Goal: Information Seeking & Learning: Find specific fact

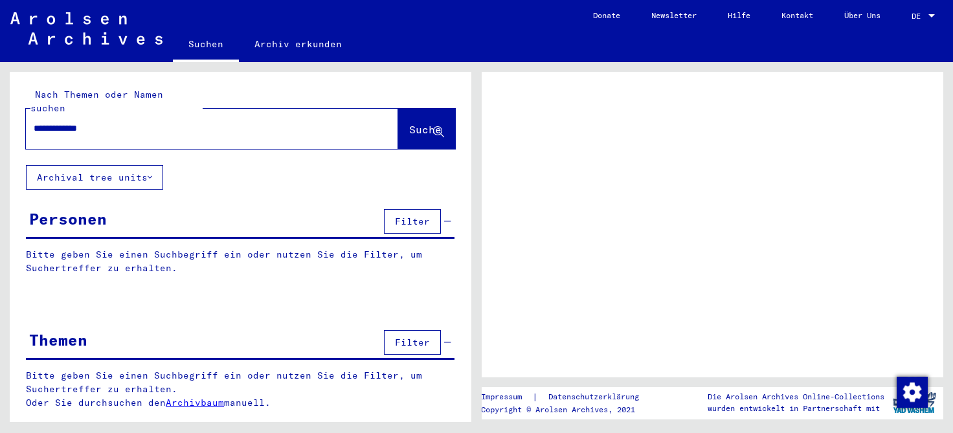
type input "**********"
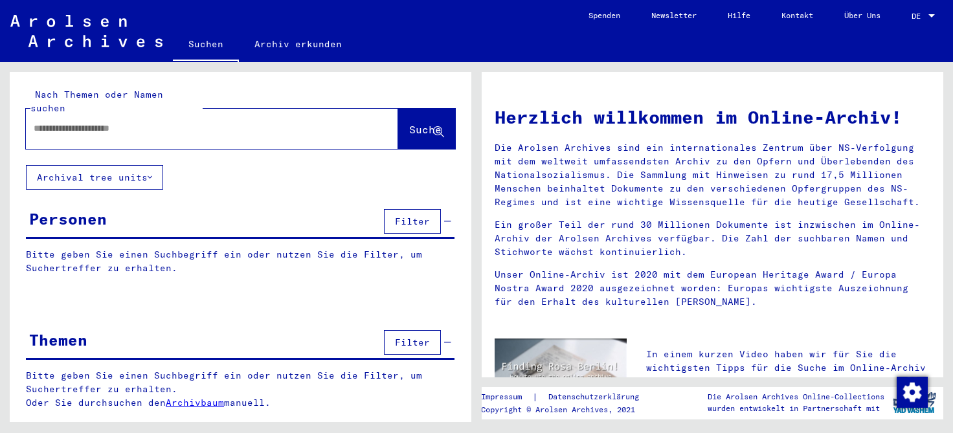
click at [47, 122] on input "text" at bounding box center [197, 129] width 326 height 14
click at [418, 123] on span "Suche" at bounding box center [425, 129] width 32 height 13
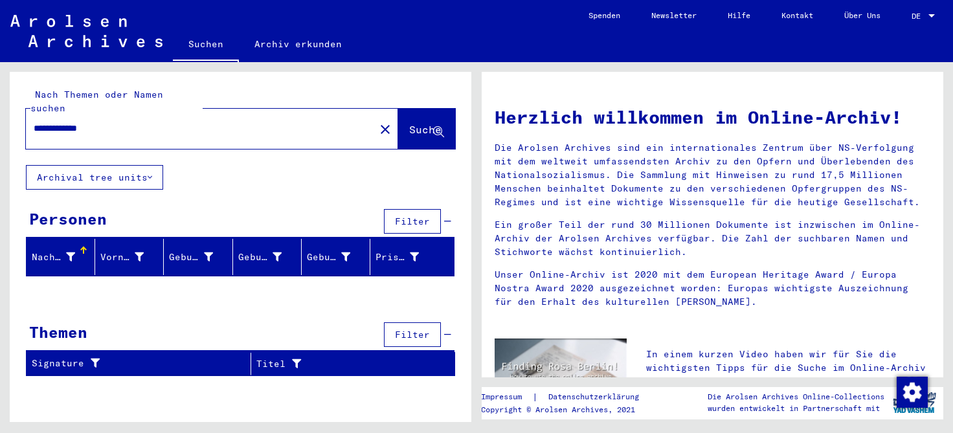
drag, startPoint x: 67, startPoint y: 113, endPoint x: 35, endPoint y: 113, distance: 31.7
click at [35, 122] on input "**********" at bounding box center [197, 129] width 326 height 14
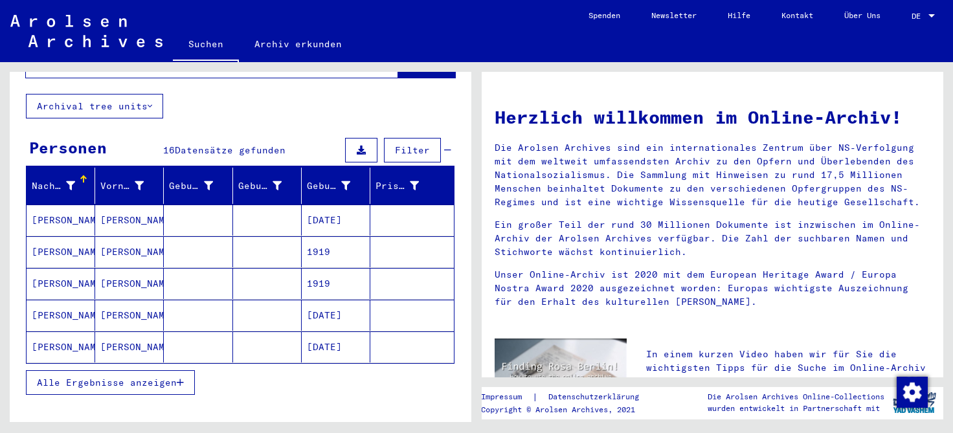
scroll to position [133, 0]
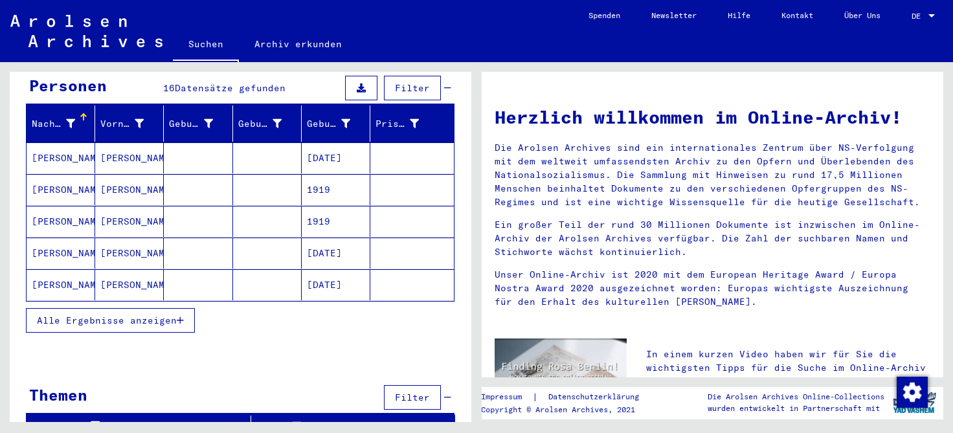
click at [175, 315] on span "Alle Ergebnisse anzeigen" at bounding box center [107, 321] width 140 height 12
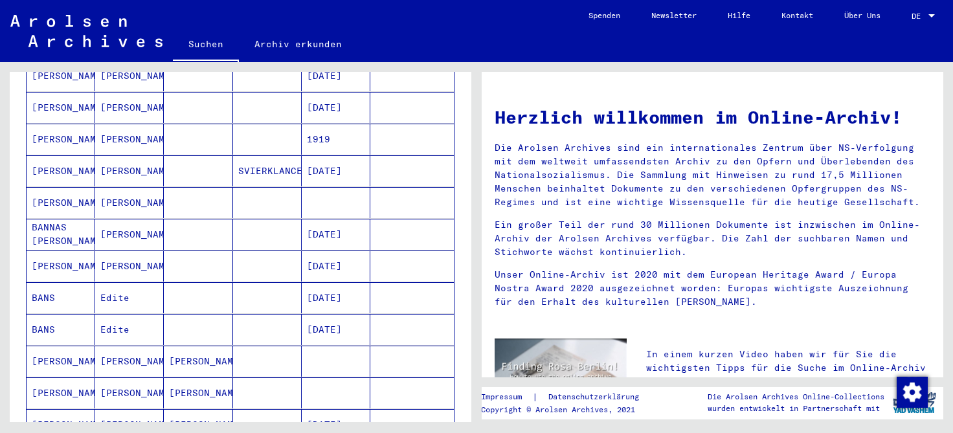
scroll to position [344, 0]
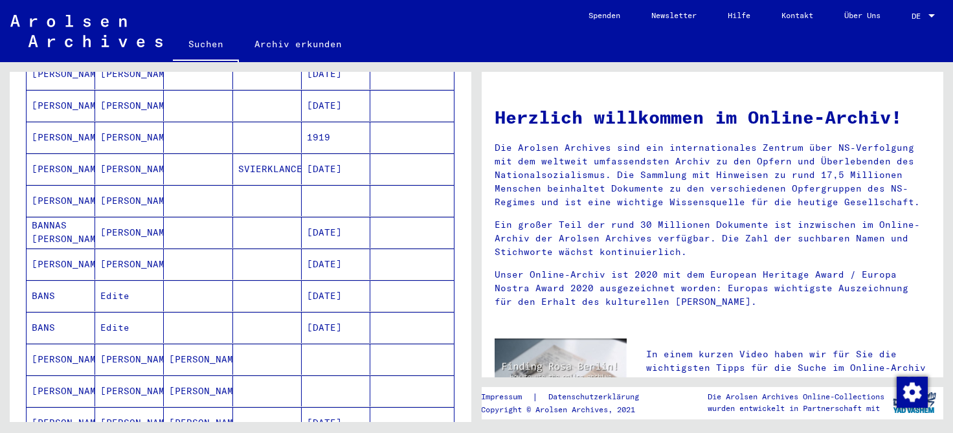
click at [116, 217] on mat-cell "[PERSON_NAME]" at bounding box center [129, 232] width 69 height 31
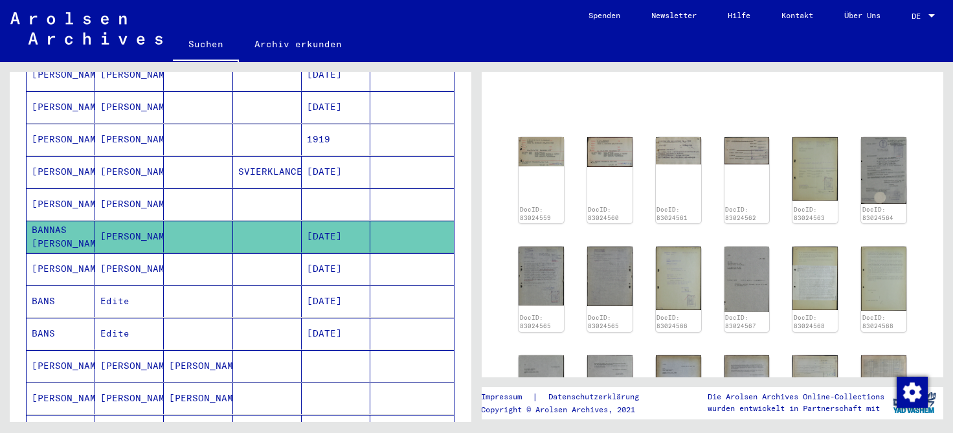
scroll to position [77, 0]
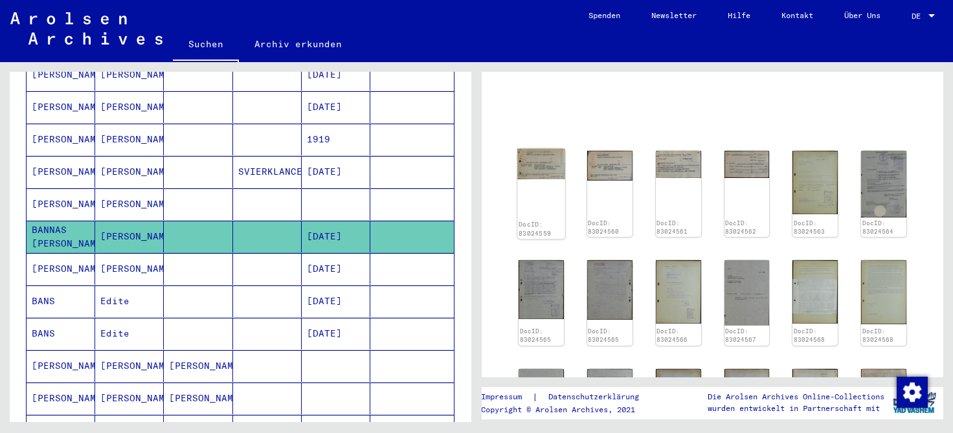
click at [546, 168] on img at bounding box center [540, 164] width 47 height 30
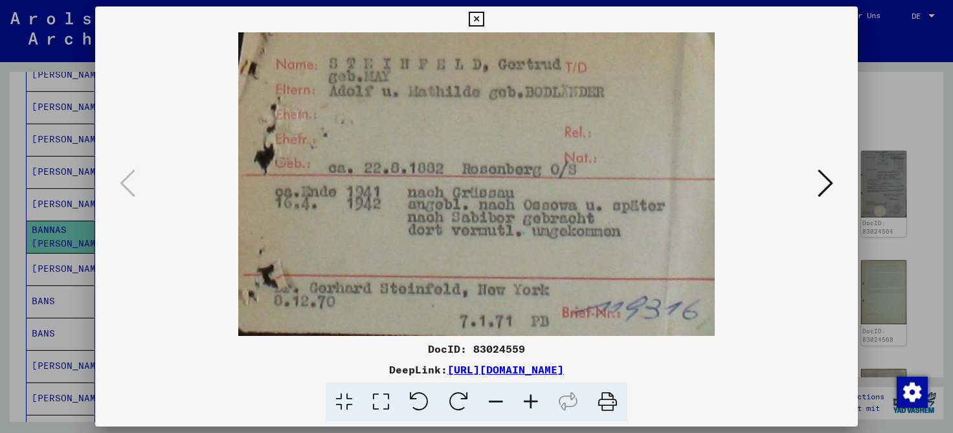
click at [827, 180] on icon at bounding box center [826, 183] width 16 height 31
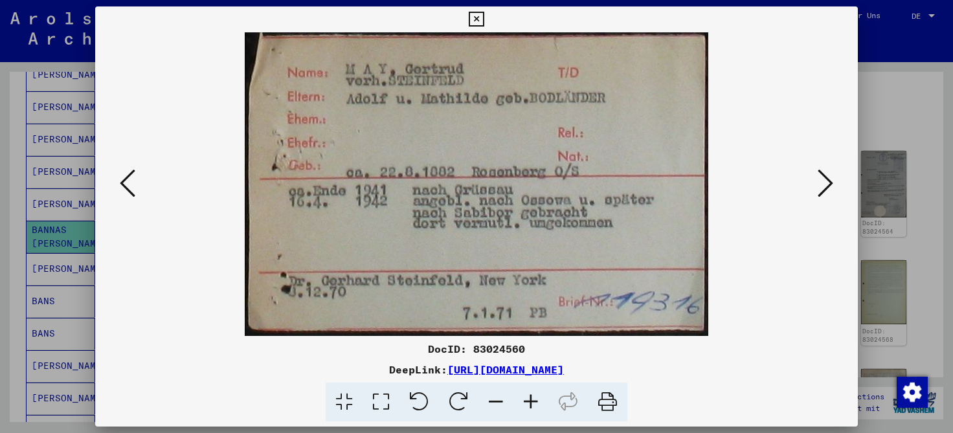
click at [826, 183] on icon at bounding box center [826, 183] width 16 height 31
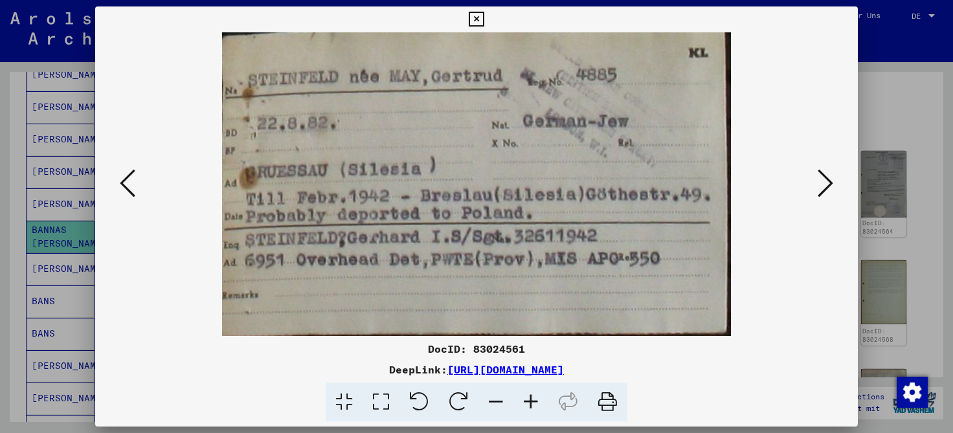
click at [826, 183] on icon at bounding box center [826, 183] width 16 height 31
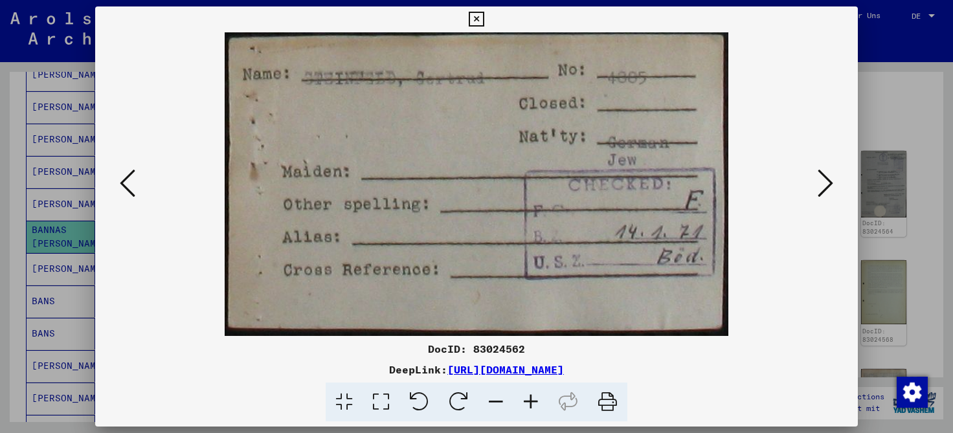
click at [826, 183] on icon at bounding box center [826, 183] width 16 height 31
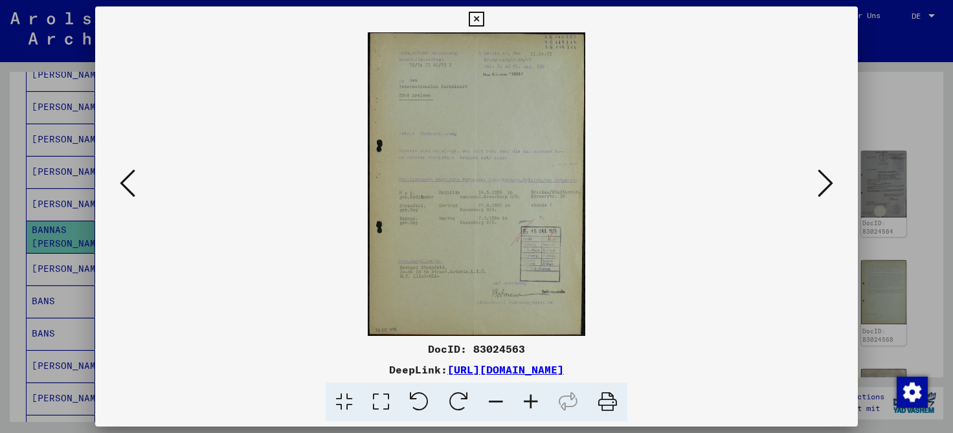
click at [536, 400] on icon at bounding box center [530, 402] width 35 height 39
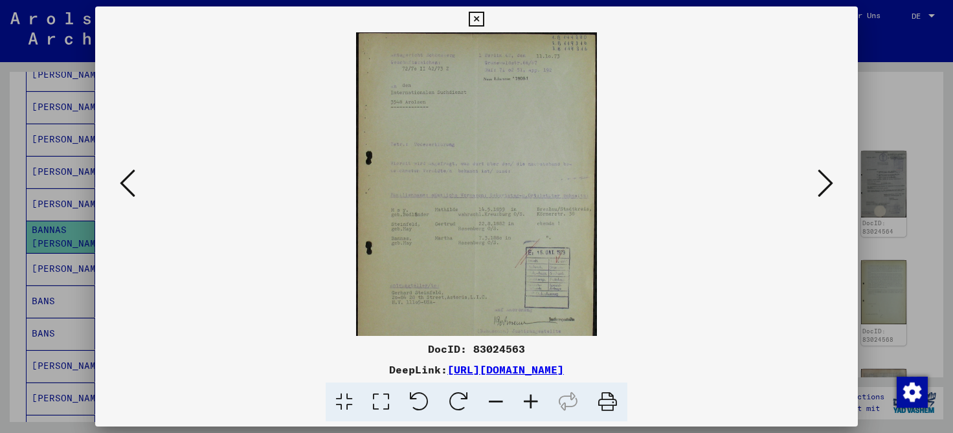
click at [536, 400] on icon at bounding box center [530, 402] width 35 height 39
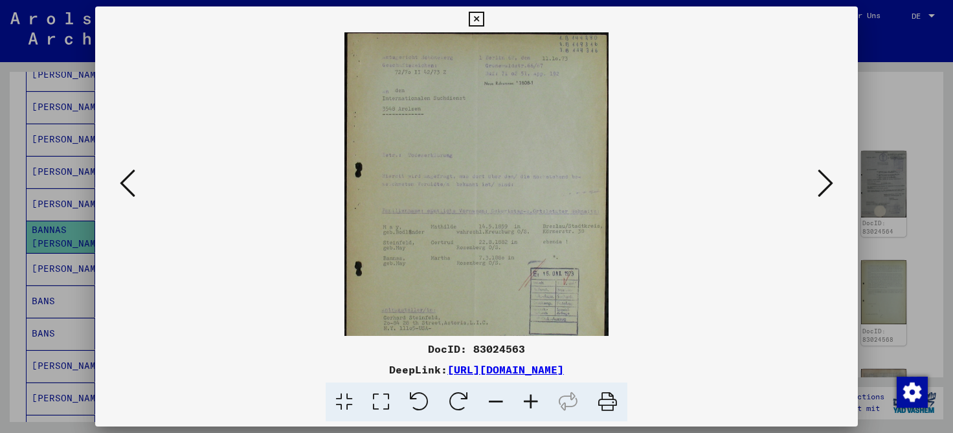
click at [536, 400] on icon at bounding box center [530, 402] width 35 height 39
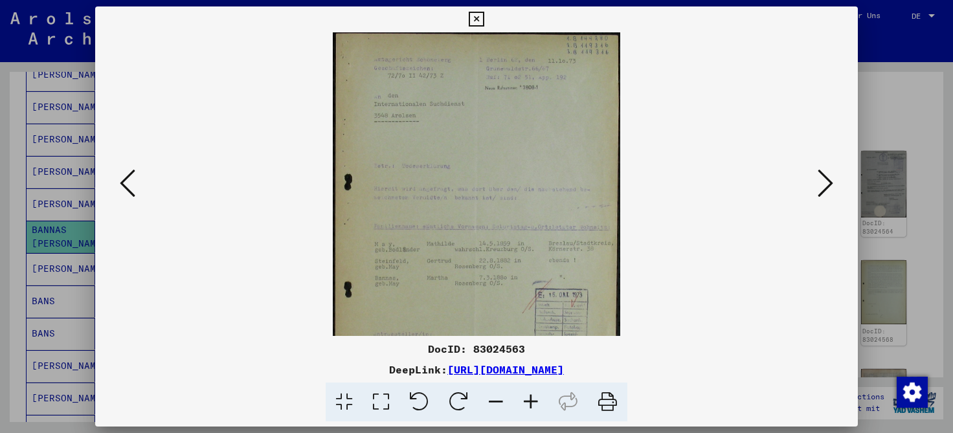
click at [536, 400] on icon at bounding box center [530, 402] width 35 height 39
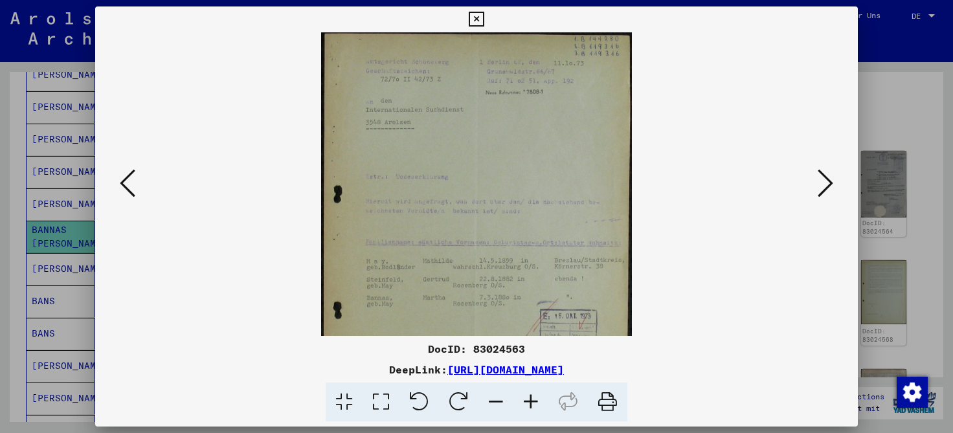
click at [536, 400] on icon at bounding box center [530, 402] width 35 height 39
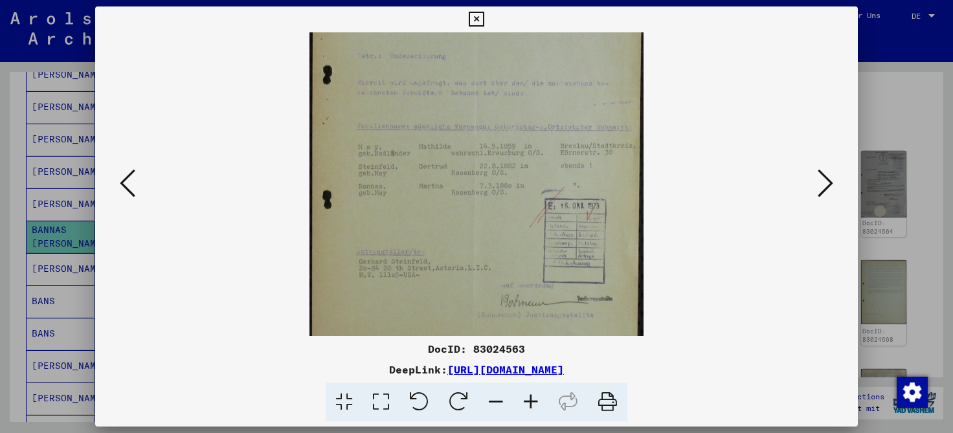
scroll to position [136, 0]
drag, startPoint x: 484, startPoint y: 222, endPoint x: 480, endPoint y: 86, distance: 136.0
click at [480, 86] on img at bounding box center [476, 129] width 334 height 466
click at [530, 404] on icon at bounding box center [530, 402] width 35 height 39
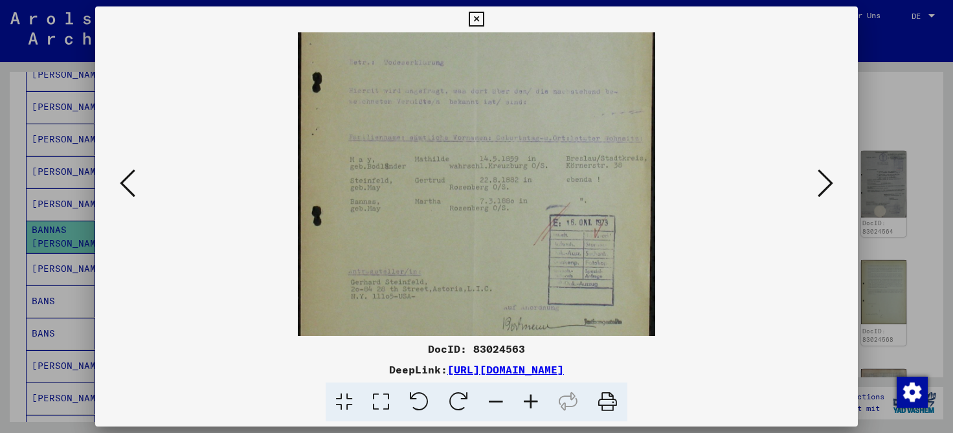
click at [530, 404] on icon at bounding box center [530, 402] width 35 height 39
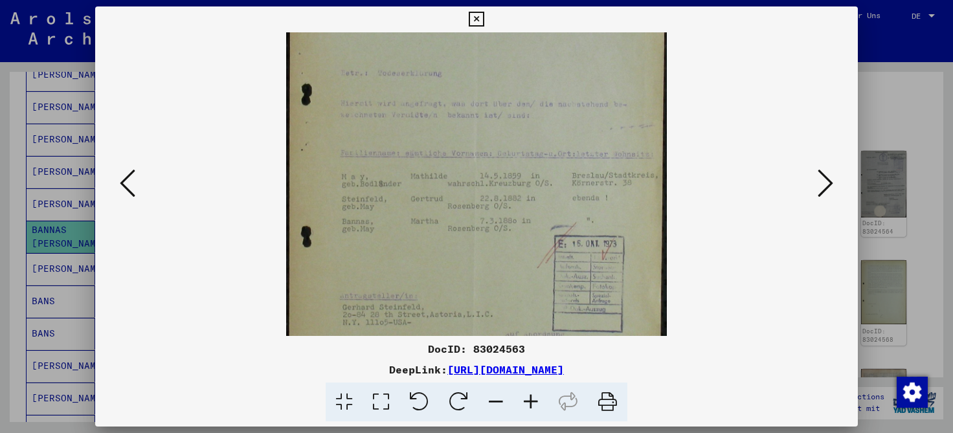
click at [530, 404] on icon at bounding box center [530, 402] width 35 height 39
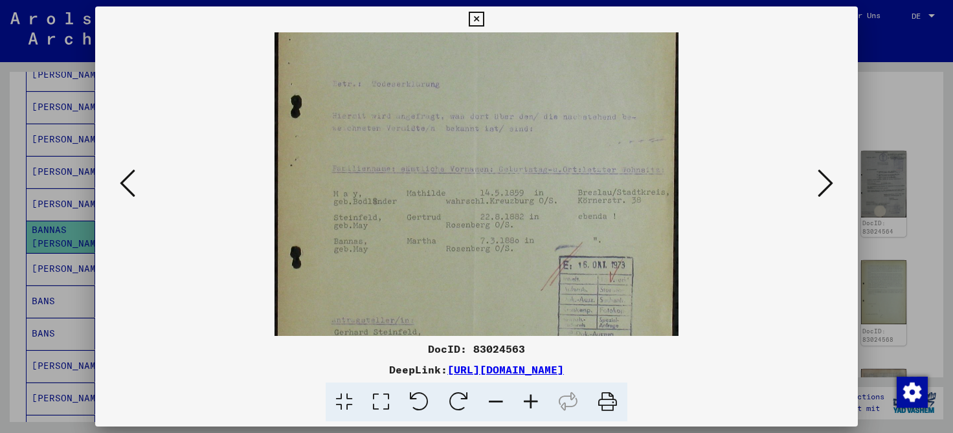
click at [530, 404] on icon at bounding box center [530, 402] width 35 height 39
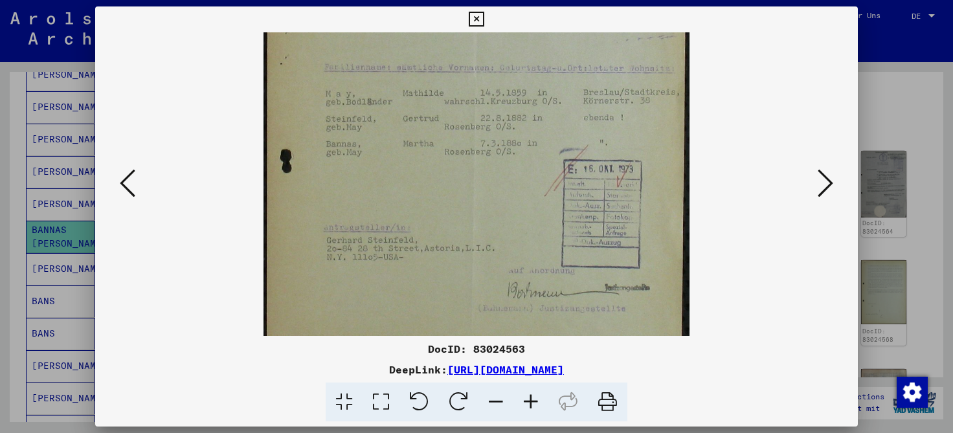
scroll to position [251, 0]
drag, startPoint x: 533, startPoint y: 286, endPoint x: 515, endPoint y: 171, distance: 116.0
click at [515, 171] on img at bounding box center [477, 78] width 427 height 595
click at [831, 187] on icon at bounding box center [826, 183] width 16 height 31
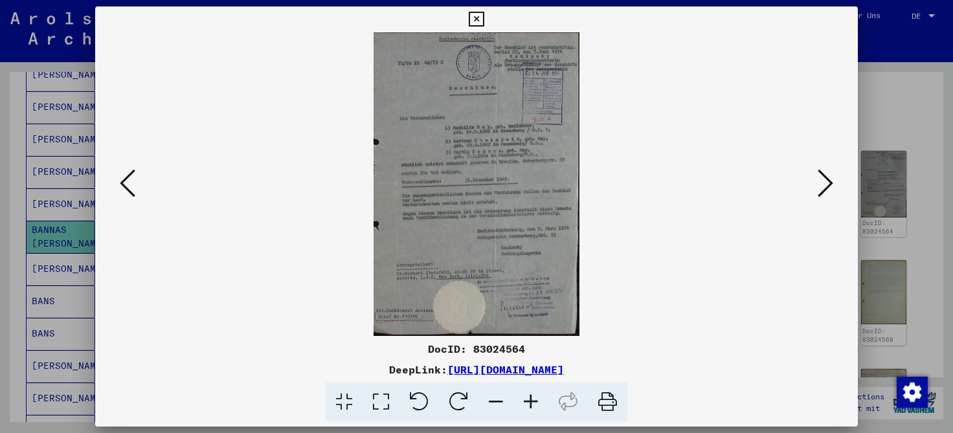
scroll to position [0, 0]
click at [534, 401] on icon at bounding box center [530, 402] width 35 height 39
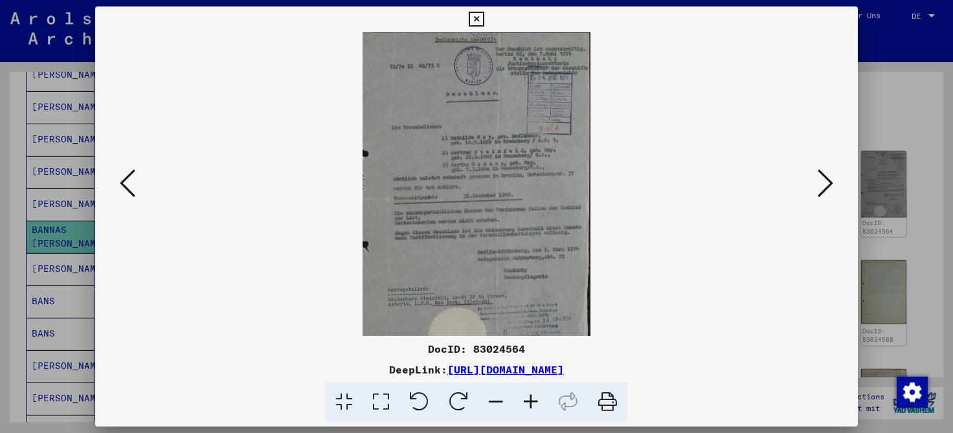
click at [534, 401] on icon at bounding box center [530, 402] width 35 height 39
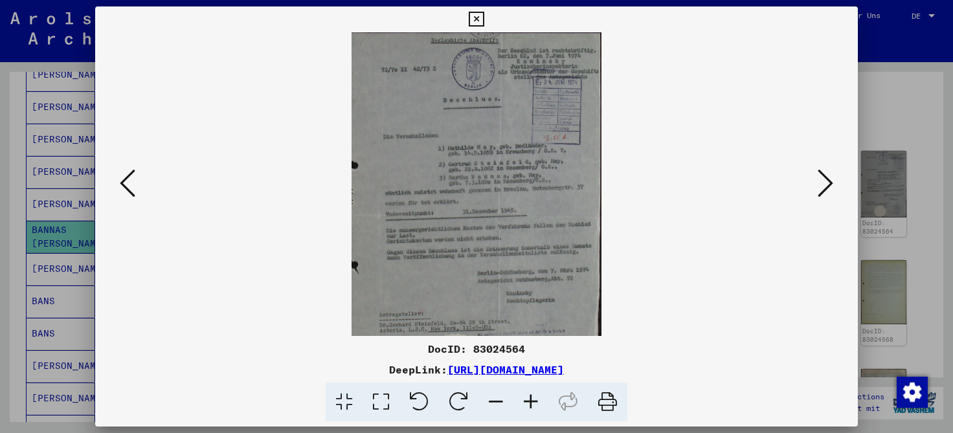
click at [534, 401] on icon at bounding box center [530, 402] width 35 height 39
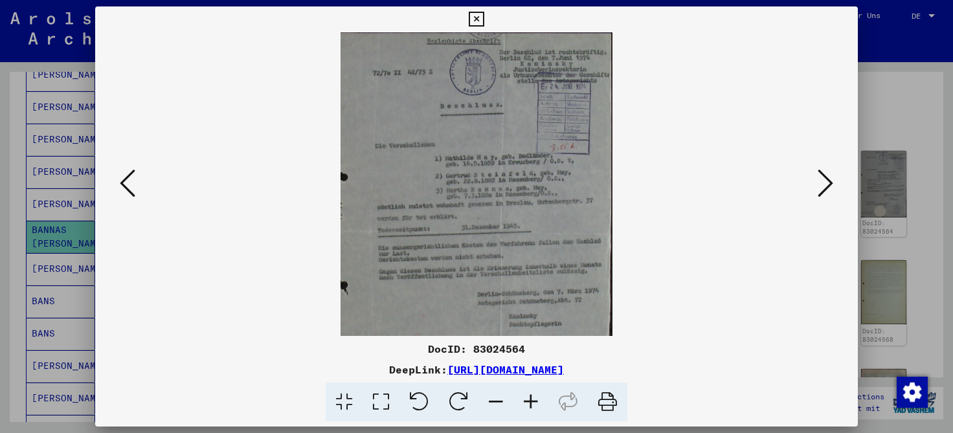
click at [534, 401] on icon at bounding box center [530, 402] width 35 height 39
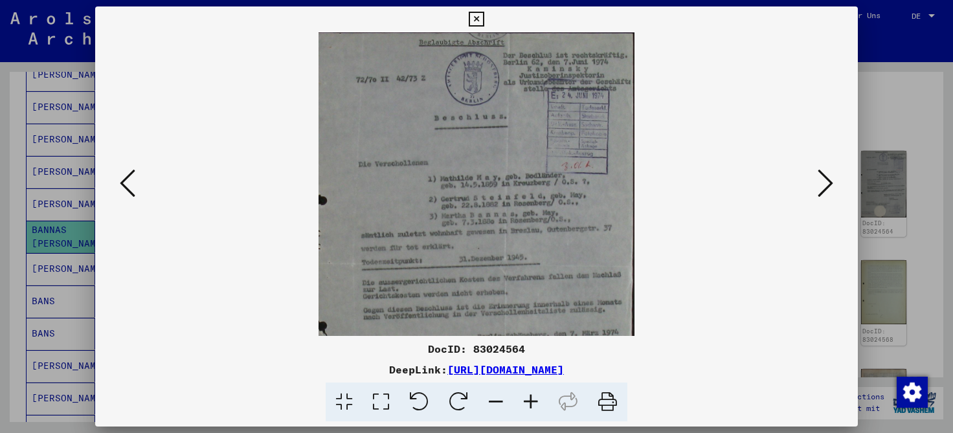
click at [534, 401] on icon at bounding box center [530, 402] width 35 height 39
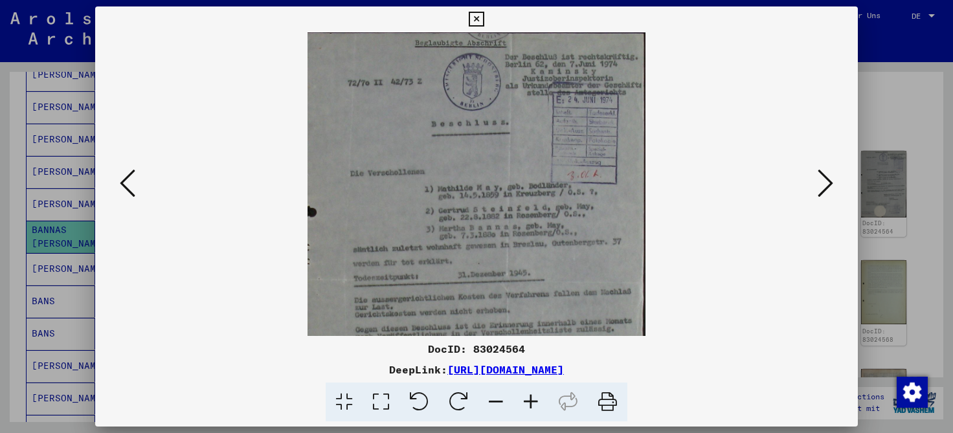
click at [534, 401] on icon at bounding box center [530, 402] width 35 height 39
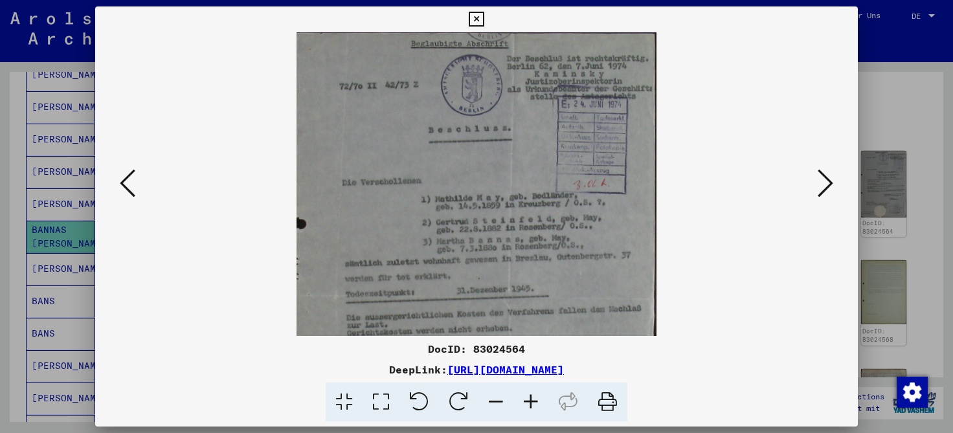
click at [534, 401] on icon at bounding box center [530, 402] width 35 height 39
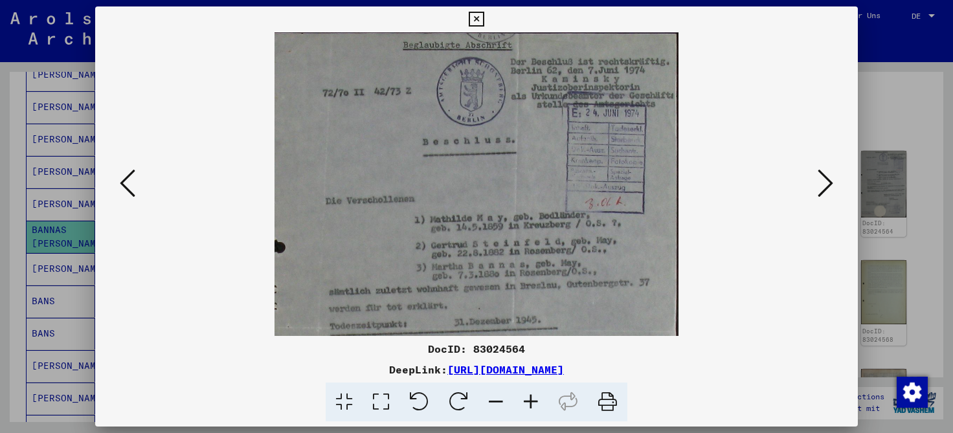
click at [534, 401] on icon at bounding box center [530, 402] width 35 height 39
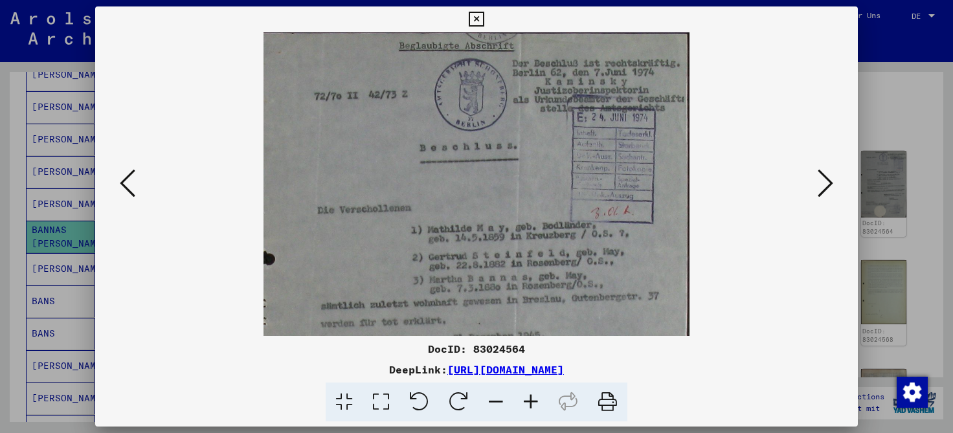
click at [534, 401] on icon at bounding box center [530, 402] width 35 height 39
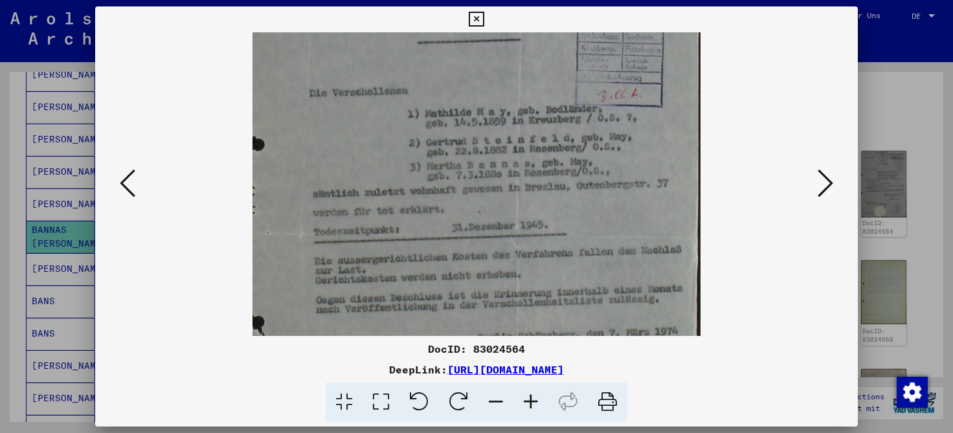
scroll to position [127, 0]
drag, startPoint x: 427, startPoint y: 276, endPoint x: 416, endPoint y: 148, distance: 128.0
click at [416, 148] on img at bounding box center [476, 235] width 447 height 660
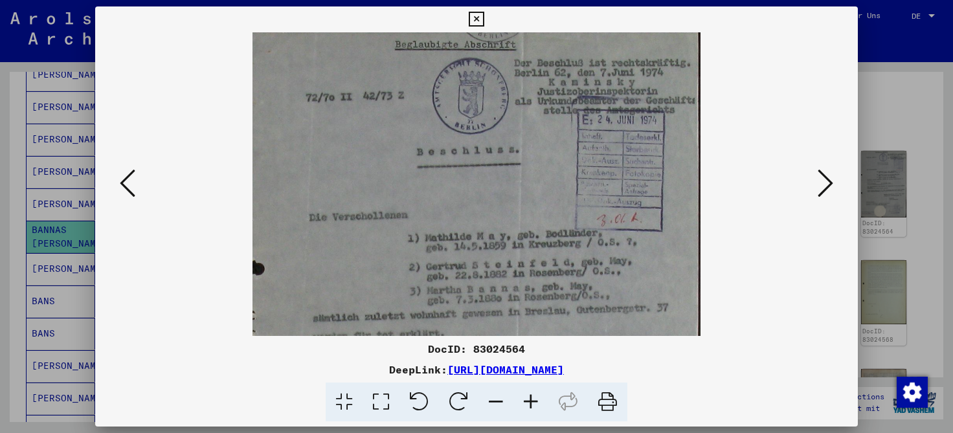
scroll to position [0, 0]
drag, startPoint x: 625, startPoint y: 113, endPoint x: 625, endPoint y: 284, distance: 170.3
click at [625, 284] on img at bounding box center [476, 362] width 447 height 660
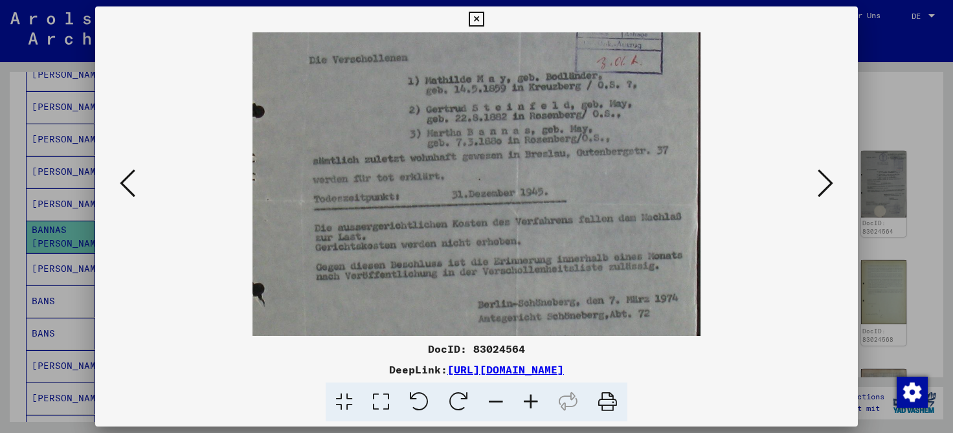
scroll to position [161, 0]
drag, startPoint x: 405, startPoint y: 258, endPoint x: 420, endPoint y: 98, distance: 160.6
click at [420, 98] on img at bounding box center [476, 201] width 447 height 660
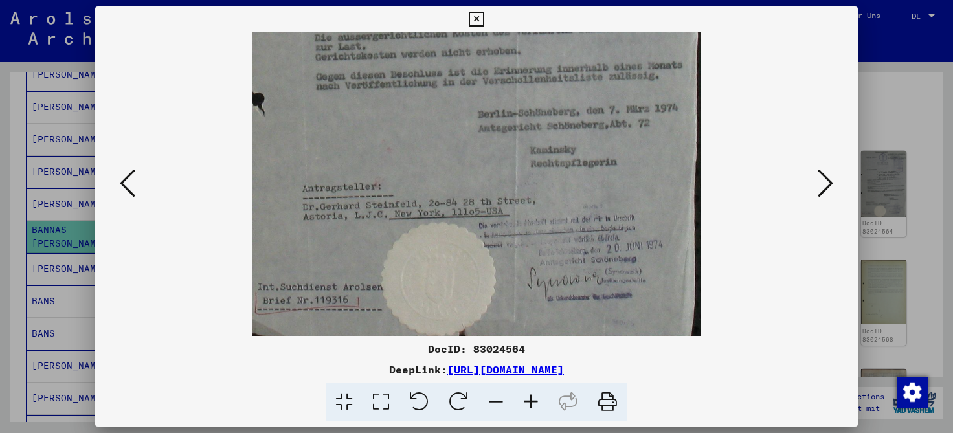
scroll to position [355, 0]
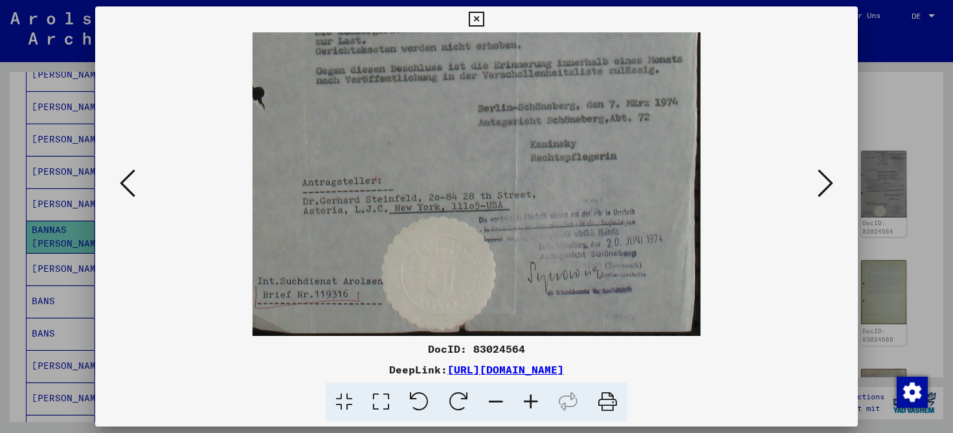
drag, startPoint x: 499, startPoint y: 284, endPoint x: 510, endPoint y: 82, distance: 202.3
click at [510, 82] on img at bounding box center [476, 7] width 447 height 660
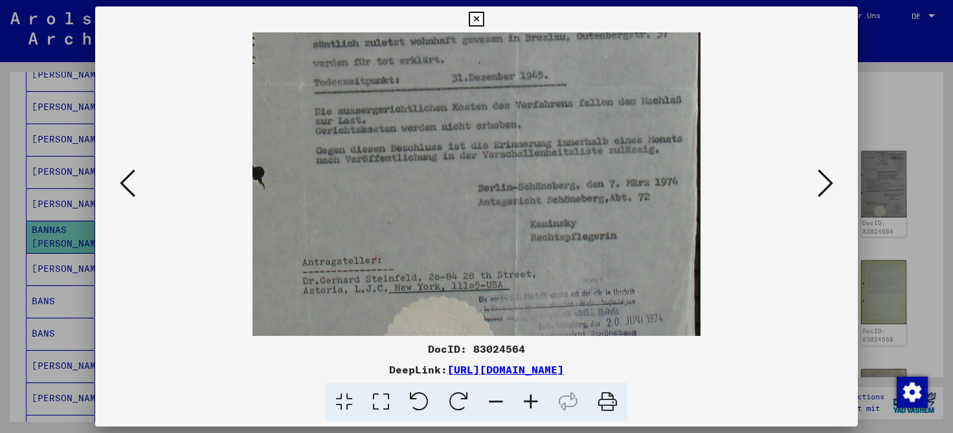
scroll to position [251, 0]
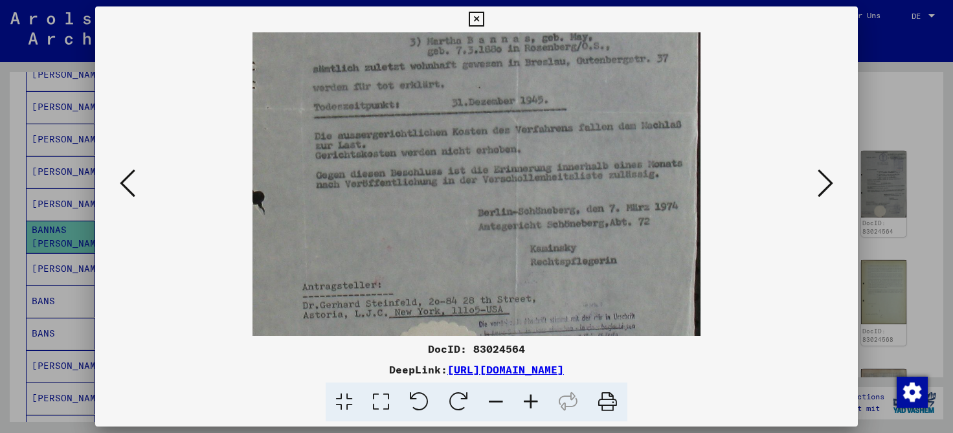
drag, startPoint x: 529, startPoint y: 166, endPoint x: 537, endPoint y: 271, distance: 105.9
click at [537, 271] on img at bounding box center [476, 111] width 447 height 660
click at [829, 181] on icon at bounding box center [826, 183] width 16 height 31
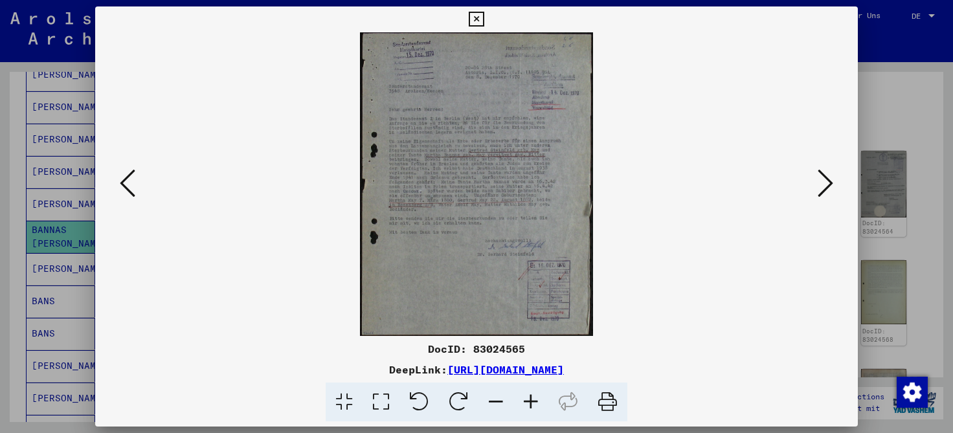
scroll to position [0, 0]
click at [531, 399] on icon at bounding box center [530, 402] width 35 height 39
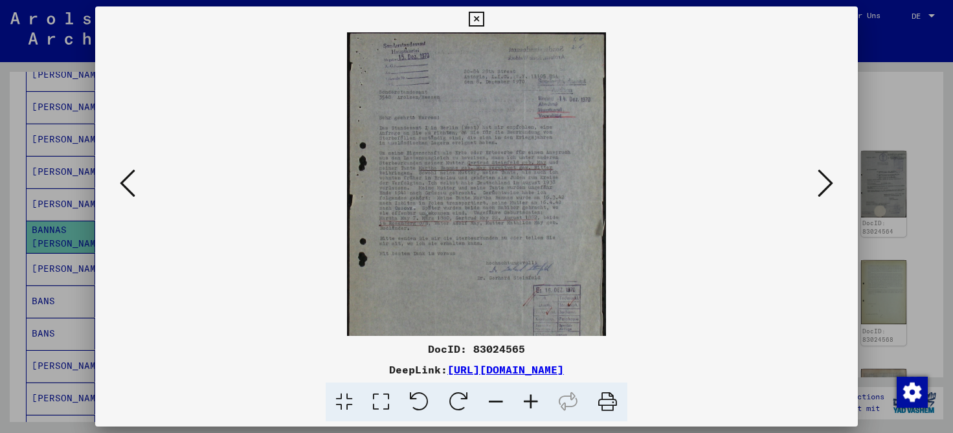
click at [531, 399] on icon at bounding box center [530, 402] width 35 height 39
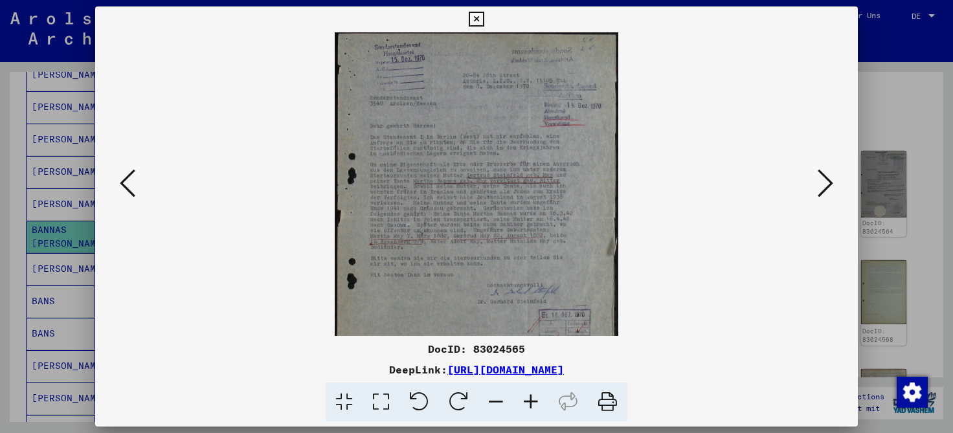
click at [531, 399] on icon at bounding box center [530, 402] width 35 height 39
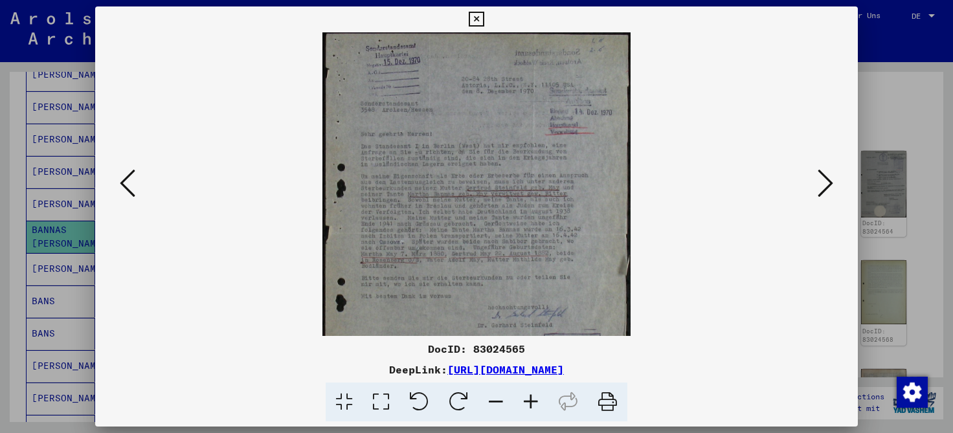
click at [531, 399] on icon at bounding box center [530, 402] width 35 height 39
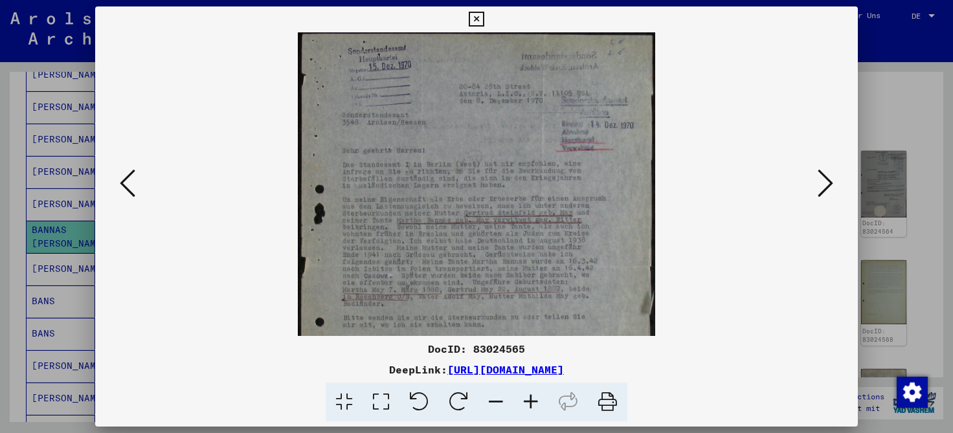
click at [531, 399] on icon at bounding box center [530, 402] width 35 height 39
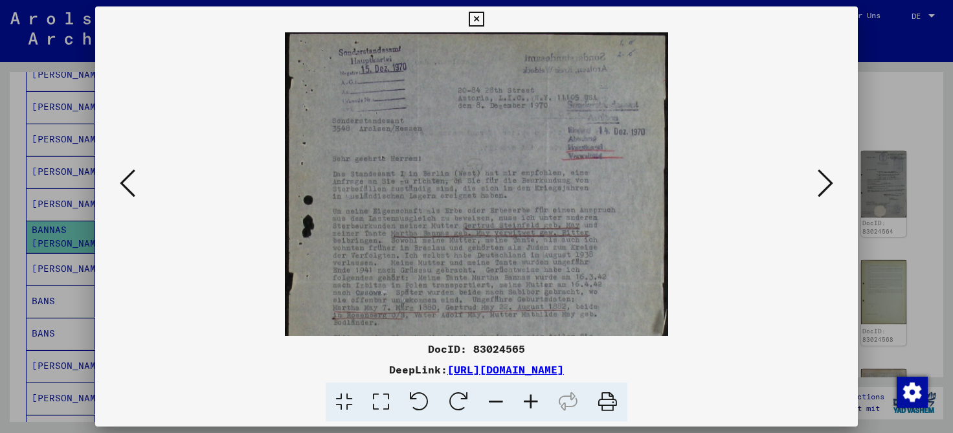
click at [531, 399] on icon at bounding box center [530, 402] width 35 height 39
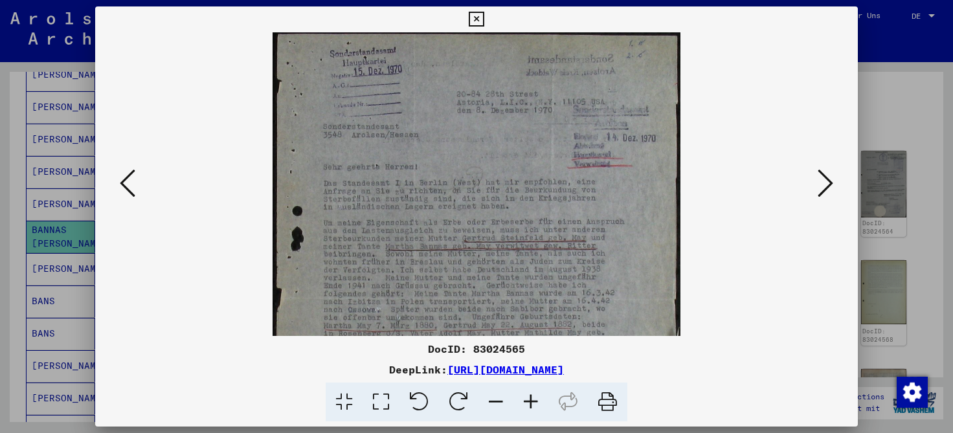
click at [531, 399] on icon at bounding box center [530, 402] width 35 height 39
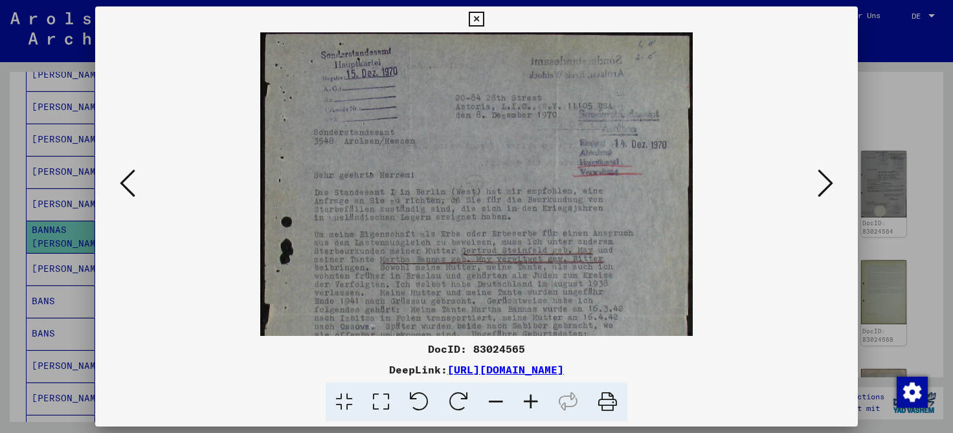
click at [531, 399] on icon at bounding box center [530, 402] width 35 height 39
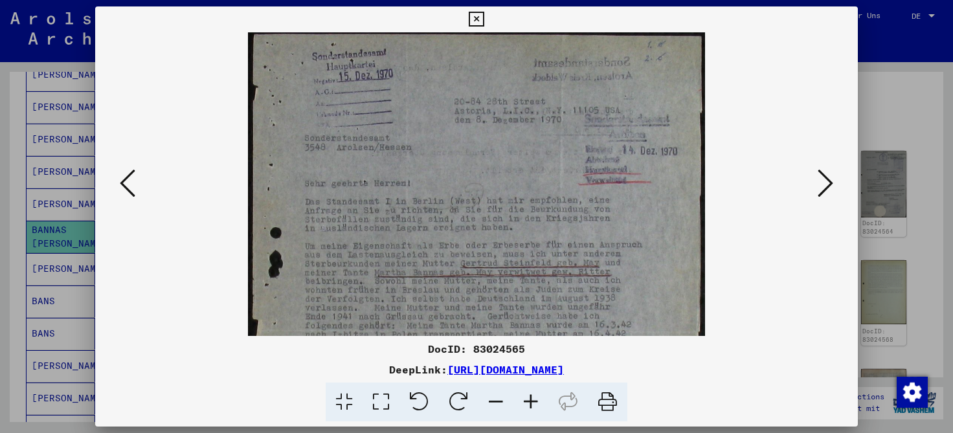
click at [531, 399] on icon at bounding box center [530, 402] width 35 height 39
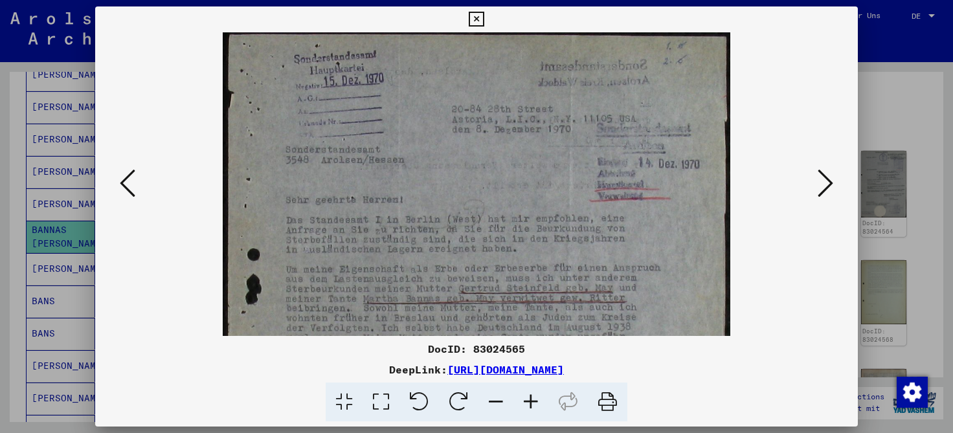
click at [531, 399] on icon at bounding box center [530, 402] width 35 height 39
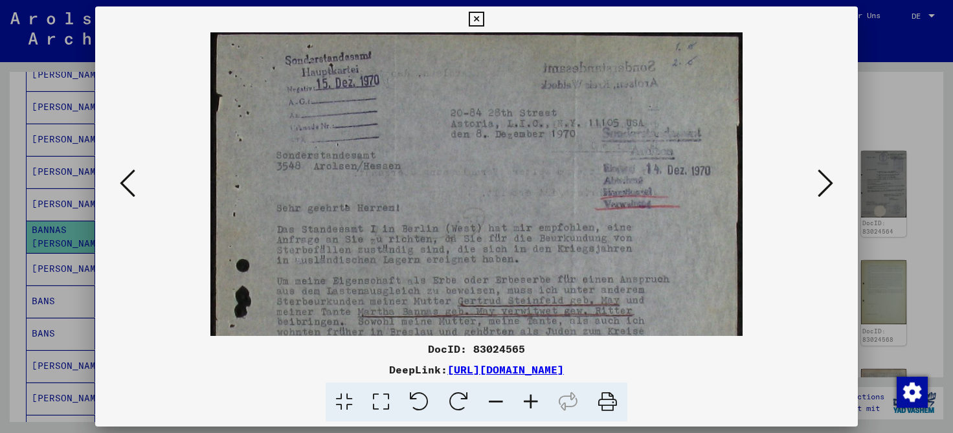
click at [531, 399] on icon at bounding box center [530, 402] width 35 height 39
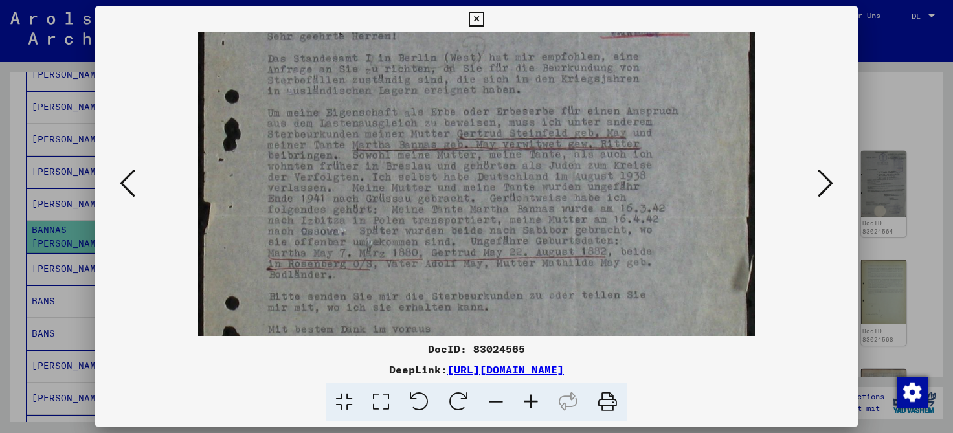
scroll to position [182, 0]
drag, startPoint x: 434, startPoint y: 293, endPoint x: 439, endPoint y: 111, distance: 181.4
click at [439, 111] on img at bounding box center [476, 212] width 557 height 725
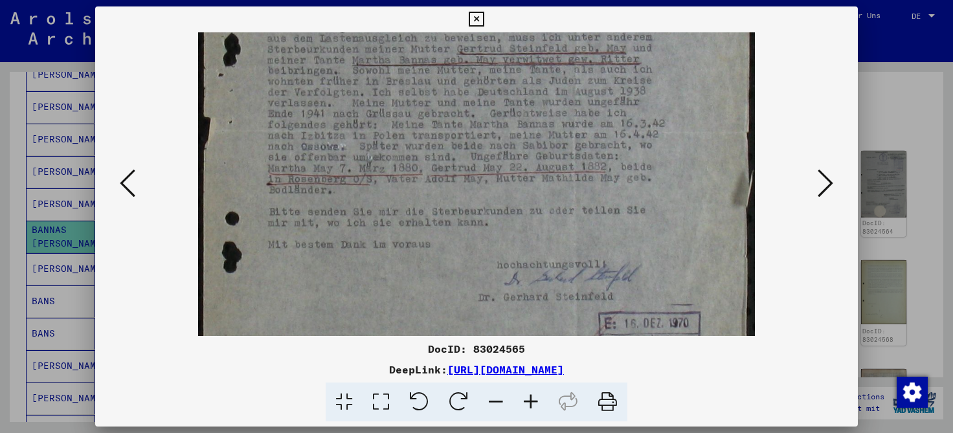
scroll to position [266, 0]
drag, startPoint x: 394, startPoint y: 206, endPoint x: 401, endPoint y: 120, distance: 85.8
click at [401, 120] on img at bounding box center [476, 128] width 557 height 725
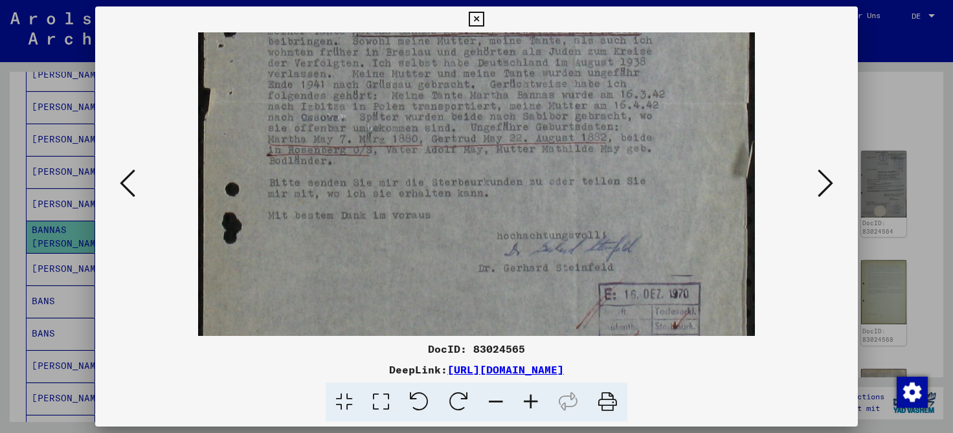
scroll to position [282, 0]
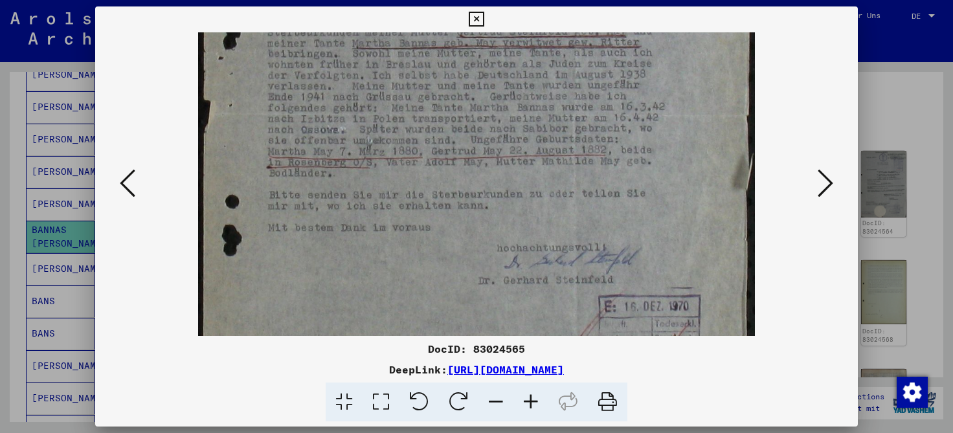
drag, startPoint x: 477, startPoint y: 231, endPoint x: 479, endPoint y: 192, distance: 38.3
click at [479, 192] on img at bounding box center [476, 113] width 557 height 725
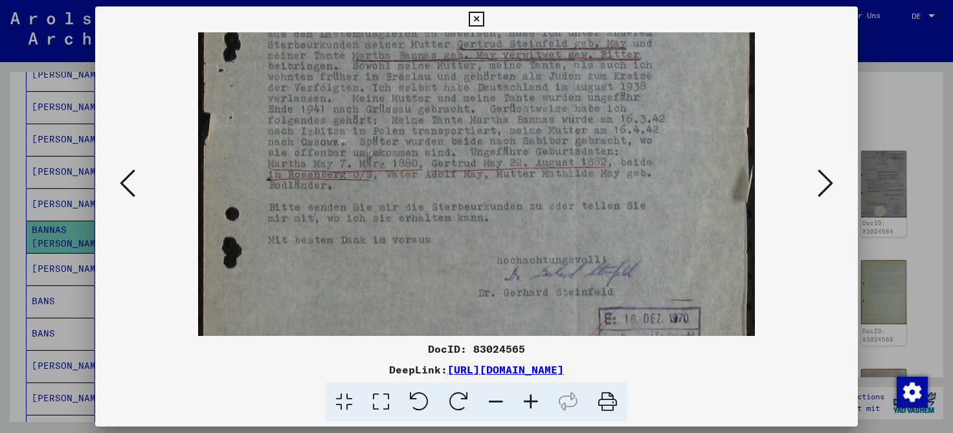
scroll to position [270, 0]
drag, startPoint x: 460, startPoint y: 166, endPoint x: 460, endPoint y: 178, distance: 11.7
click at [460, 178] on img at bounding box center [476, 124] width 557 height 725
click at [826, 175] on icon at bounding box center [826, 183] width 16 height 31
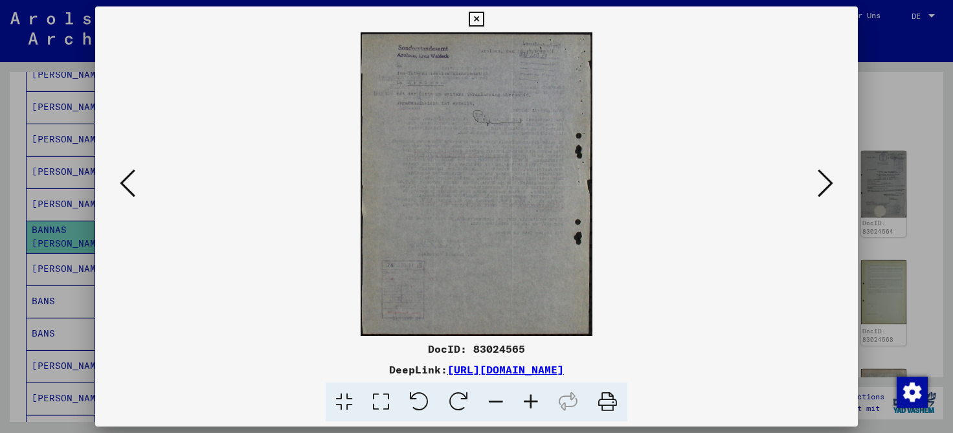
click at [526, 401] on icon at bounding box center [530, 402] width 35 height 39
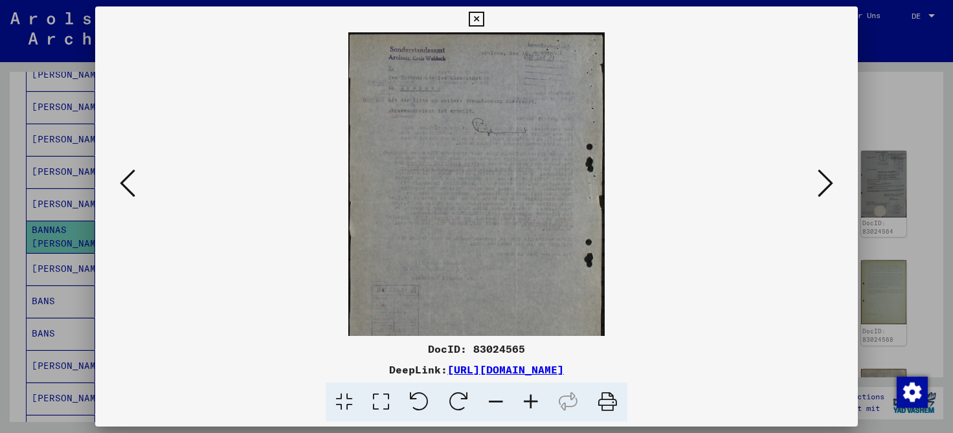
click at [526, 401] on icon at bounding box center [530, 402] width 35 height 39
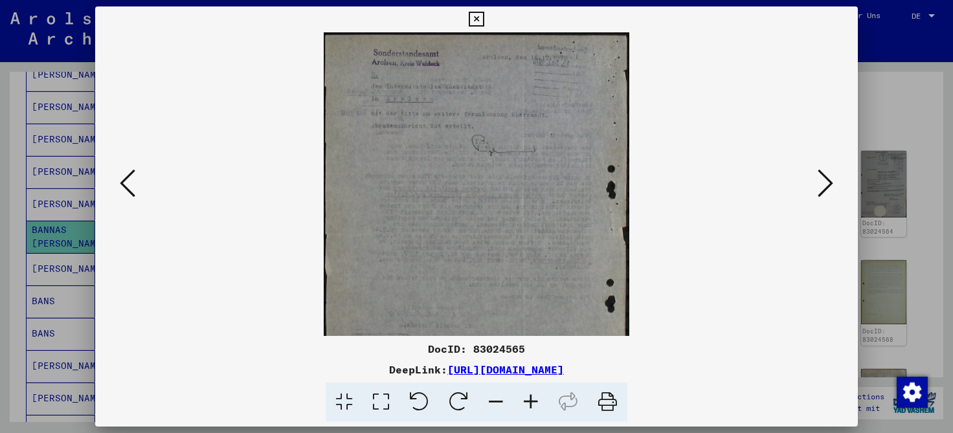
click at [526, 401] on icon at bounding box center [530, 402] width 35 height 39
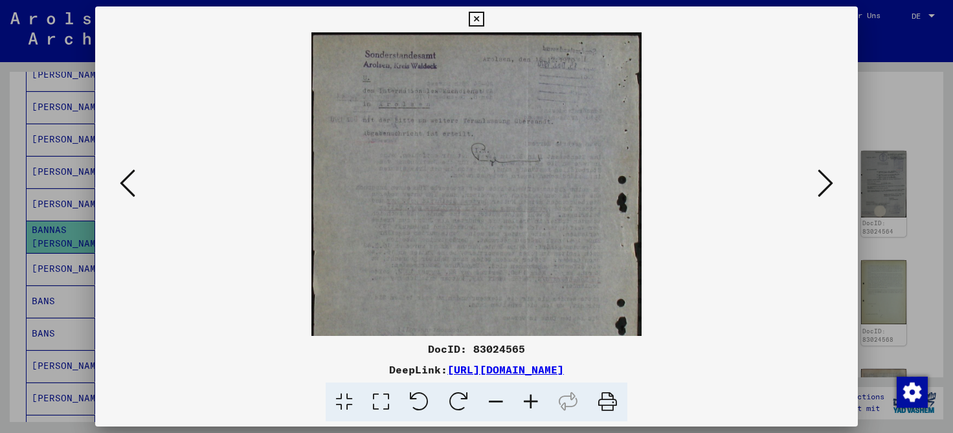
click at [526, 401] on icon at bounding box center [530, 402] width 35 height 39
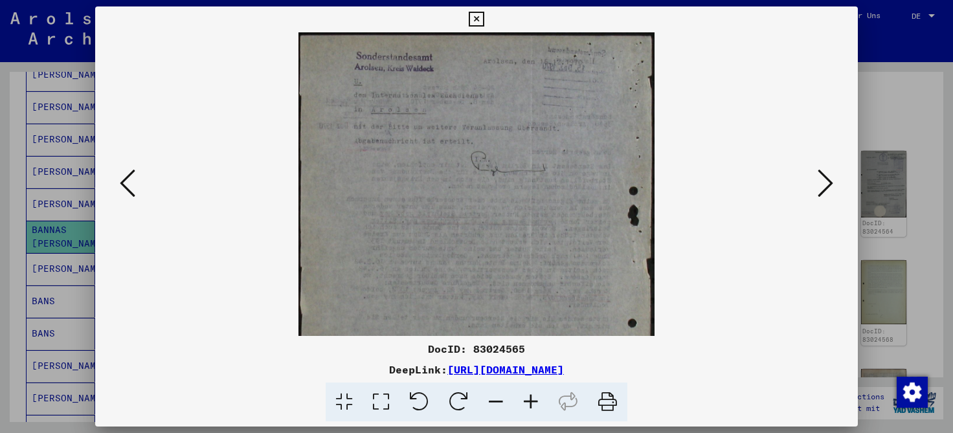
click at [526, 401] on icon at bounding box center [530, 402] width 35 height 39
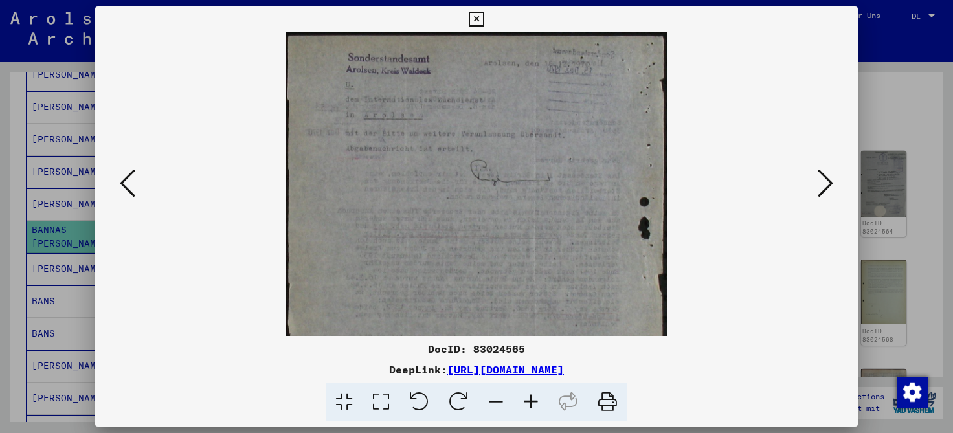
click at [526, 401] on icon at bounding box center [530, 402] width 35 height 39
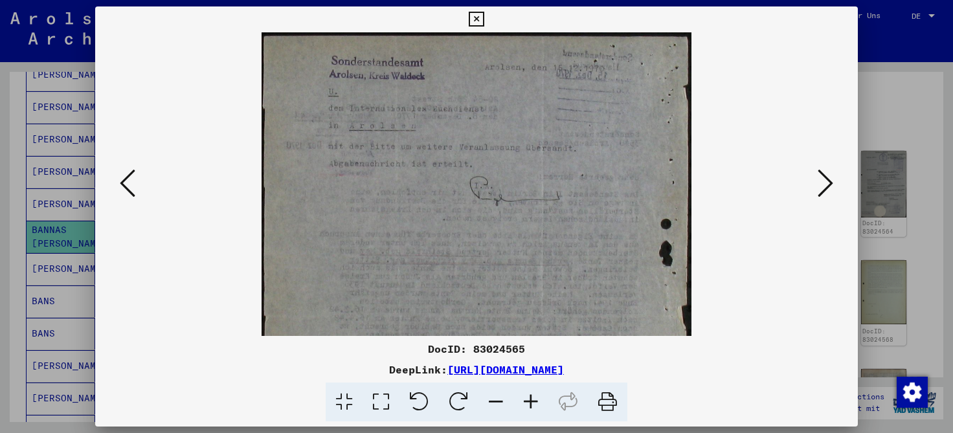
click at [526, 401] on icon at bounding box center [530, 402] width 35 height 39
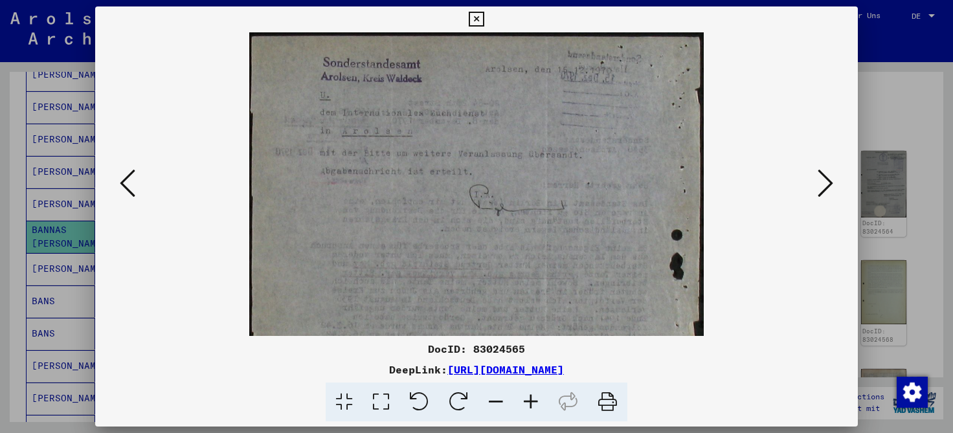
click at [526, 401] on icon at bounding box center [530, 402] width 35 height 39
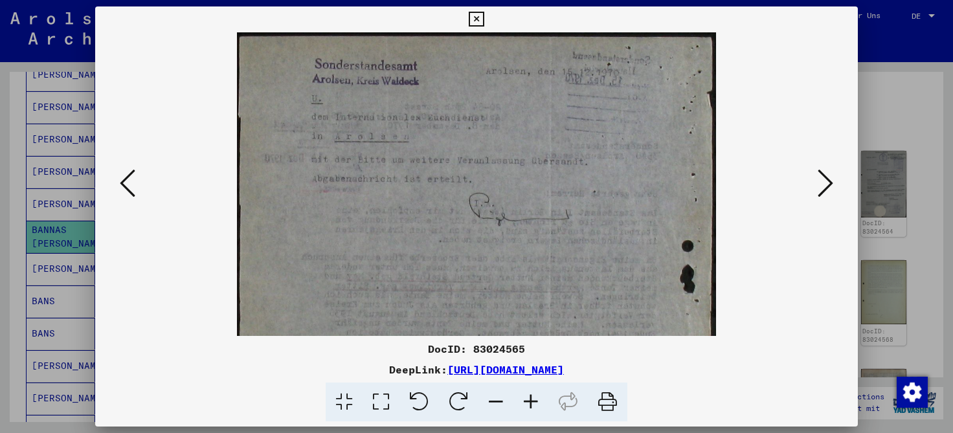
click at [526, 401] on icon at bounding box center [530, 402] width 35 height 39
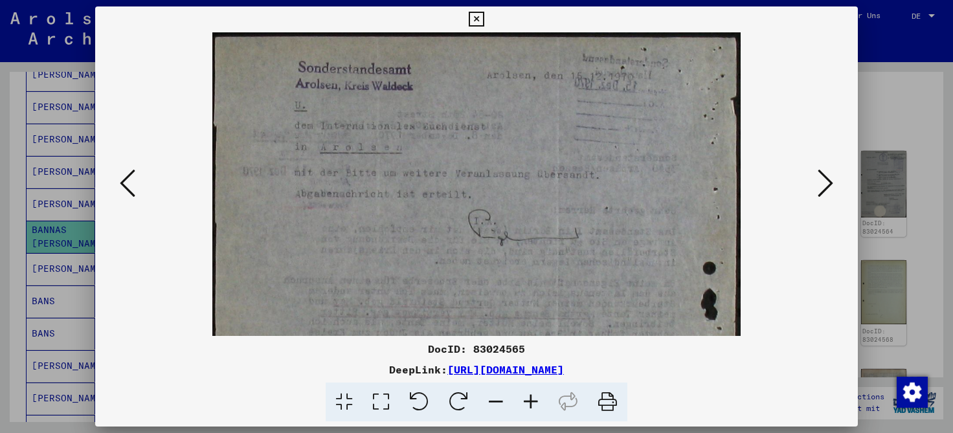
click at [526, 401] on icon at bounding box center [530, 402] width 35 height 39
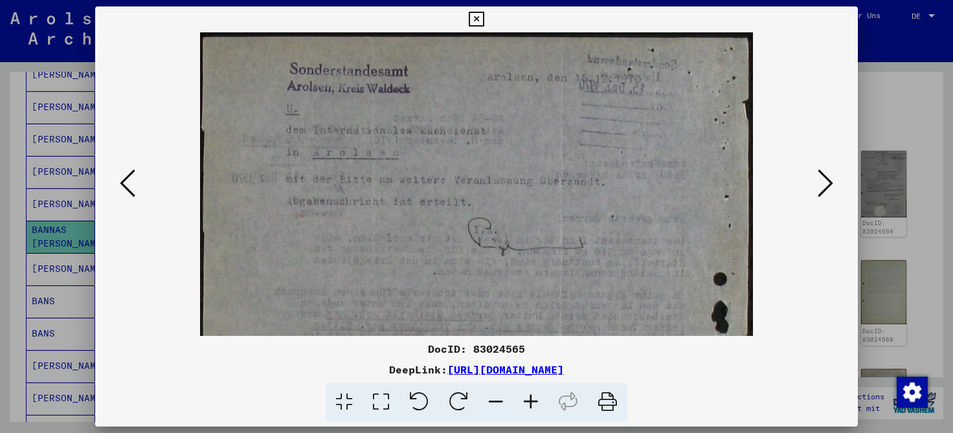
click at [526, 401] on icon at bounding box center [530, 402] width 35 height 39
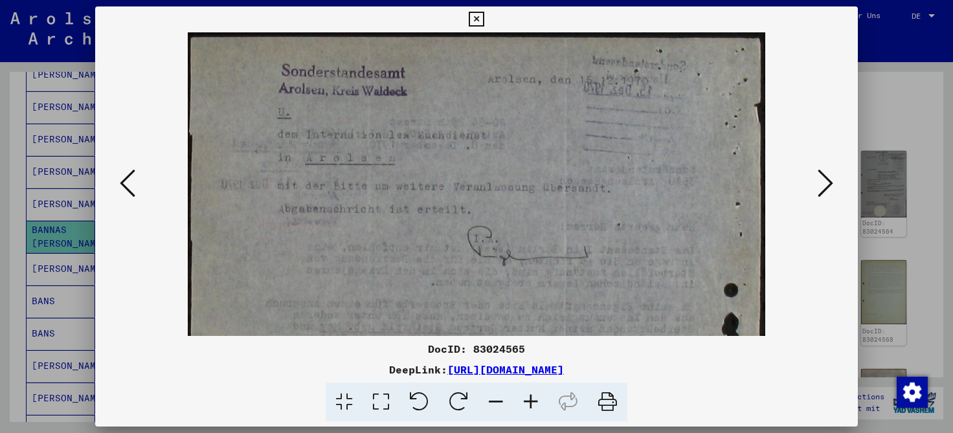
click at [526, 401] on icon at bounding box center [530, 402] width 35 height 39
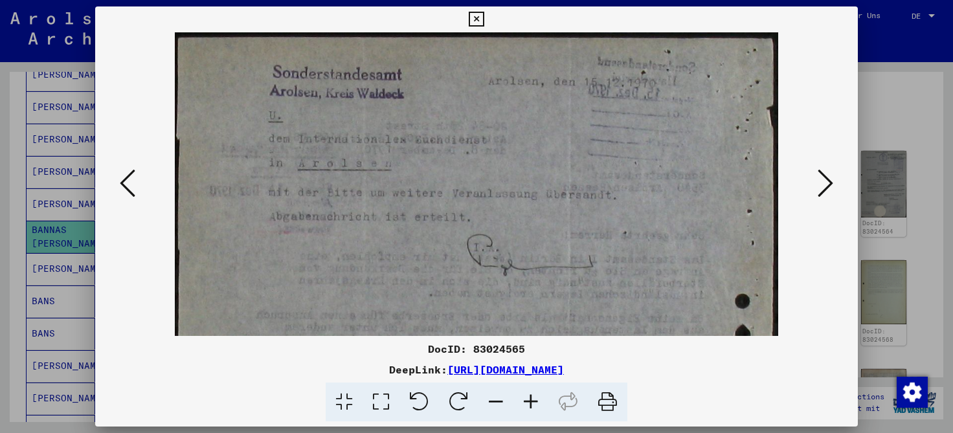
click at [526, 401] on icon at bounding box center [530, 402] width 35 height 39
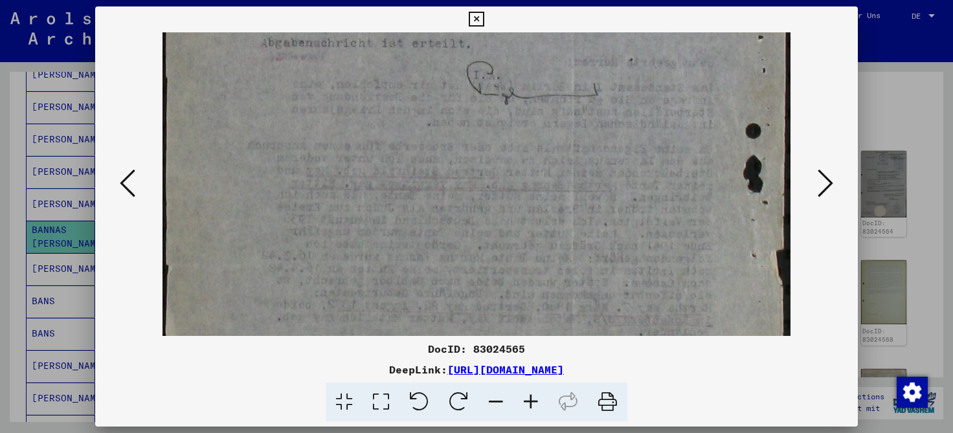
scroll to position [194, 0]
drag, startPoint x: 383, startPoint y: 281, endPoint x: 383, endPoint y: 89, distance: 192.3
click at [383, 89] on img at bounding box center [476, 250] width 627 height 822
click at [820, 183] on icon at bounding box center [826, 183] width 16 height 31
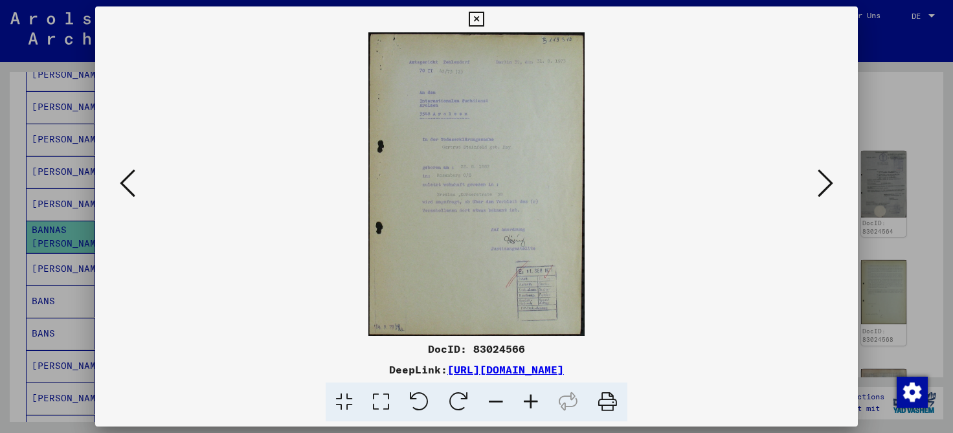
click at [529, 395] on icon at bounding box center [530, 402] width 35 height 39
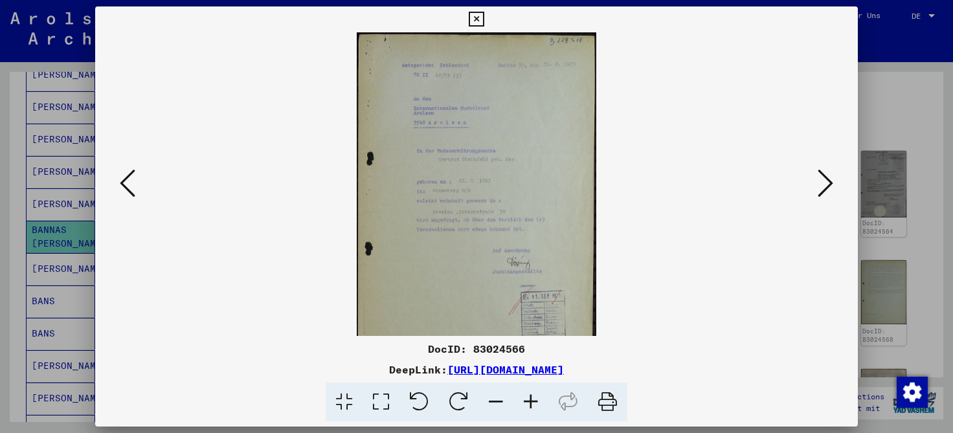
click at [529, 395] on icon at bounding box center [530, 402] width 35 height 39
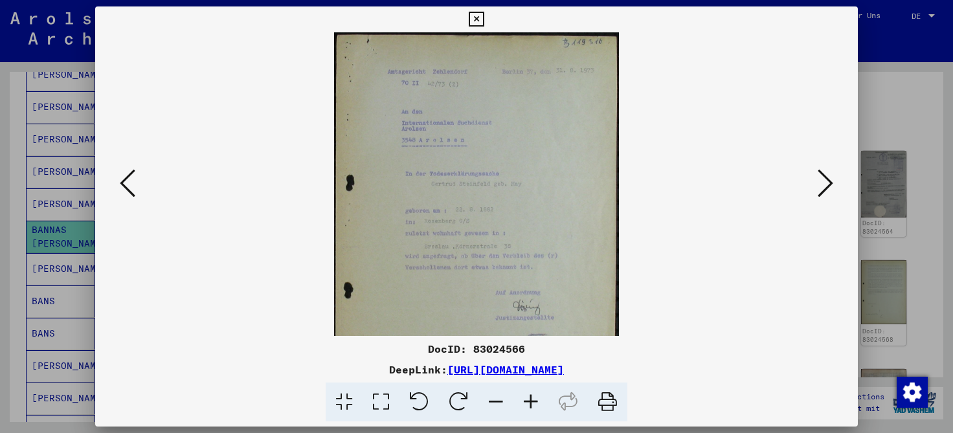
click at [529, 395] on icon at bounding box center [530, 402] width 35 height 39
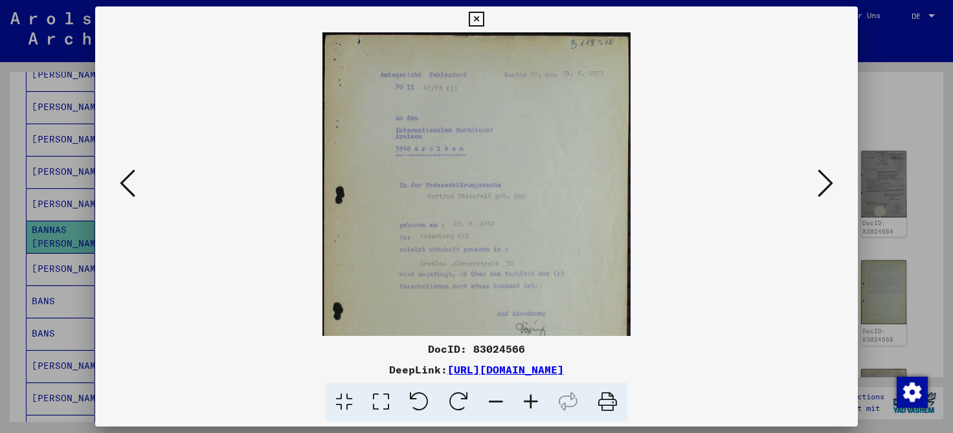
click at [529, 395] on icon at bounding box center [530, 402] width 35 height 39
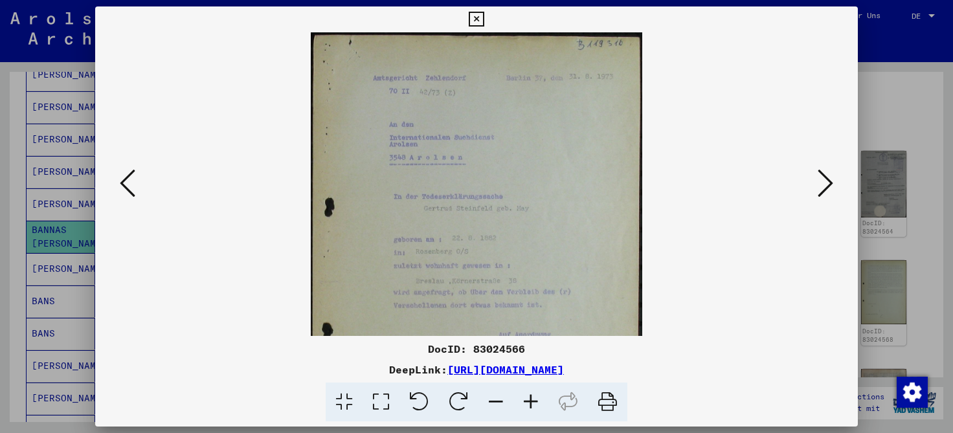
click at [529, 395] on icon at bounding box center [530, 402] width 35 height 39
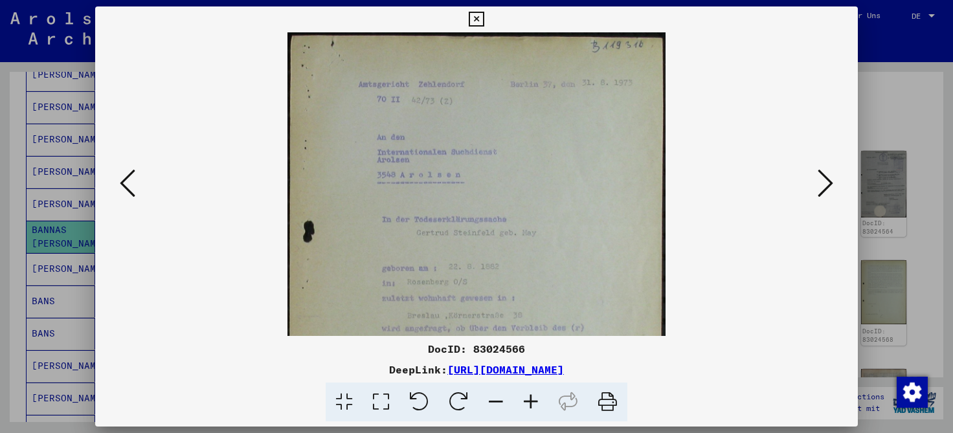
click at [529, 395] on icon at bounding box center [530, 402] width 35 height 39
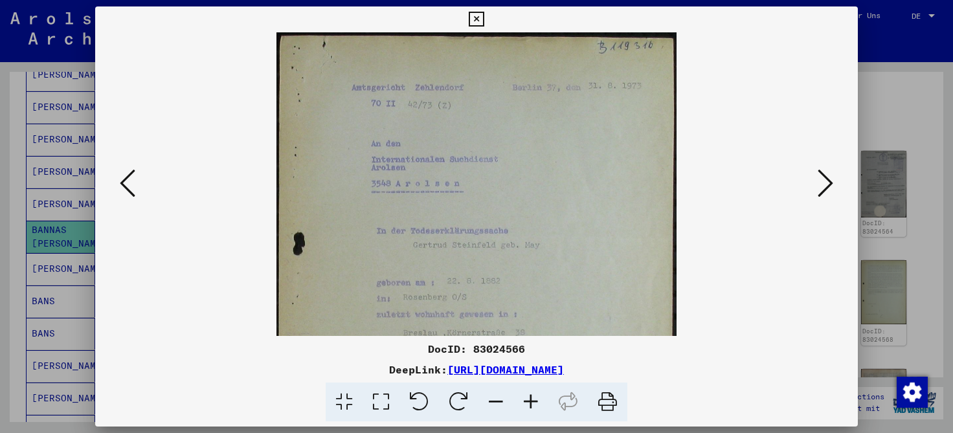
click at [529, 395] on icon at bounding box center [530, 402] width 35 height 39
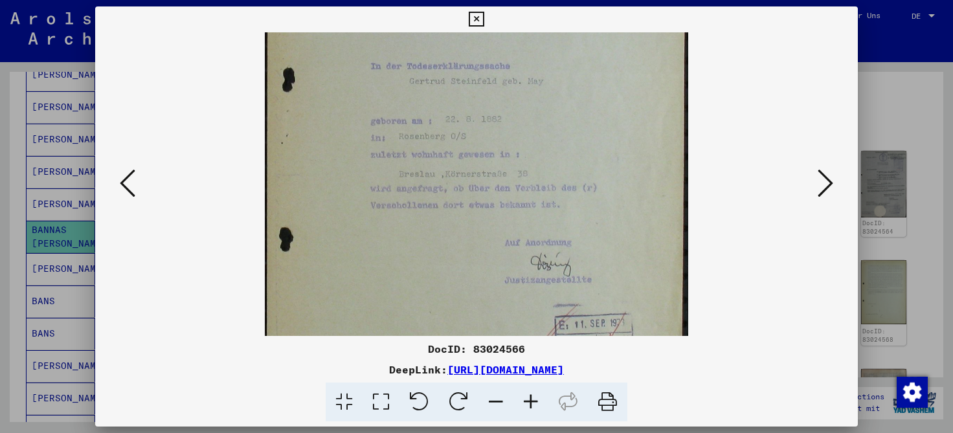
scroll to position [199, 0]
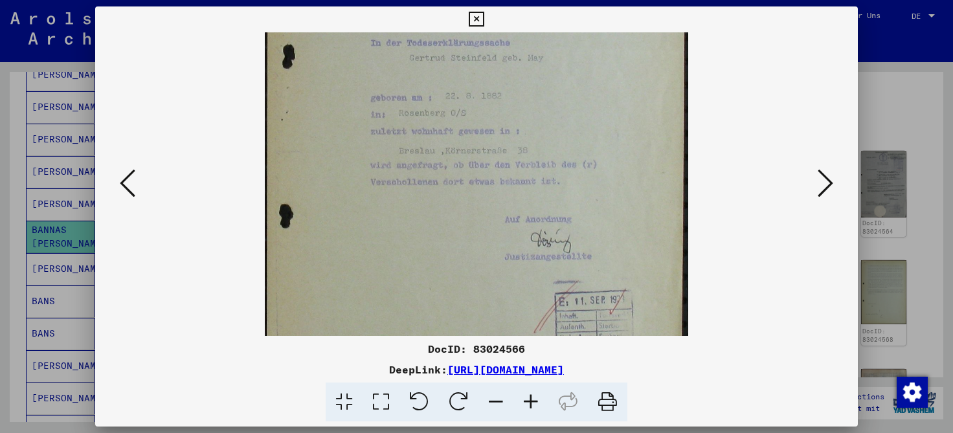
drag, startPoint x: 501, startPoint y: 283, endPoint x: 486, endPoint y: 85, distance: 198.6
click at [486, 85] on img at bounding box center [477, 130] width 424 height 595
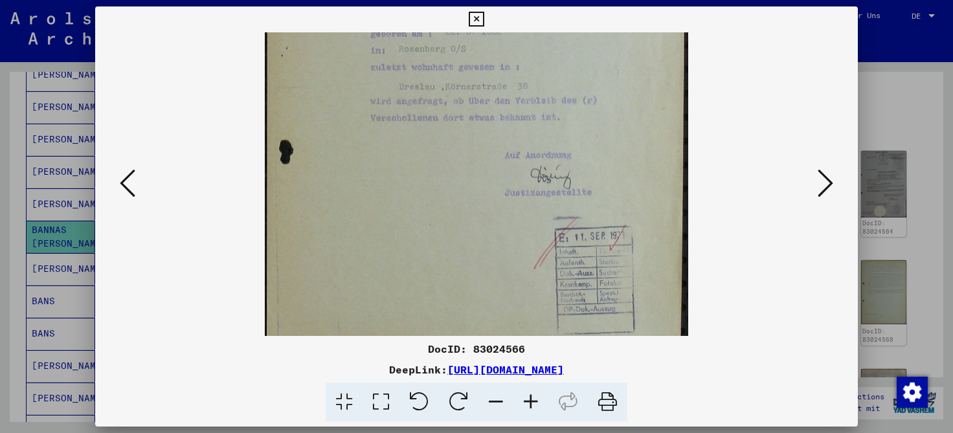
scroll to position [269, 0]
drag, startPoint x: 603, startPoint y: 250, endPoint x: 611, endPoint y: 180, distance: 70.3
click at [611, 180] on img at bounding box center [477, 61] width 424 height 595
click at [829, 180] on icon at bounding box center [826, 183] width 16 height 31
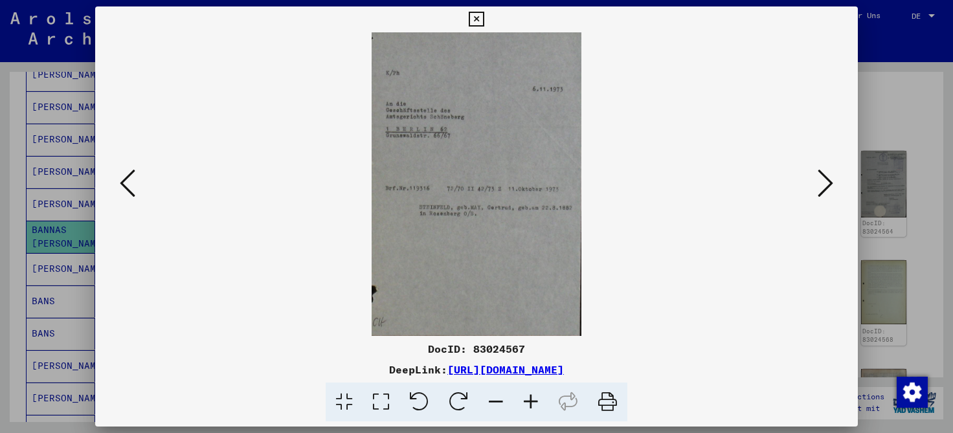
click at [824, 183] on icon at bounding box center [826, 183] width 16 height 31
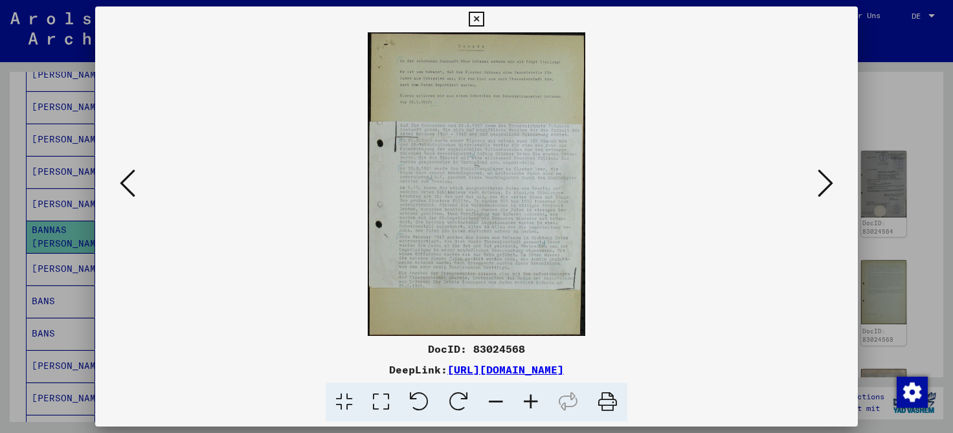
click at [532, 407] on icon at bounding box center [530, 402] width 35 height 39
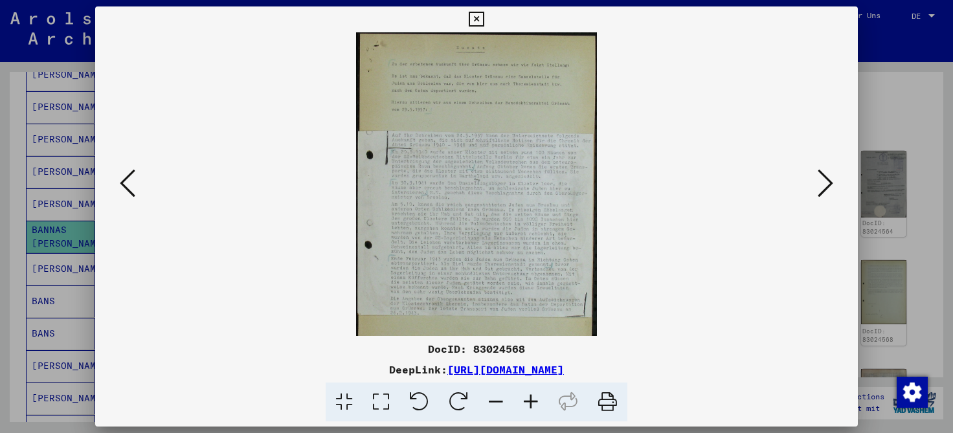
click at [532, 407] on icon at bounding box center [530, 402] width 35 height 39
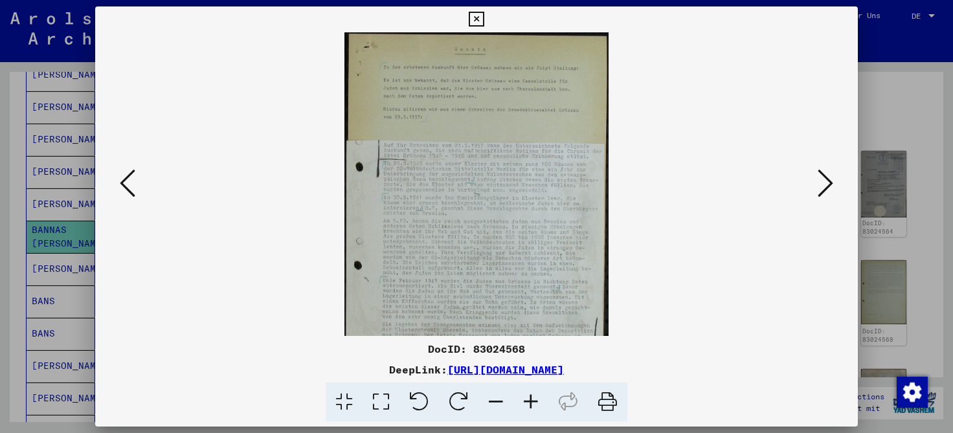
click at [532, 407] on icon at bounding box center [530, 402] width 35 height 39
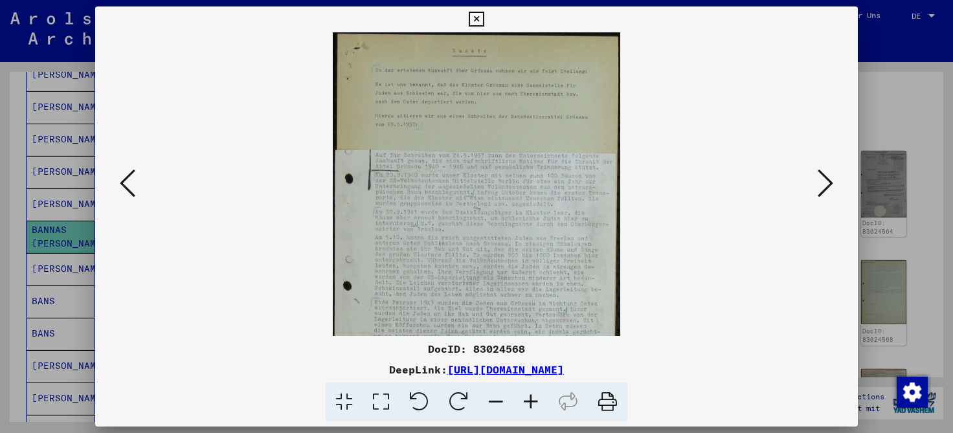
click at [532, 407] on icon at bounding box center [530, 402] width 35 height 39
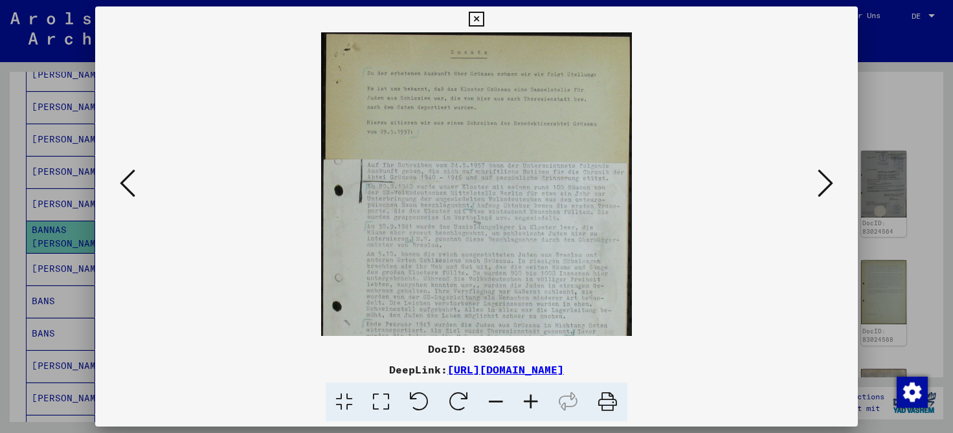
click at [532, 407] on icon at bounding box center [530, 402] width 35 height 39
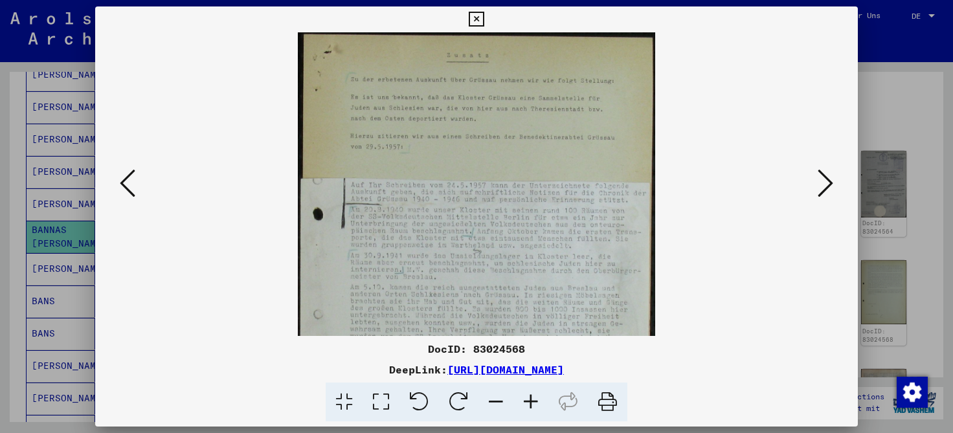
click at [532, 407] on icon at bounding box center [530, 402] width 35 height 39
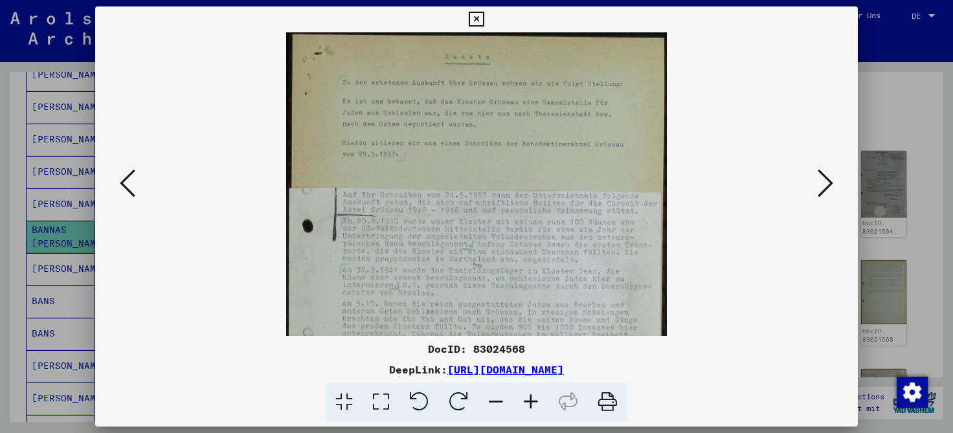
click at [532, 407] on icon at bounding box center [530, 402] width 35 height 39
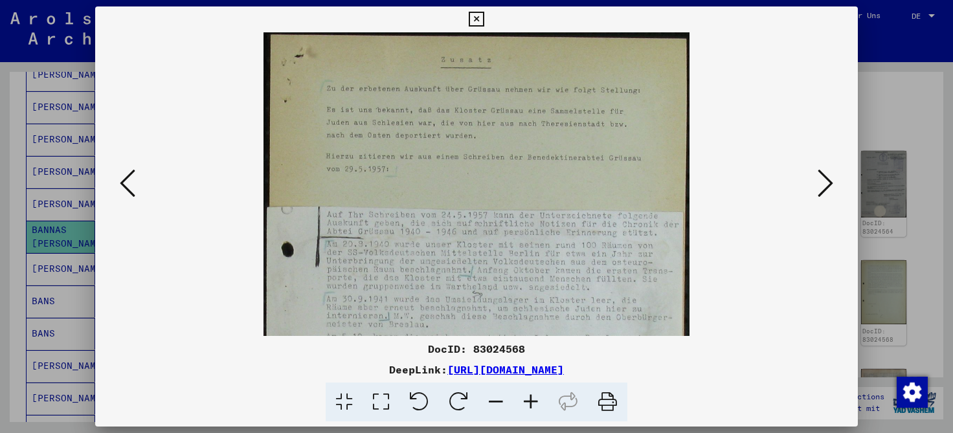
click at [532, 407] on icon at bounding box center [530, 402] width 35 height 39
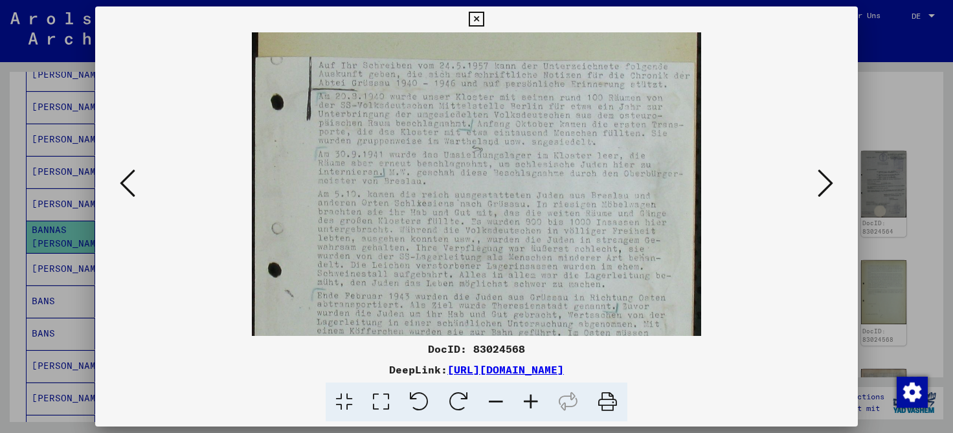
scroll to position [161, 0]
drag, startPoint x: 534, startPoint y: 311, endPoint x: 526, endPoint y: 150, distance: 161.4
click at [526, 150] on img at bounding box center [477, 185] width 450 height 627
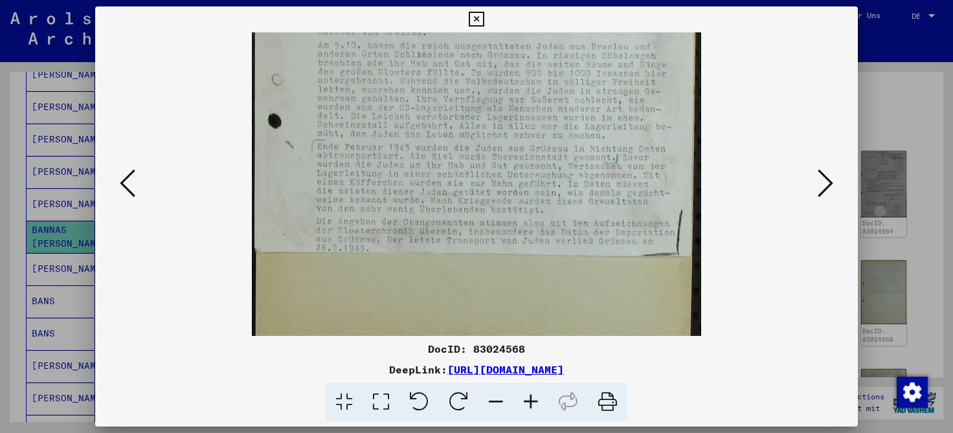
scroll to position [323, 0]
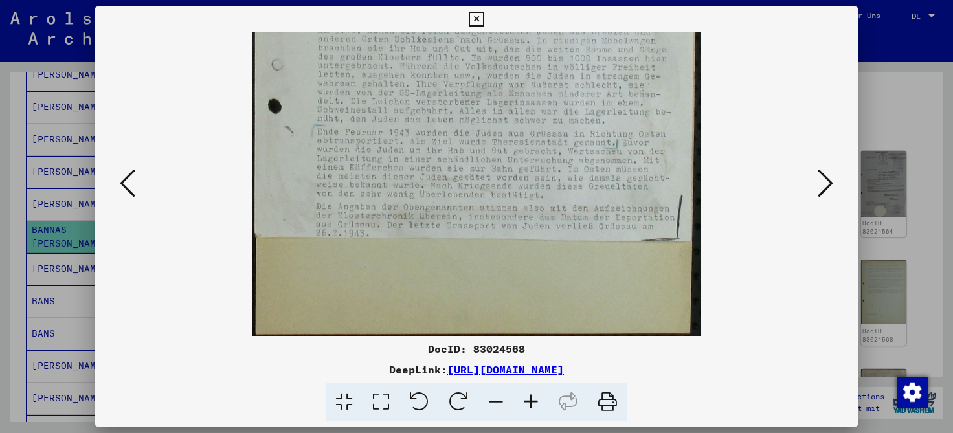
drag, startPoint x: 495, startPoint y: 293, endPoint x: 501, endPoint y: 107, distance: 185.3
click at [501, 107] on img at bounding box center [477, 22] width 450 height 627
click at [494, 107] on img at bounding box center [477, 22] width 450 height 627
click at [827, 181] on icon at bounding box center [826, 183] width 16 height 31
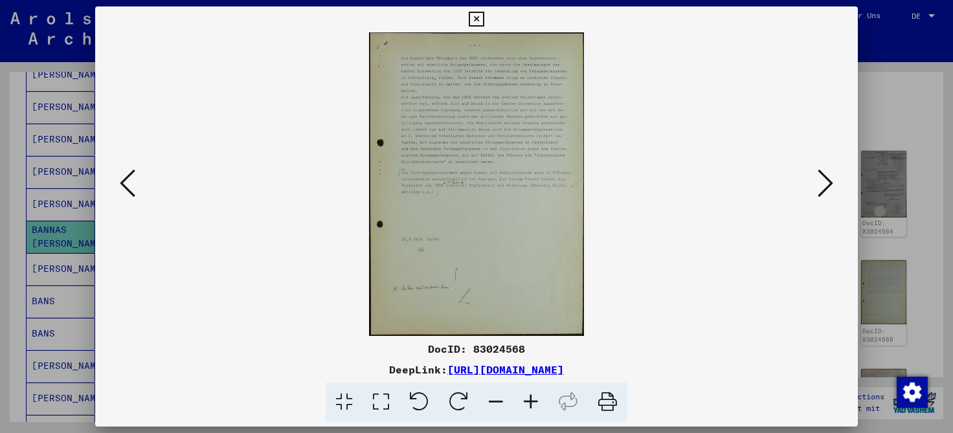
scroll to position [0, 0]
click at [537, 401] on icon at bounding box center [530, 402] width 35 height 39
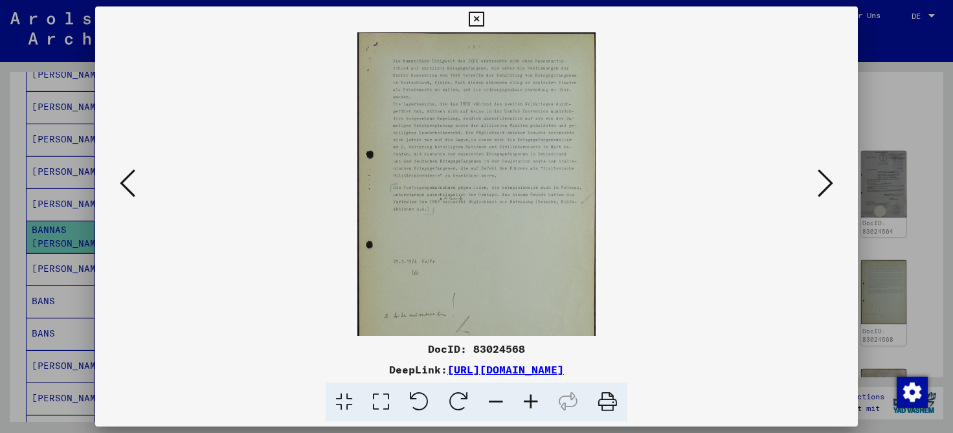
click at [537, 401] on icon at bounding box center [530, 402] width 35 height 39
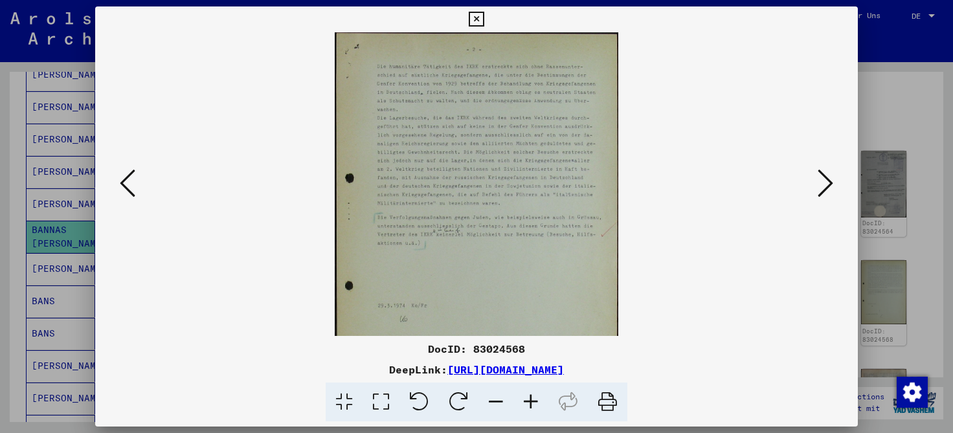
click at [537, 401] on icon at bounding box center [530, 402] width 35 height 39
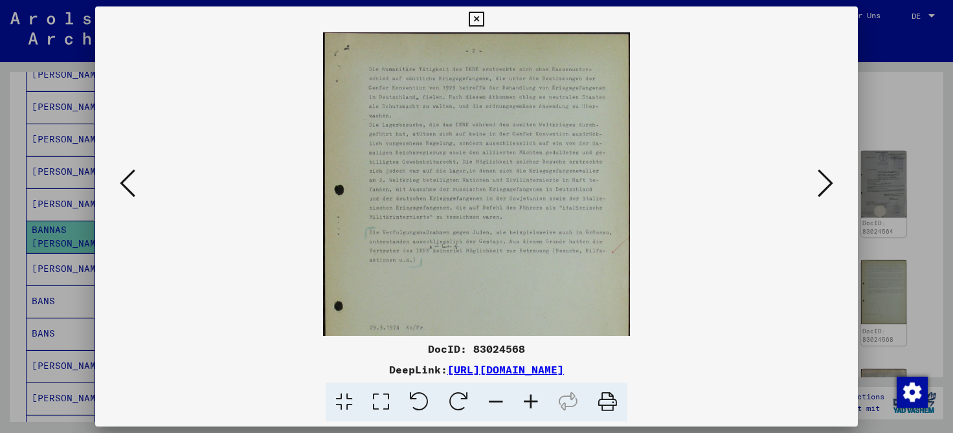
click at [537, 401] on icon at bounding box center [530, 402] width 35 height 39
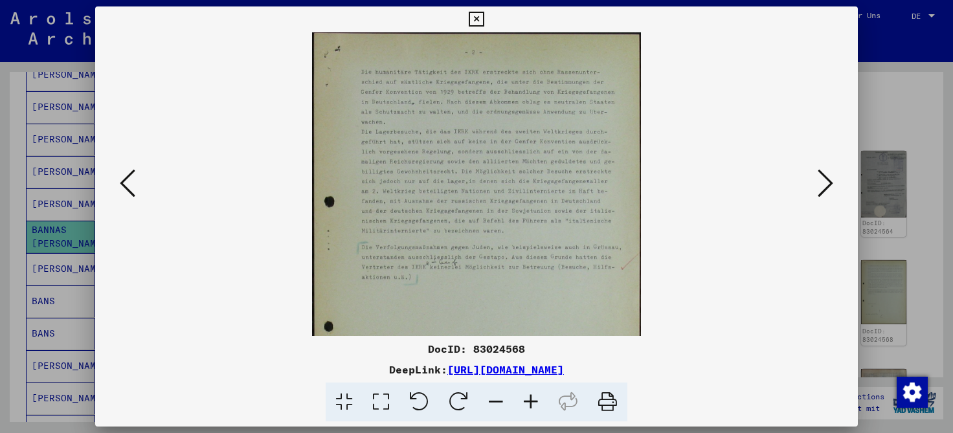
click at [537, 401] on icon at bounding box center [530, 402] width 35 height 39
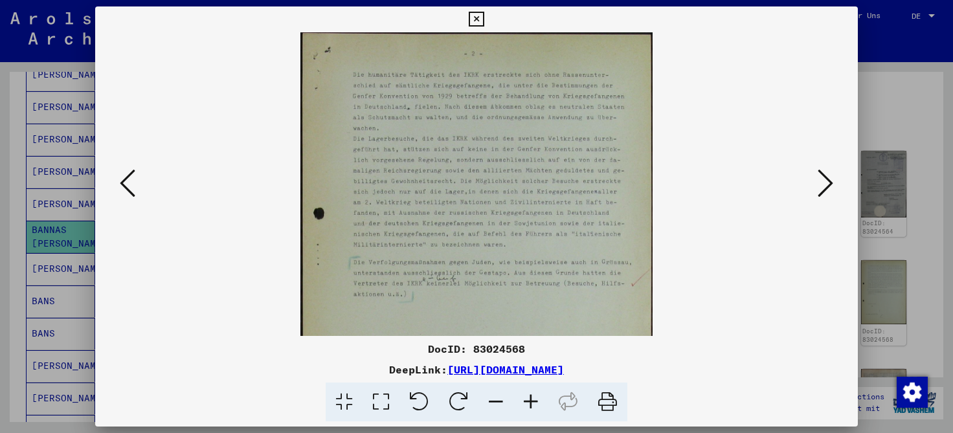
click at [537, 401] on icon at bounding box center [530, 402] width 35 height 39
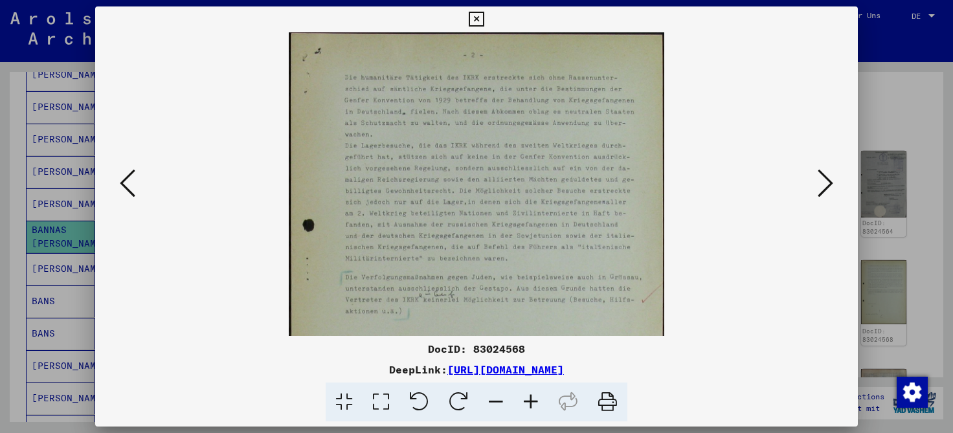
click at [537, 401] on icon at bounding box center [530, 402] width 35 height 39
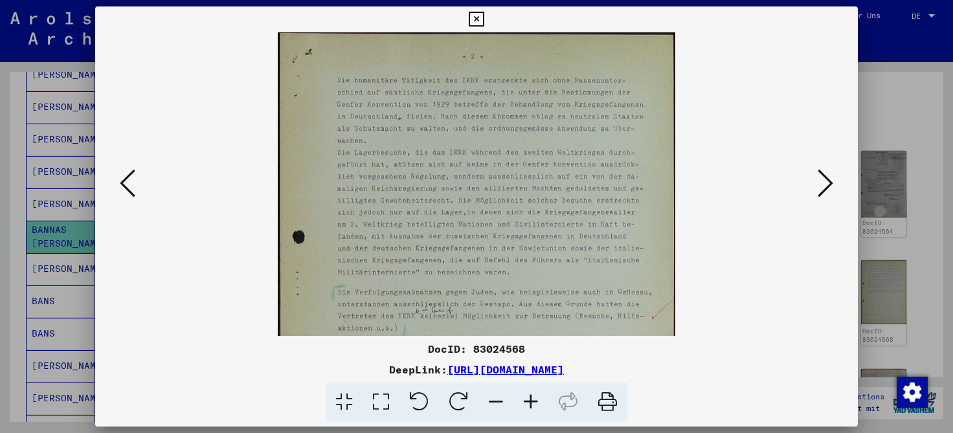
click at [537, 401] on icon at bounding box center [530, 402] width 35 height 39
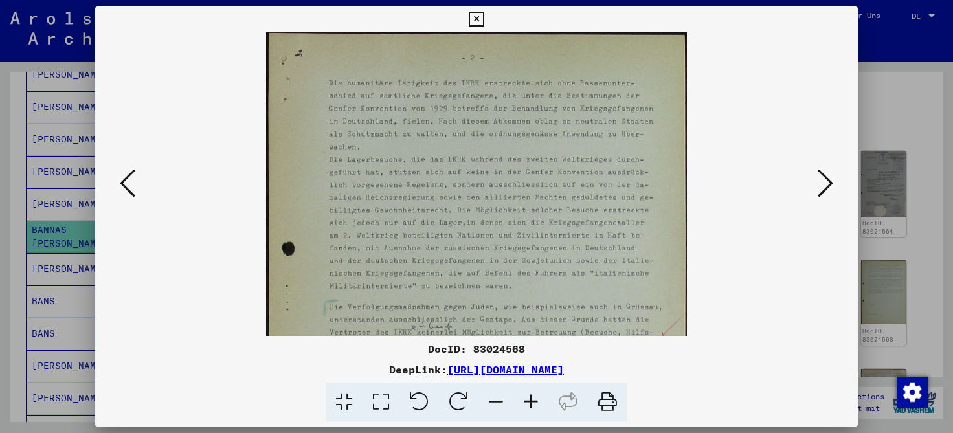
click at [537, 401] on icon at bounding box center [530, 402] width 35 height 39
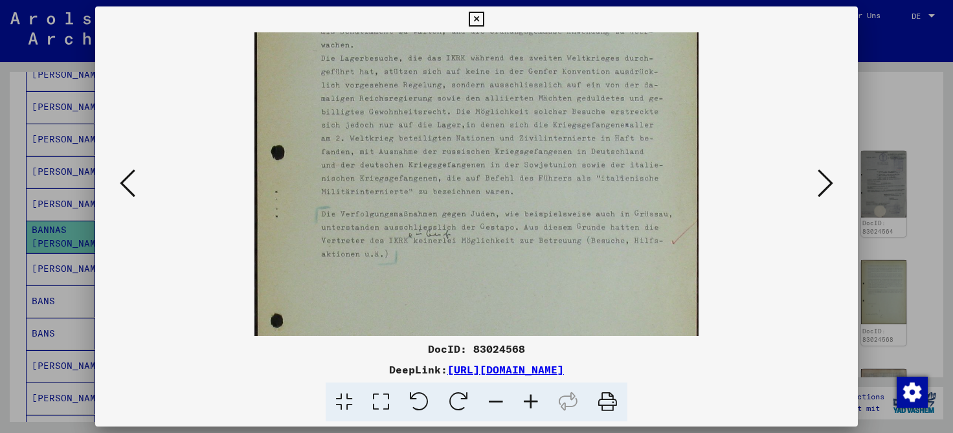
scroll to position [109, 0]
drag, startPoint x: 450, startPoint y: 260, endPoint x: 449, endPoint y: 152, distance: 108.1
click at [449, 152] on img at bounding box center [476, 237] width 444 height 627
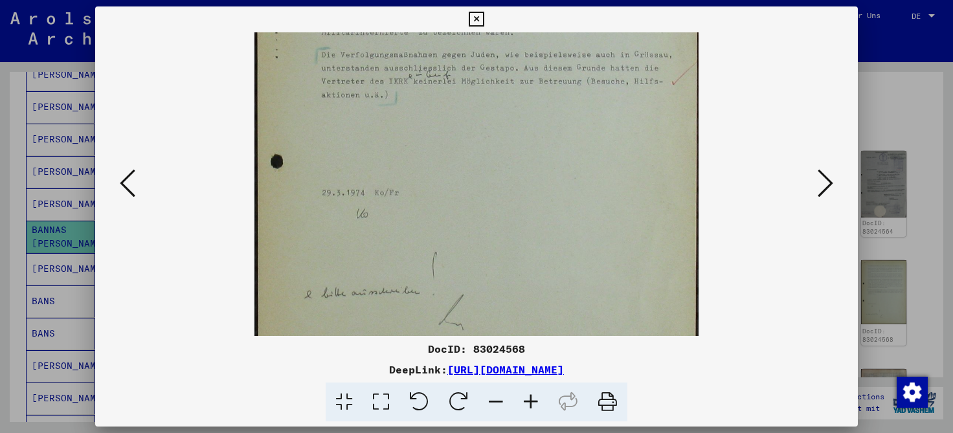
scroll to position [299, 0]
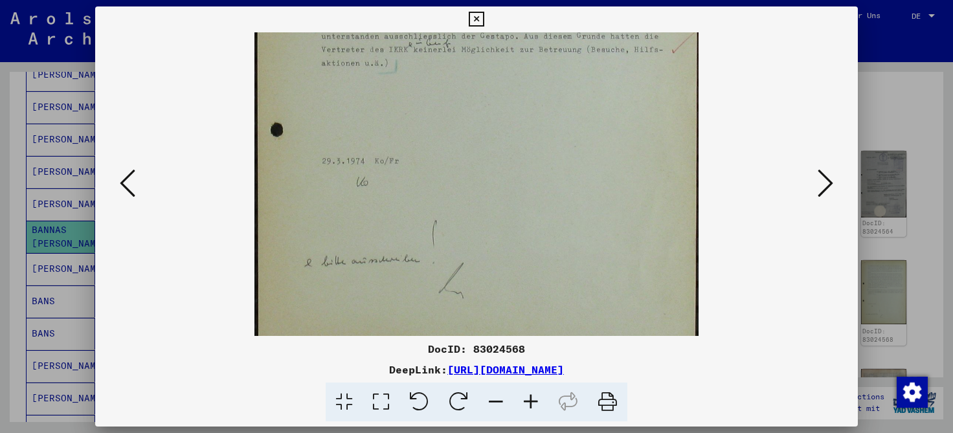
drag, startPoint x: 503, startPoint y: 262, endPoint x: 529, endPoint y: 71, distance: 192.1
click at [529, 71] on img at bounding box center [476, 46] width 444 height 627
click at [827, 185] on icon at bounding box center [826, 183] width 16 height 31
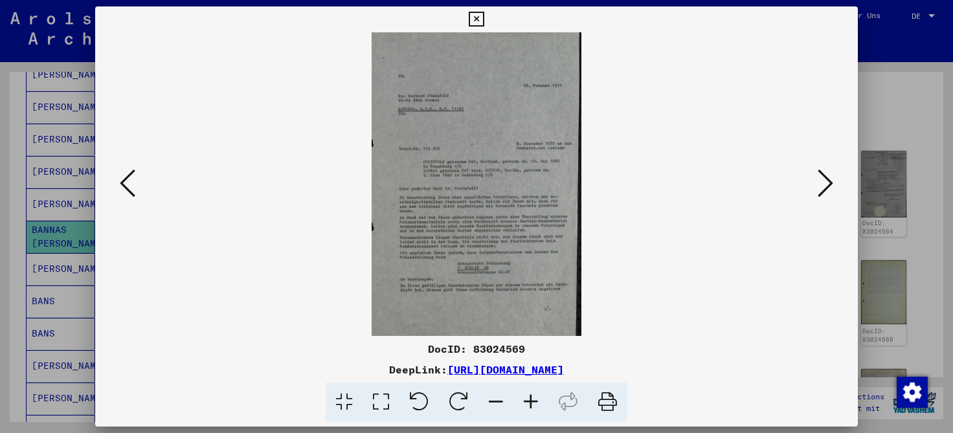
scroll to position [0, 0]
click at [529, 407] on icon at bounding box center [530, 402] width 35 height 39
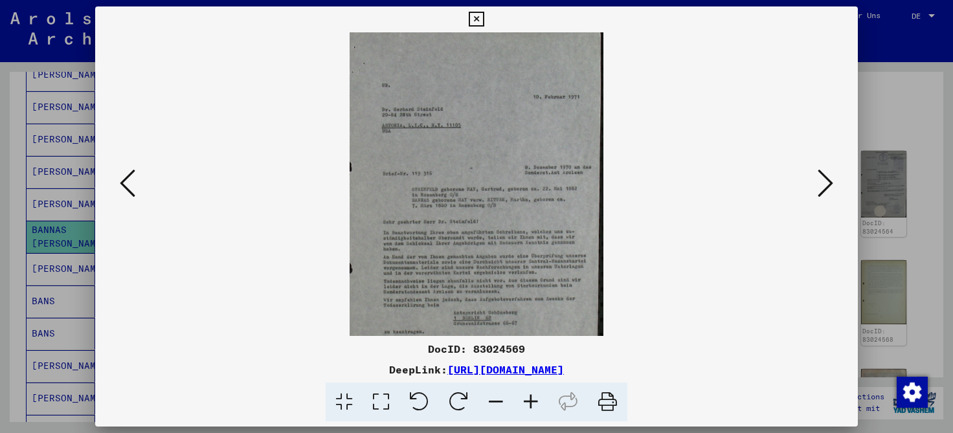
click at [529, 407] on icon at bounding box center [530, 402] width 35 height 39
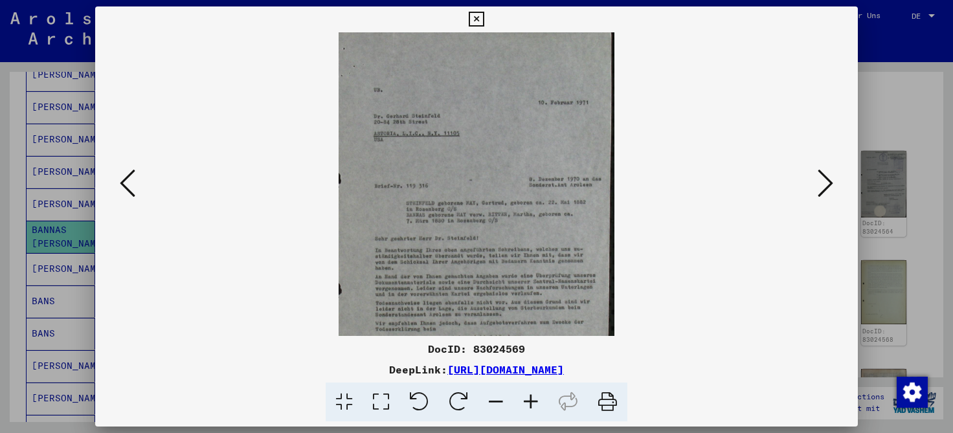
click at [529, 407] on icon at bounding box center [530, 402] width 35 height 39
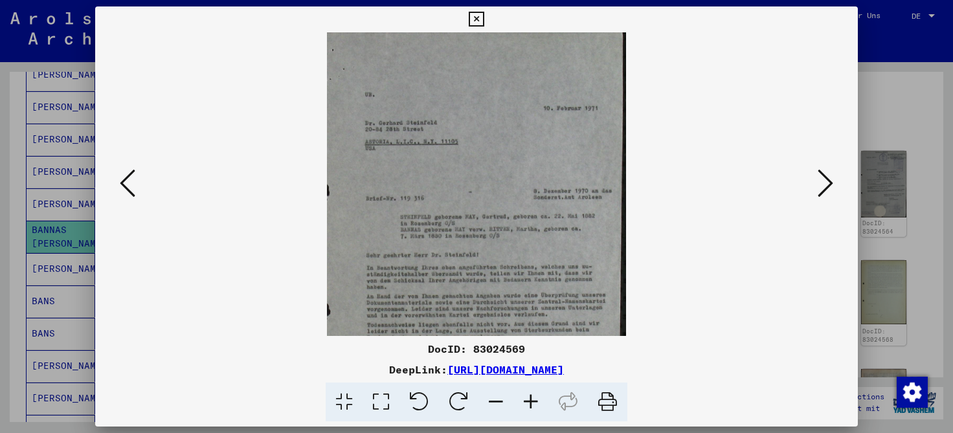
click at [529, 407] on icon at bounding box center [530, 402] width 35 height 39
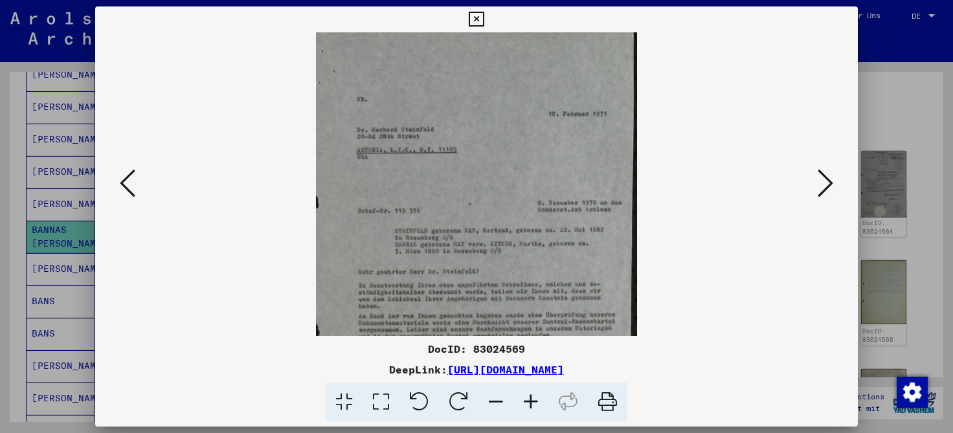
click at [529, 407] on icon at bounding box center [530, 402] width 35 height 39
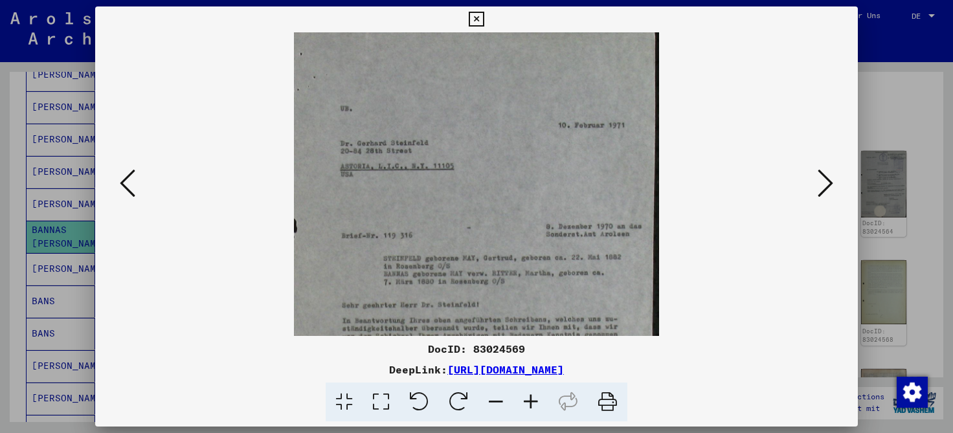
click at [529, 407] on icon at bounding box center [530, 402] width 35 height 39
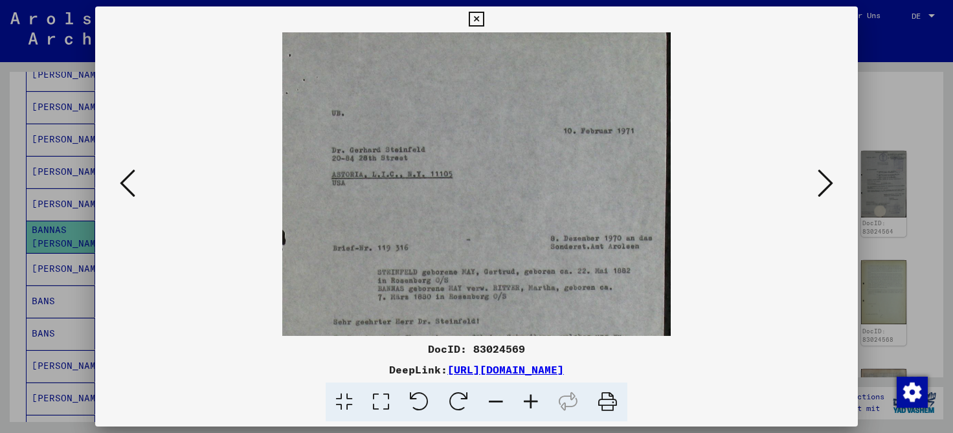
click at [529, 407] on icon at bounding box center [530, 402] width 35 height 39
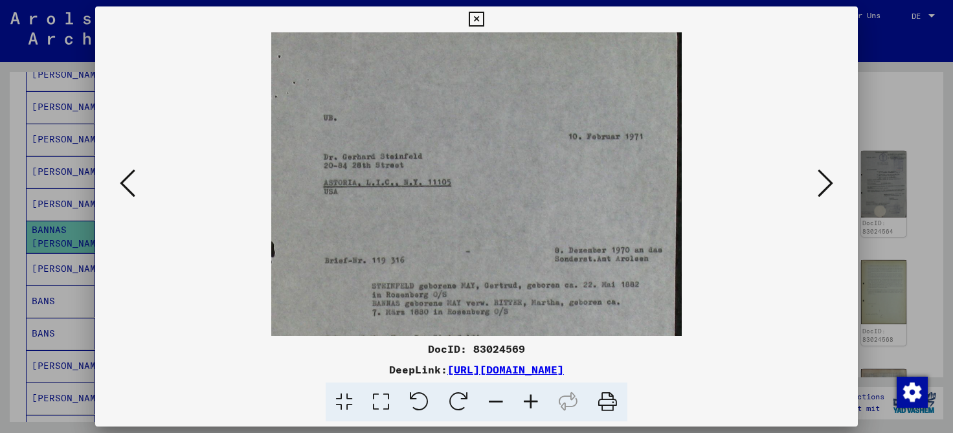
click at [529, 407] on icon at bounding box center [530, 402] width 35 height 39
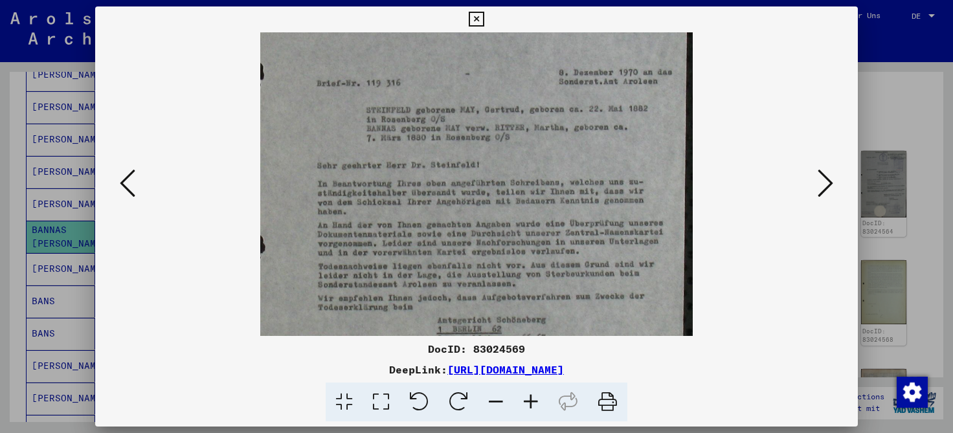
scroll to position [210, 0]
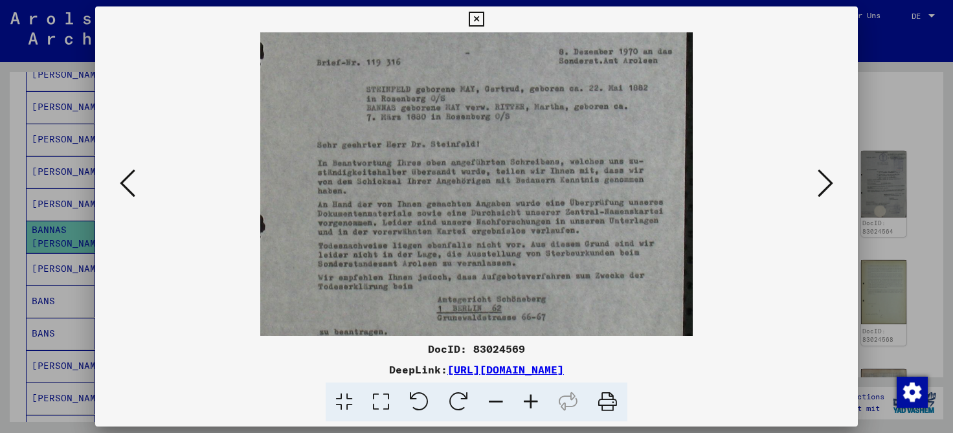
drag, startPoint x: 522, startPoint y: 295, endPoint x: 517, endPoint y: 84, distance: 211.1
click at [517, 84] on img at bounding box center [476, 135] width 433 height 627
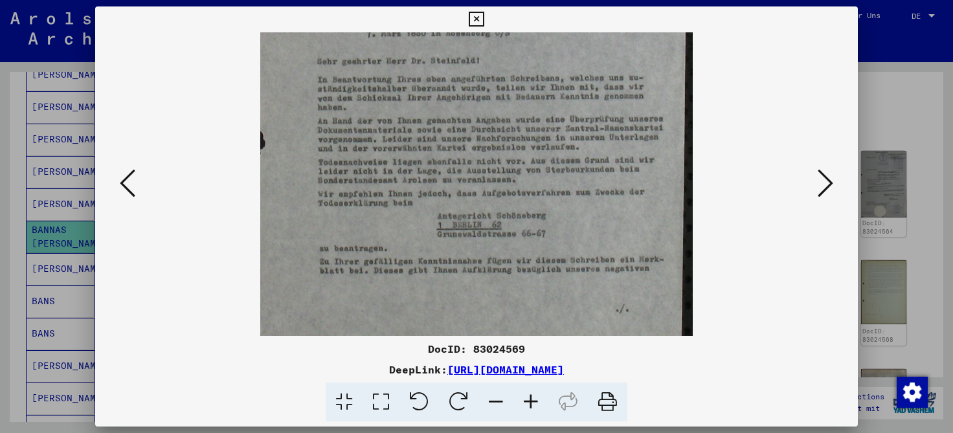
scroll to position [299, 0]
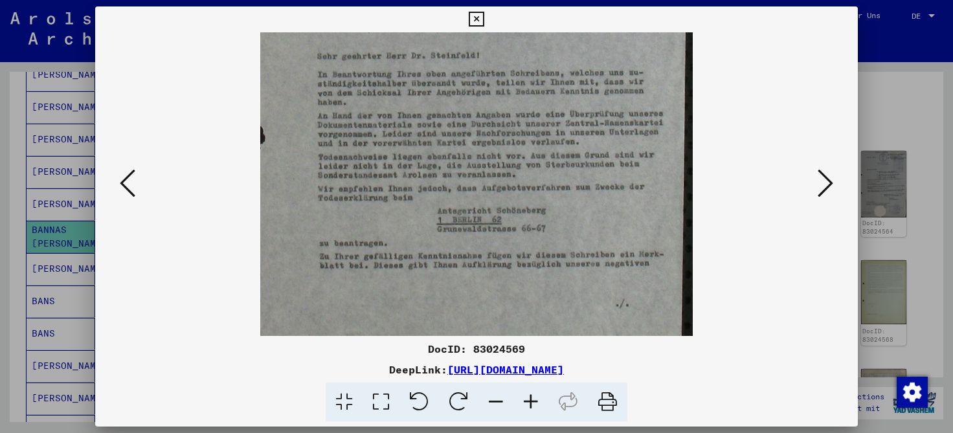
drag, startPoint x: 403, startPoint y: 278, endPoint x: 405, endPoint y: 192, distance: 86.1
click at [405, 192] on img at bounding box center [476, 46] width 433 height 627
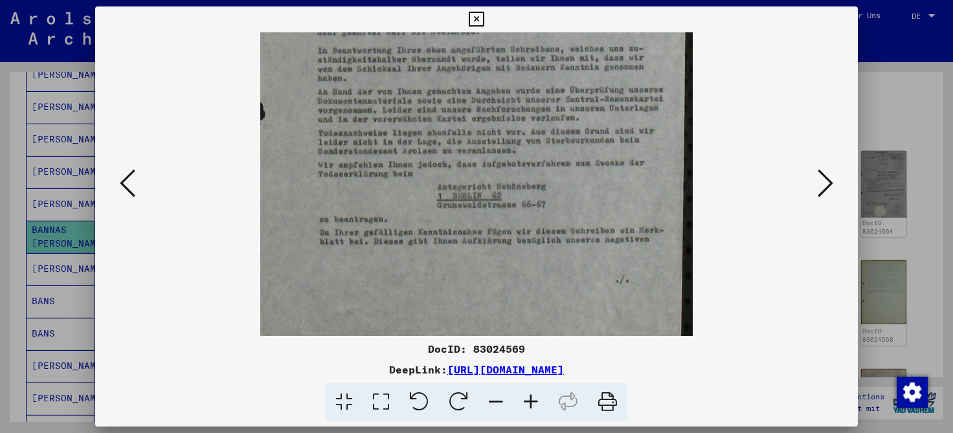
drag, startPoint x: 550, startPoint y: 286, endPoint x: 550, endPoint y: 223, distance: 62.8
click at [550, 223] on img at bounding box center [476, 22] width 433 height 627
click at [822, 186] on icon at bounding box center [826, 183] width 16 height 31
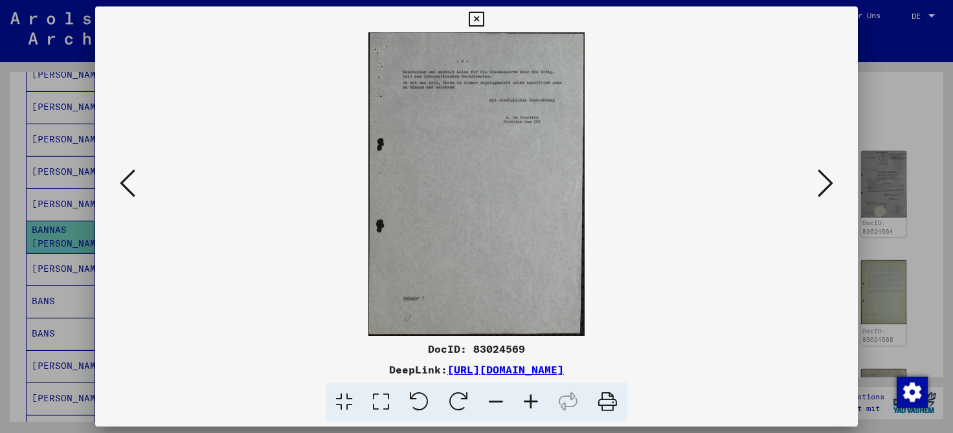
click at [528, 405] on icon at bounding box center [530, 402] width 35 height 39
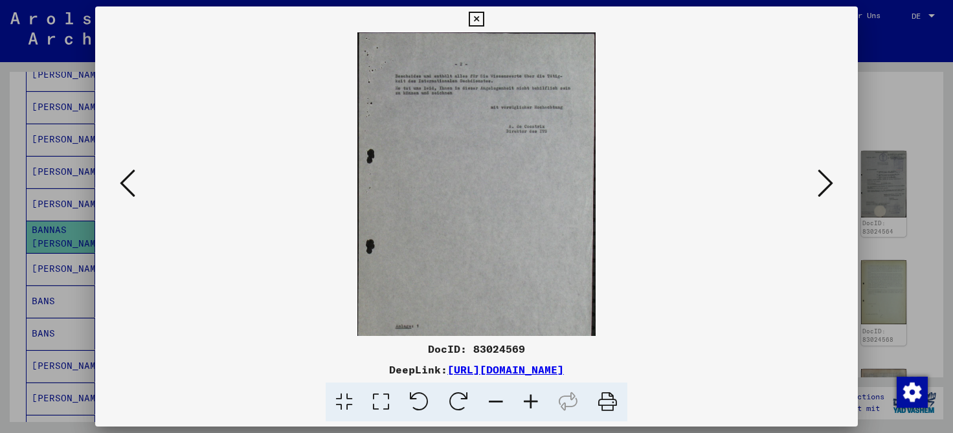
click at [528, 405] on icon at bounding box center [530, 402] width 35 height 39
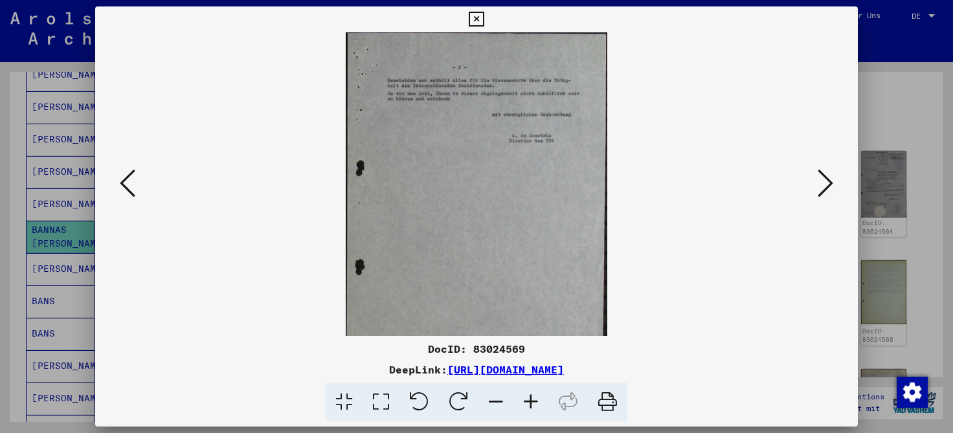
click at [528, 405] on icon at bounding box center [530, 402] width 35 height 39
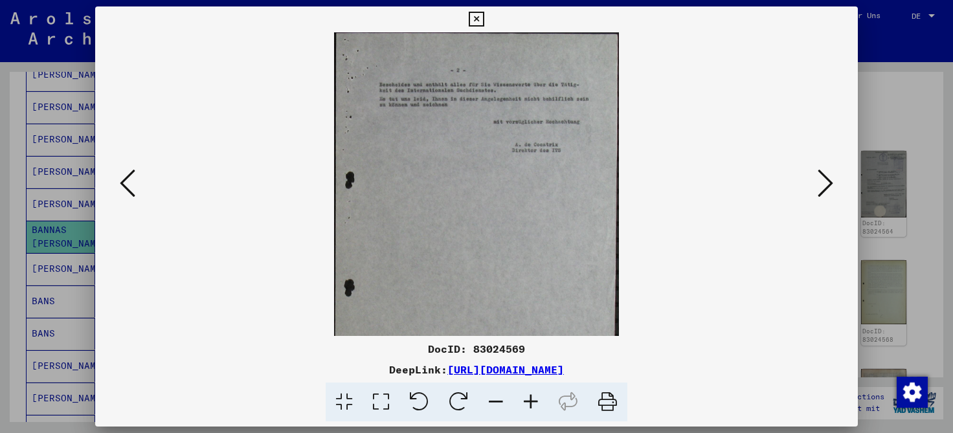
click at [528, 405] on icon at bounding box center [530, 402] width 35 height 39
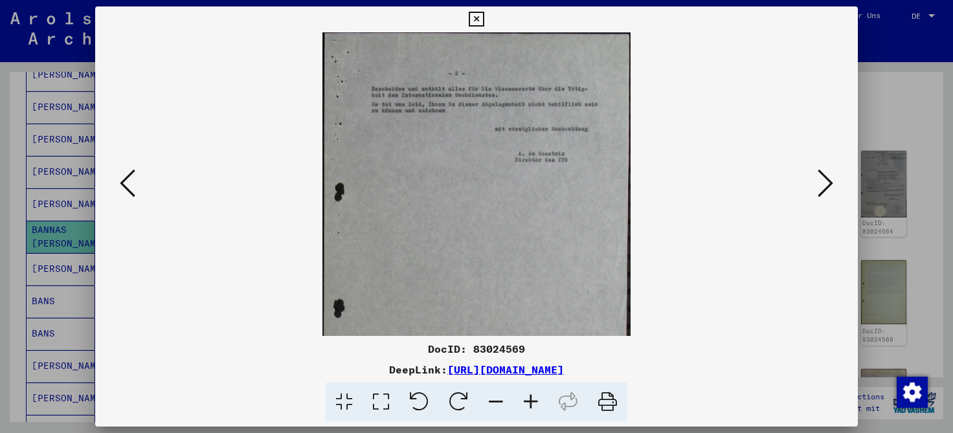
click at [528, 405] on icon at bounding box center [530, 402] width 35 height 39
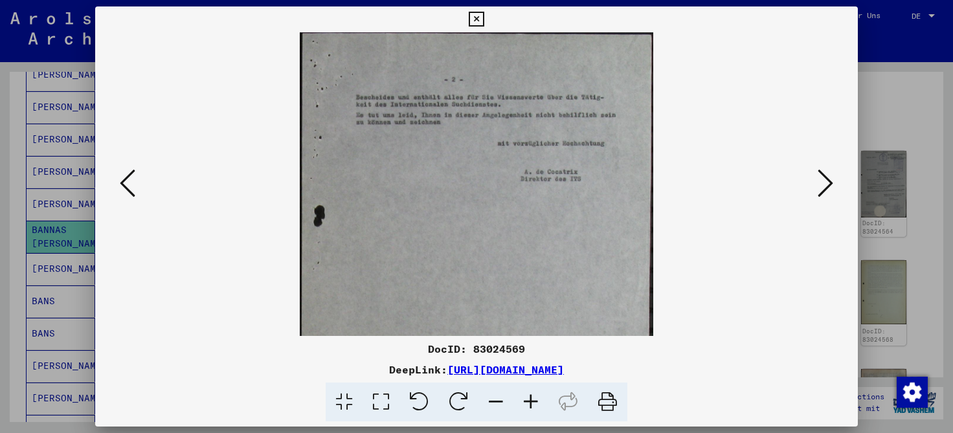
click at [528, 405] on icon at bounding box center [530, 402] width 35 height 39
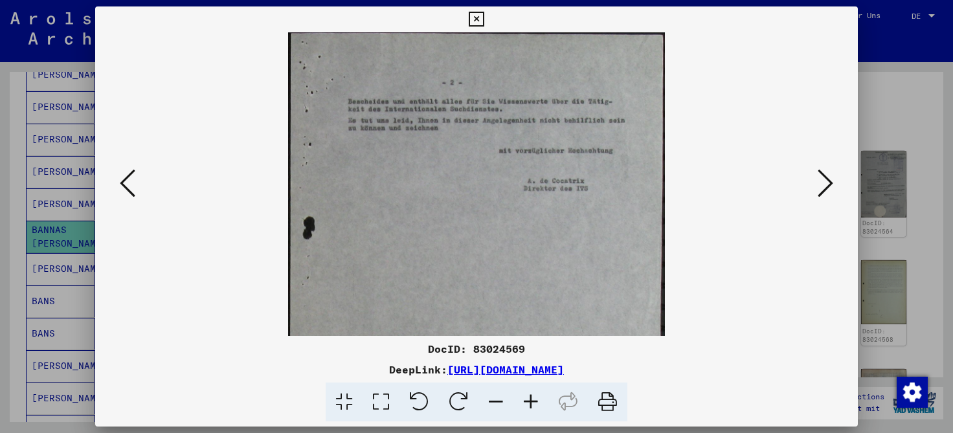
click at [528, 405] on icon at bounding box center [530, 402] width 35 height 39
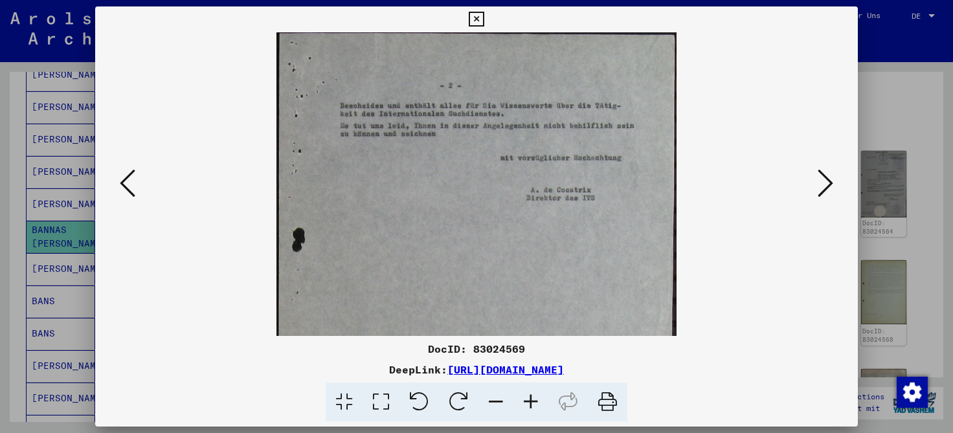
click at [528, 405] on icon at bounding box center [530, 402] width 35 height 39
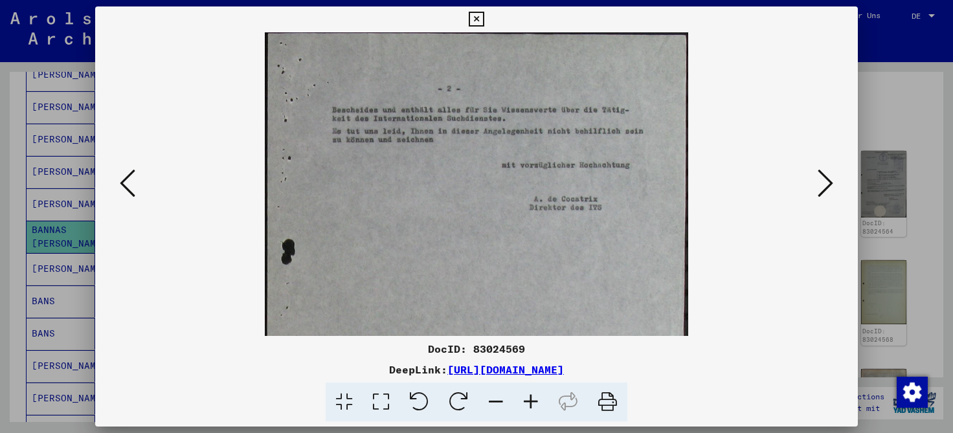
click at [824, 189] on icon at bounding box center [826, 183] width 16 height 31
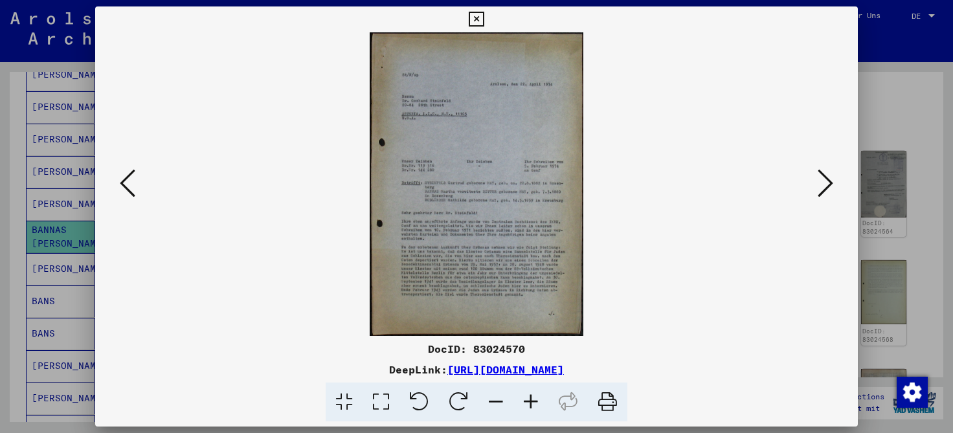
click at [531, 398] on icon at bounding box center [530, 402] width 35 height 39
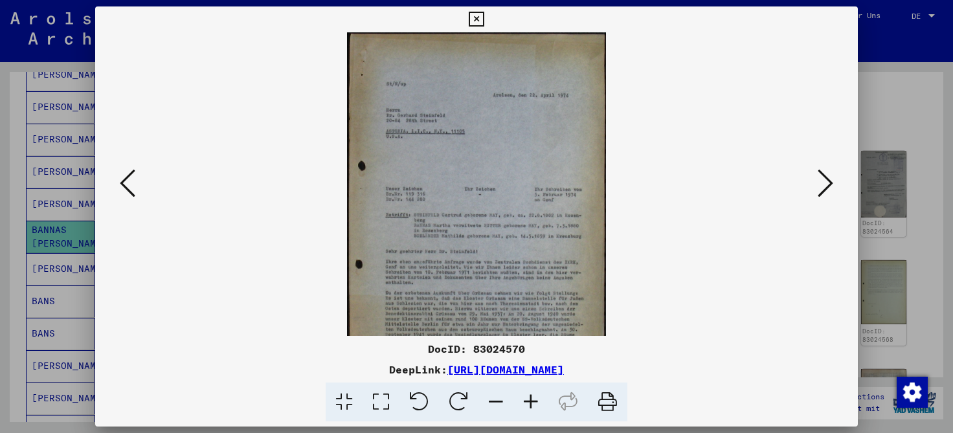
click at [531, 398] on icon at bounding box center [530, 402] width 35 height 39
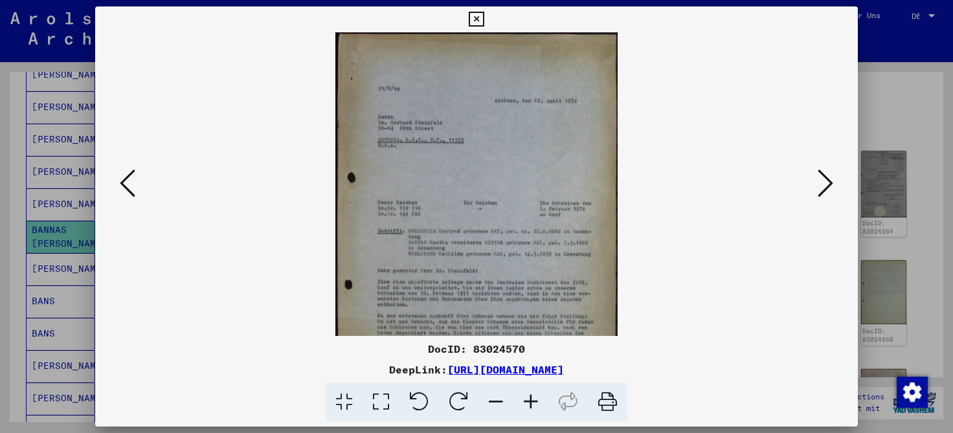
click at [531, 398] on icon at bounding box center [530, 402] width 35 height 39
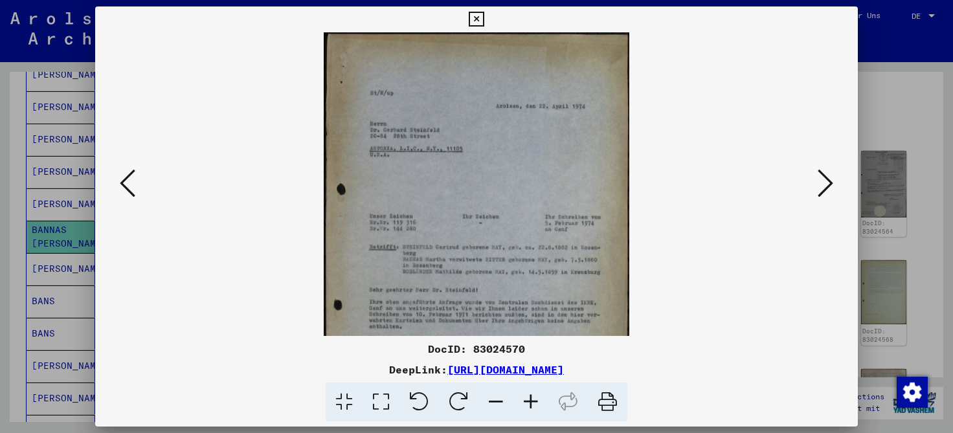
click at [531, 398] on icon at bounding box center [530, 402] width 35 height 39
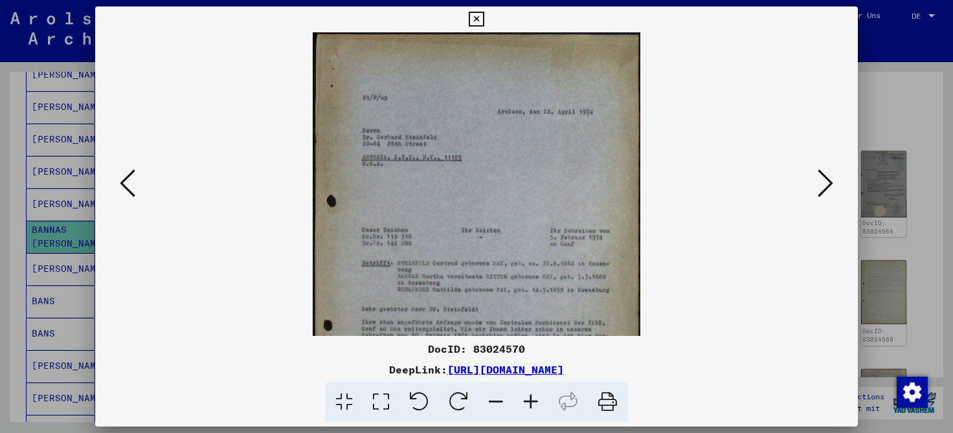
click at [531, 398] on icon at bounding box center [530, 402] width 35 height 39
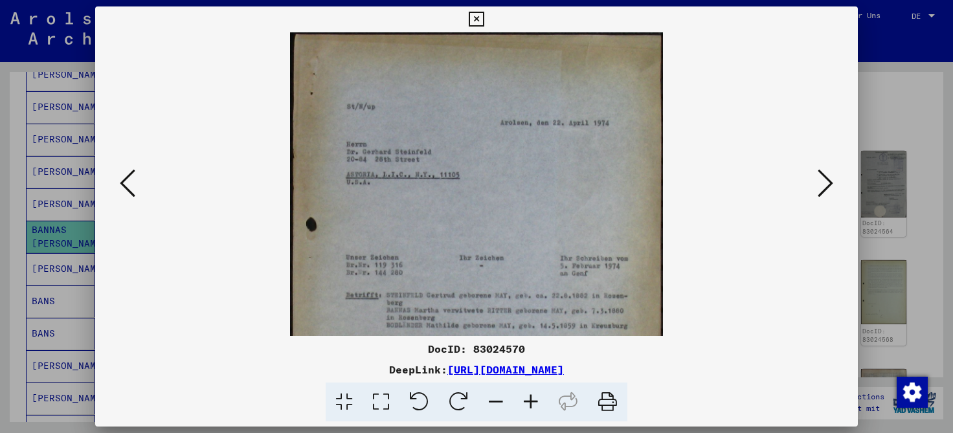
click at [531, 398] on icon at bounding box center [530, 402] width 35 height 39
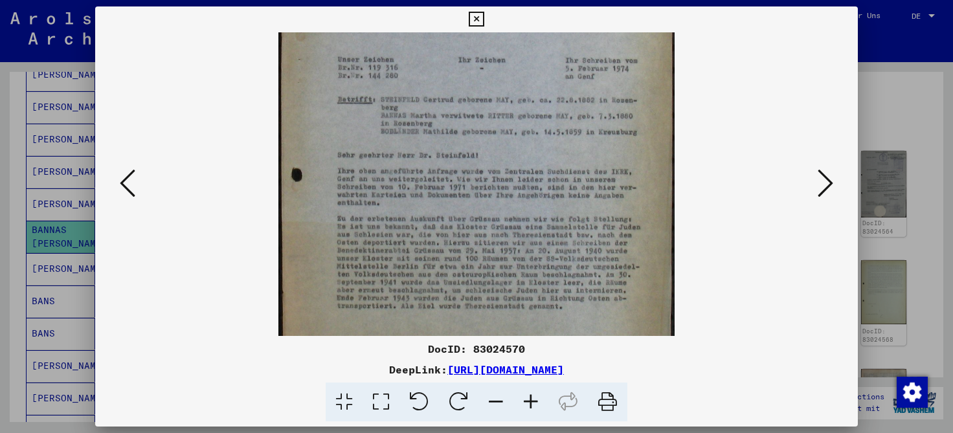
scroll to position [221, 0]
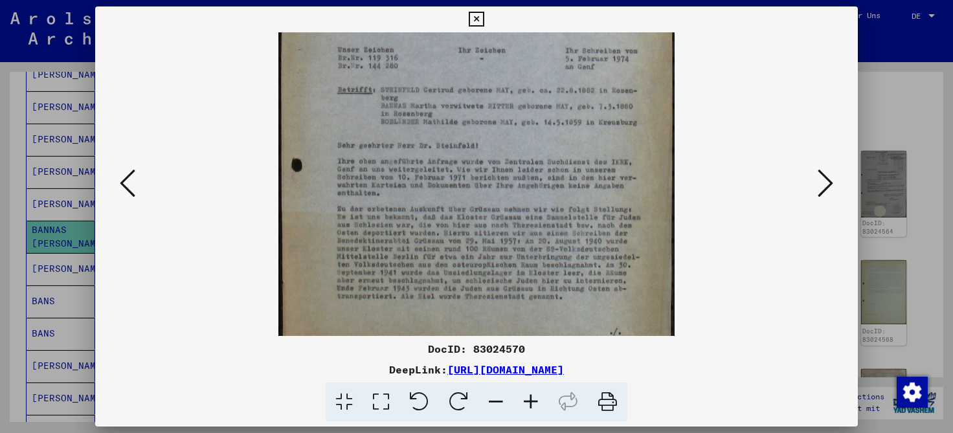
drag, startPoint x: 498, startPoint y: 311, endPoint x: 487, endPoint y: 89, distance: 223.0
click at [487, 89] on img at bounding box center [476, 92] width 396 height 563
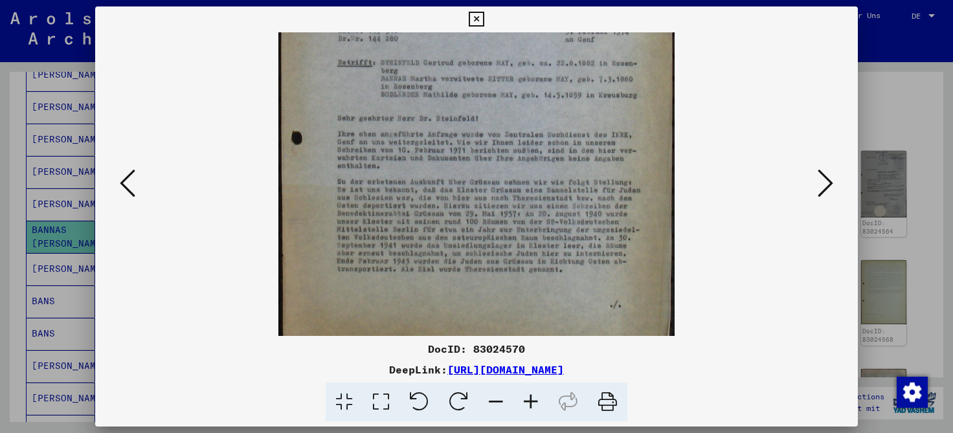
scroll to position [258, 0]
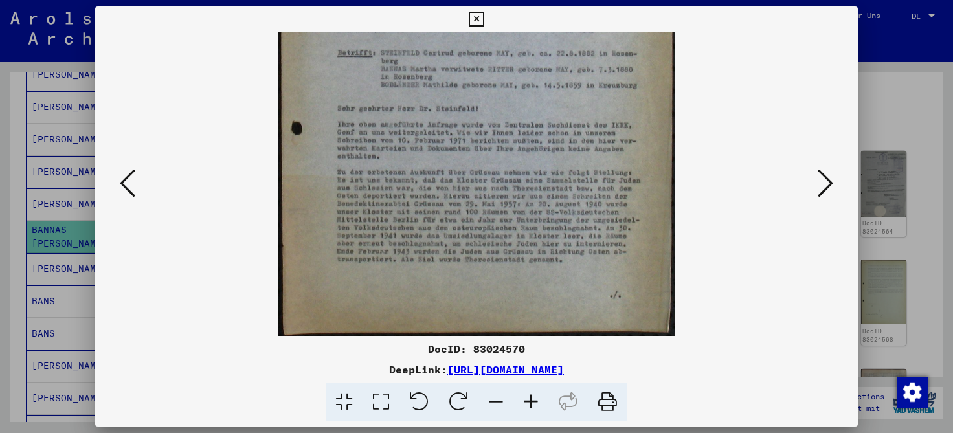
drag, startPoint x: 495, startPoint y: 196, endPoint x: 497, endPoint y: 127, distance: 69.3
click at [497, 127] on img at bounding box center [476, 55] width 396 height 563
click at [829, 182] on icon at bounding box center [826, 183] width 16 height 31
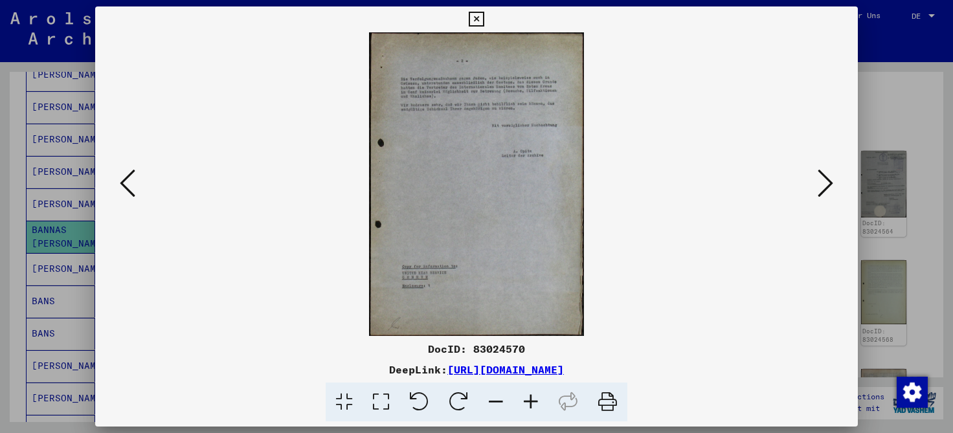
scroll to position [0, 0]
click at [533, 404] on icon at bounding box center [530, 402] width 35 height 39
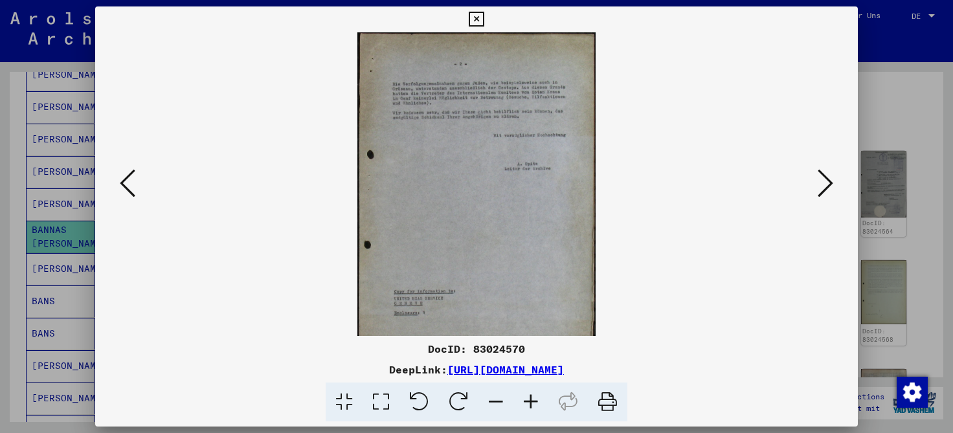
click at [533, 404] on icon at bounding box center [530, 402] width 35 height 39
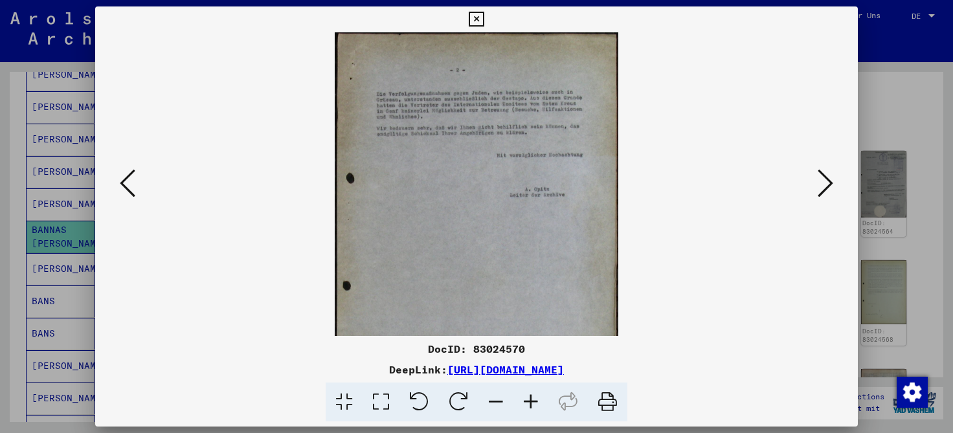
click at [533, 404] on icon at bounding box center [530, 402] width 35 height 39
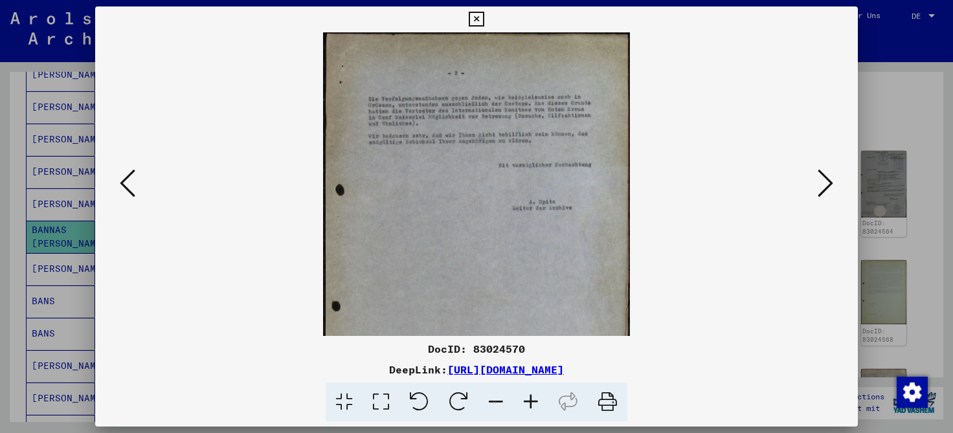
click at [533, 404] on icon at bounding box center [530, 402] width 35 height 39
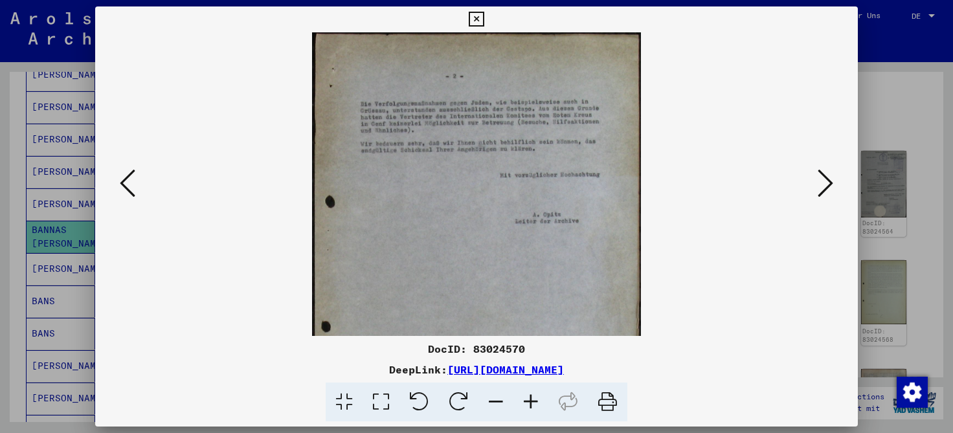
click at [533, 404] on icon at bounding box center [530, 402] width 35 height 39
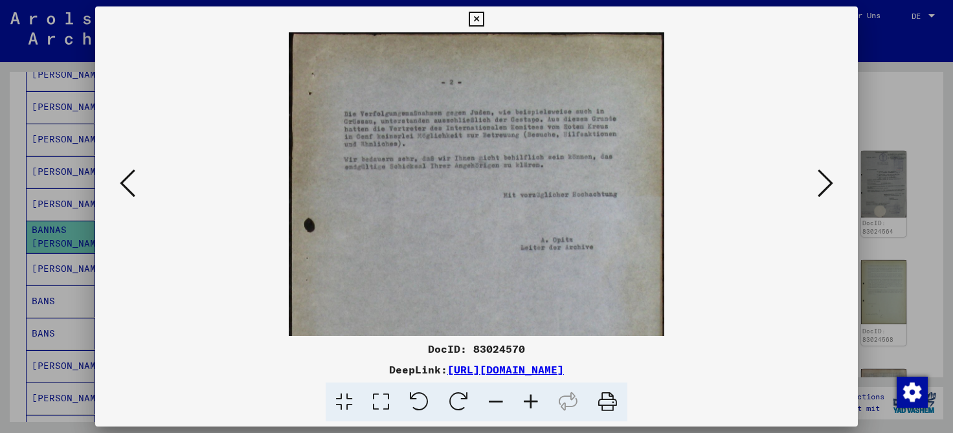
click at [533, 404] on icon at bounding box center [530, 402] width 35 height 39
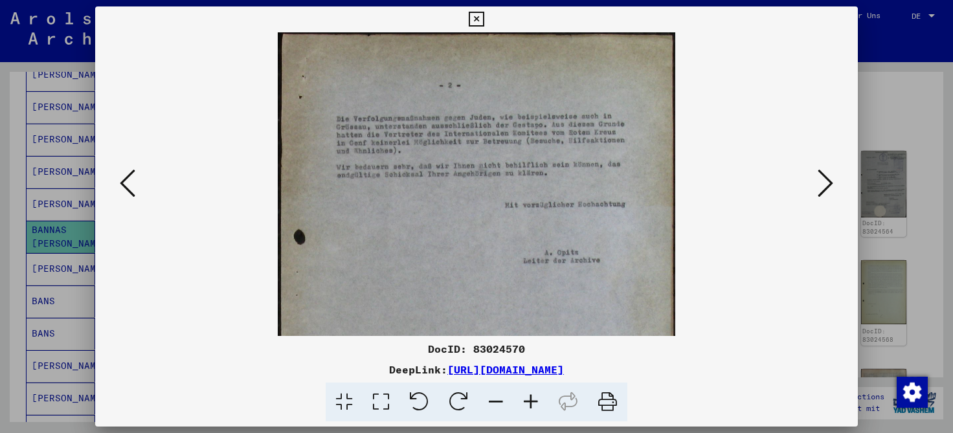
click at [533, 404] on icon at bounding box center [530, 402] width 35 height 39
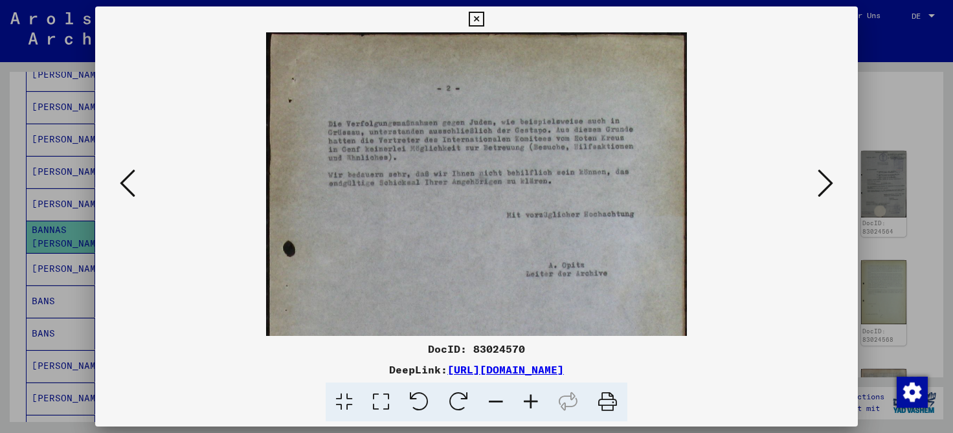
click at [533, 404] on icon at bounding box center [530, 402] width 35 height 39
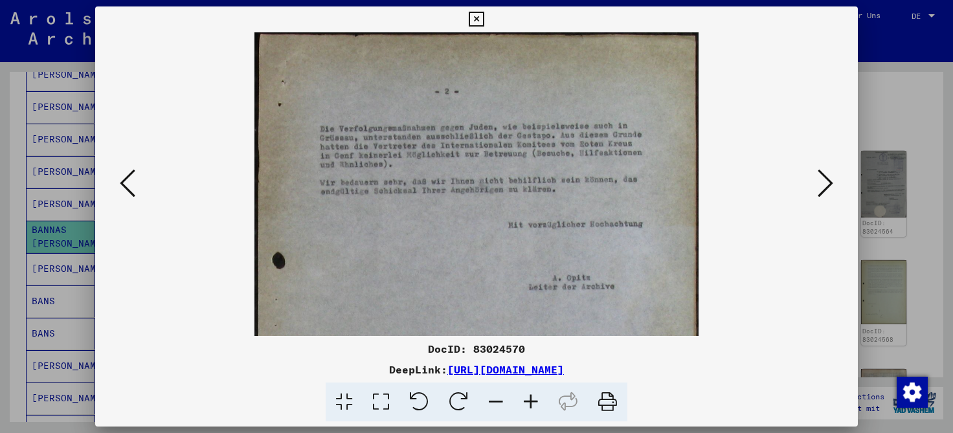
click at [832, 182] on icon at bounding box center [826, 183] width 16 height 31
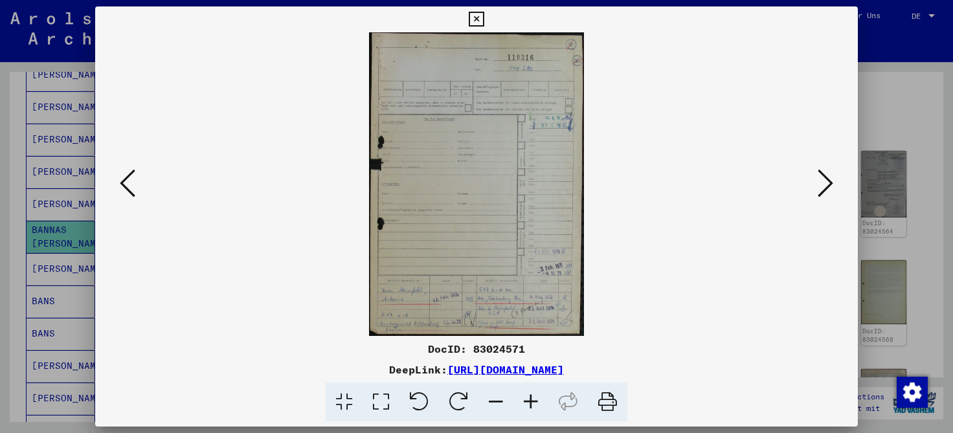
click at [530, 402] on icon at bounding box center [530, 402] width 35 height 39
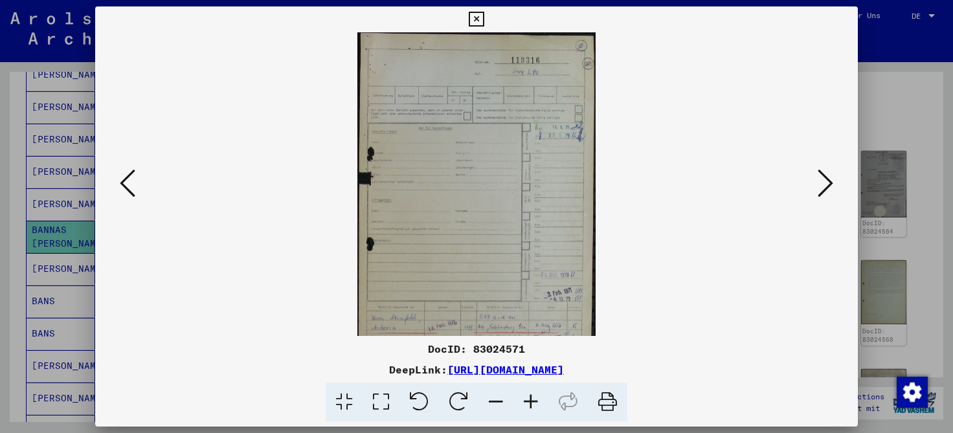
click at [530, 402] on icon at bounding box center [530, 402] width 35 height 39
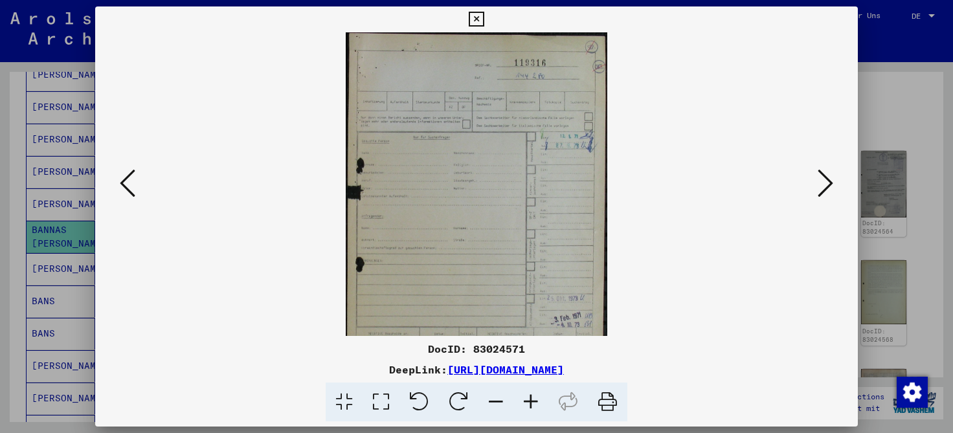
click at [530, 402] on icon at bounding box center [530, 402] width 35 height 39
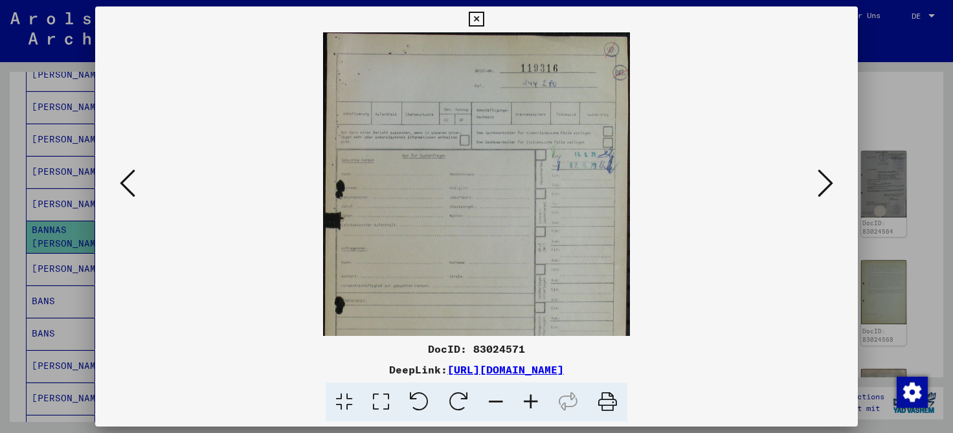
click at [530, 402] on icon at bounding box center [530, 402] width 35 height 39
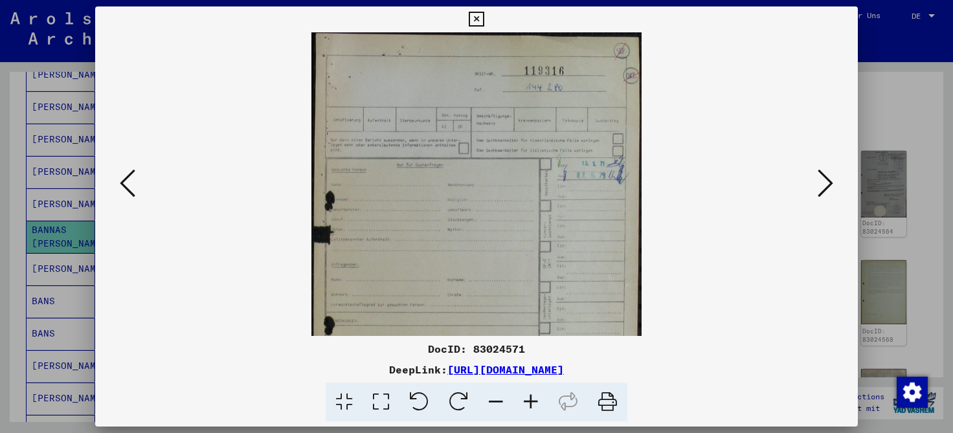
click at [530, 402] on icon at bounding box center [530, 402] width 35 height 39
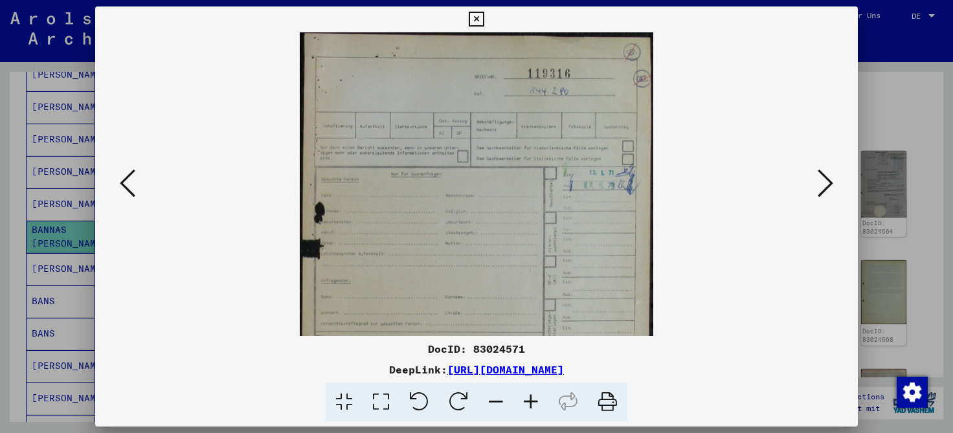
click at [530, 402] on icon at bounding box center [530, 402] width 35 height 39
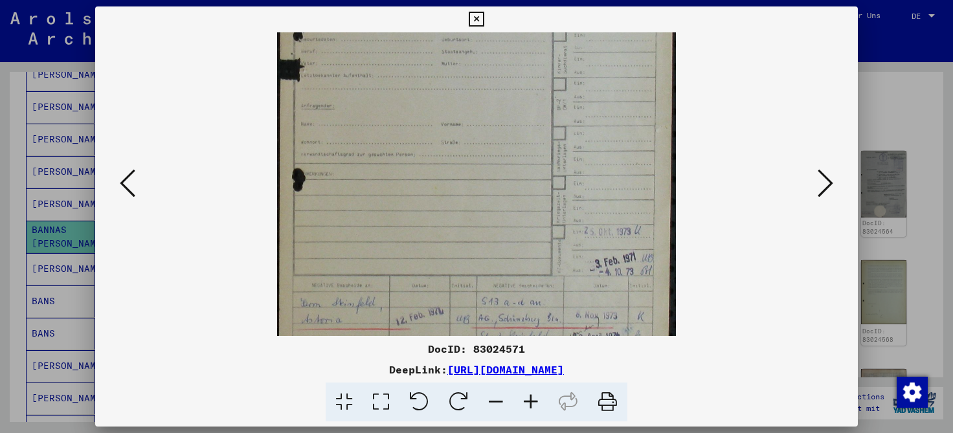
scroll to position [256, 0]
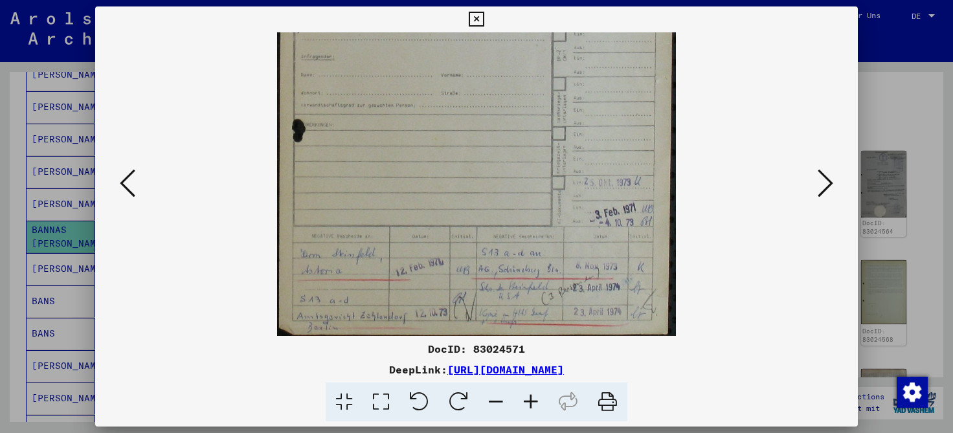
drag, startPoint x: 520, startPoint y: 293, endPoint x: 501, endPoint y: 36, distance: 257.1
click at [501, 36] on img at bounding box center [476, 57] width 399 height 563
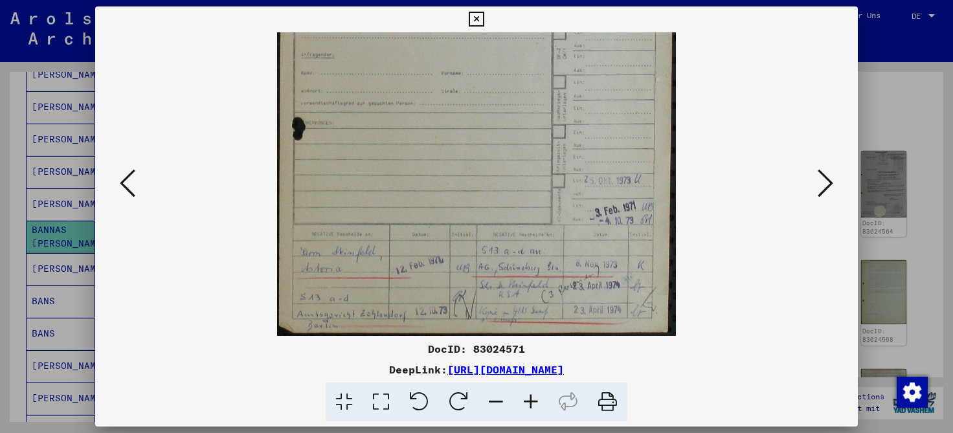
drag, startPoint x: 464, startPoint y: 216, endPoint x: 468, endPoint y: 159, distance: 57.2
click at [468, 159] on img at bounding box center [476, 55] width 399 height 563
click at [824, 184] on icon at bounding box center [826, 183] width 16 height 31
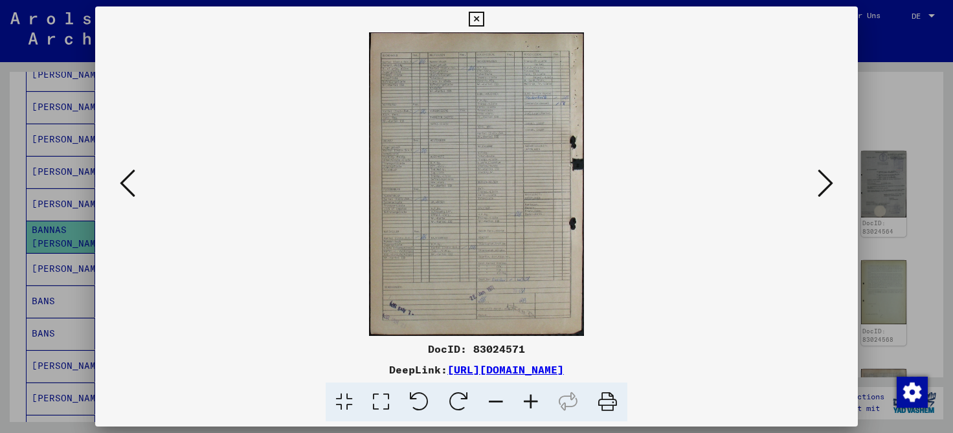
scroll to position [0, 0]
click at [526, 403] on icon at bounding box center [530, 402] width 35 height 39
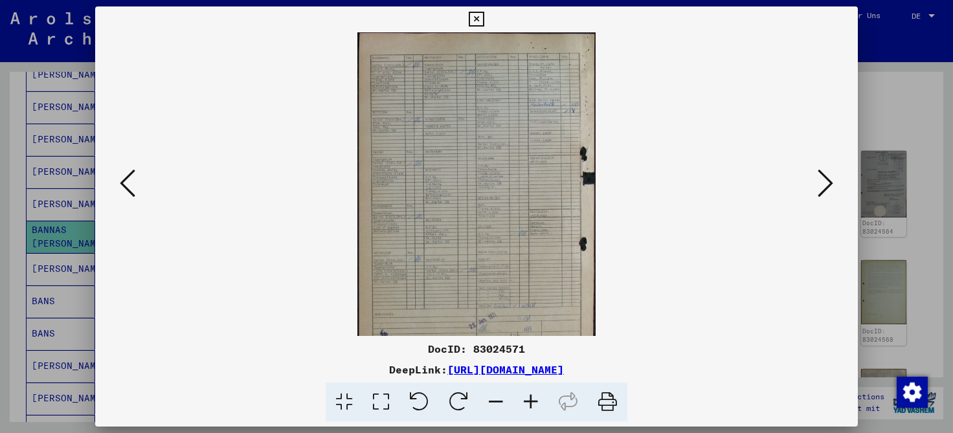
click at [526, 403] on icon at bounding box center [530, 402] width 35 height 39
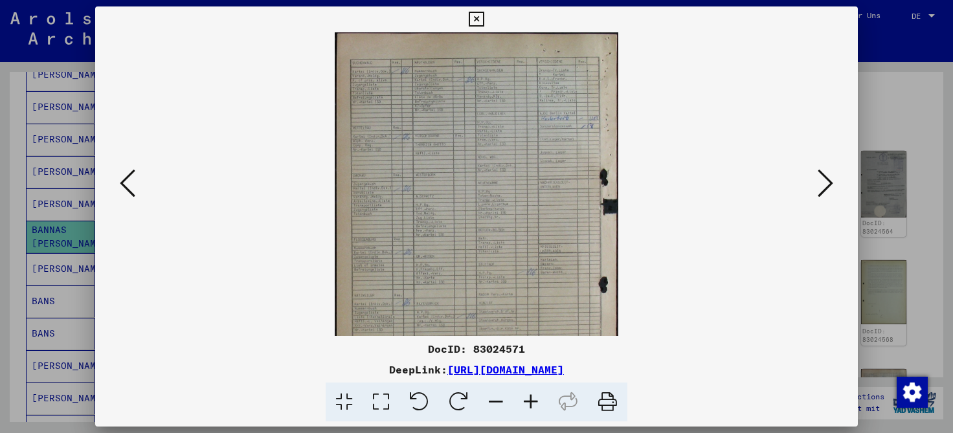
click at [526, 403] on icon at bounding box center [530, 402] width 35 height 39
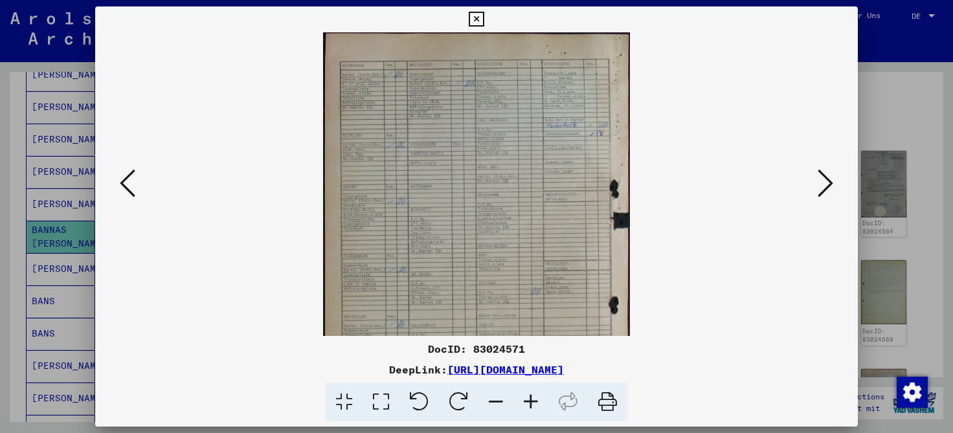
click at [526, 403] on icon at bounding box center [530, 402] width 35 height 39
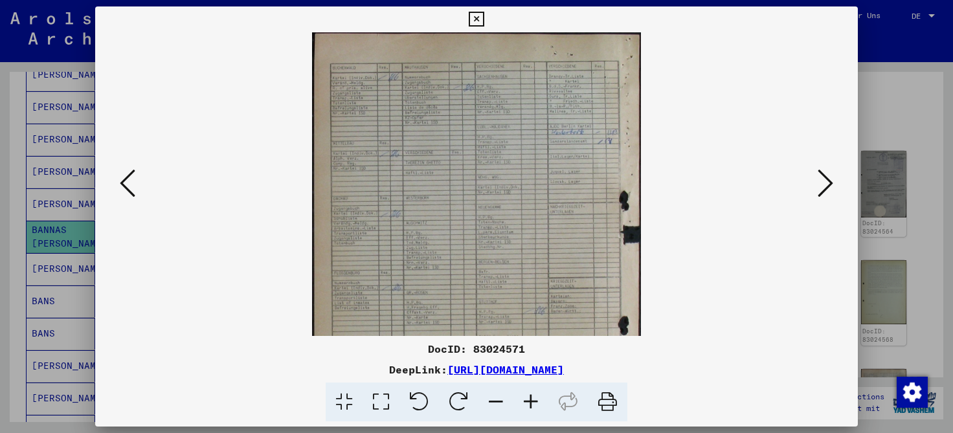
click at [526, 403] on icon at bounding box center [530, 402] width 35 height 39
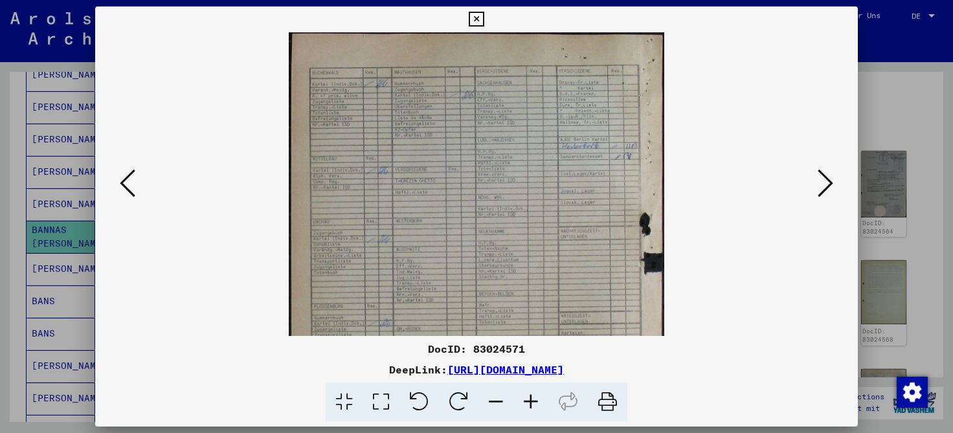
click at [526, 403] on icon at bounding box center [530, 402] width 35 height 39
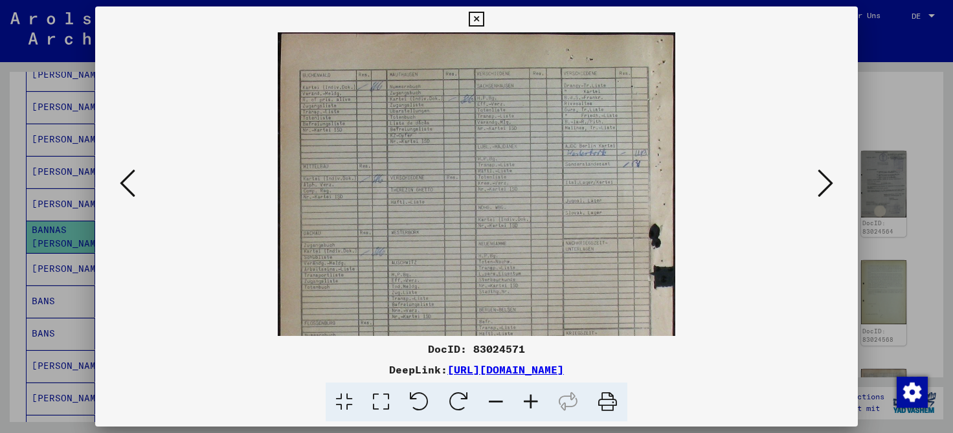
click at [526, 403] on icon at bounding box center [530, 402] width 35 height 39
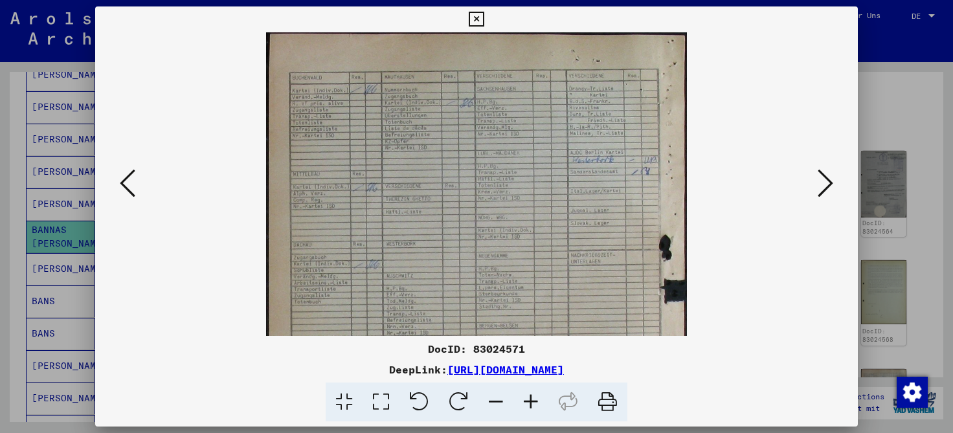
click at [526, 403] on icon at bounding box center [530, 402] width 35 height 39
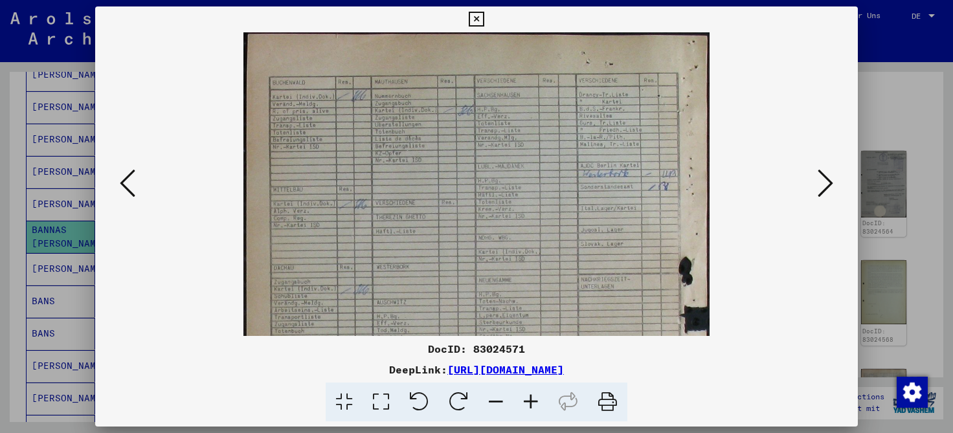
click at [526, 403] on icon at bounding box center [530, 402] width 35 height 39
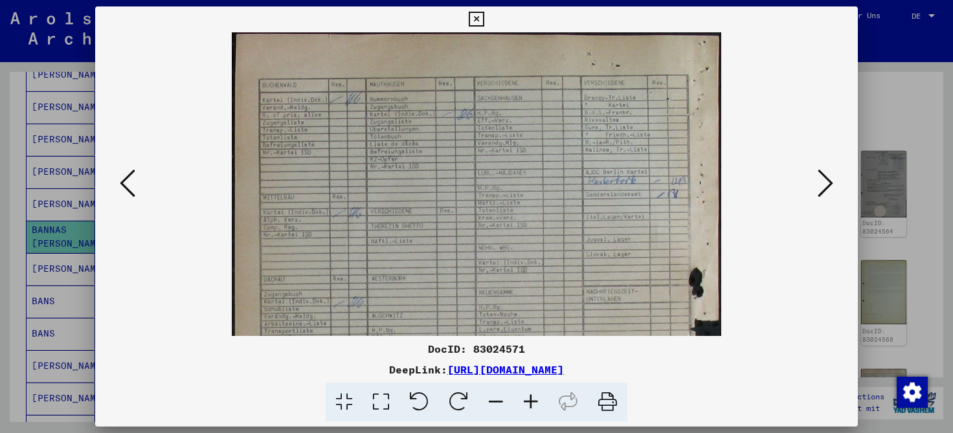
click at [526, 403] on icon at bounding box center [530, 402] width 35 height 39
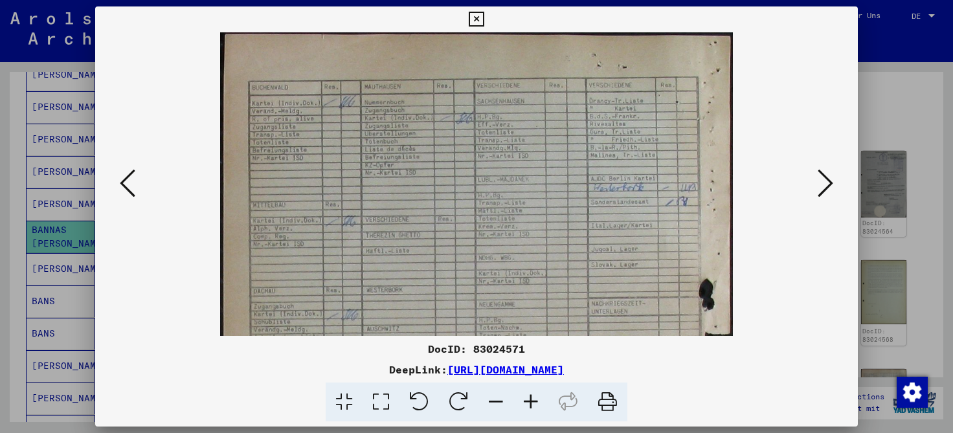
click at [526, 403] on icon at bounding box center [530, 402] width 35 height 39
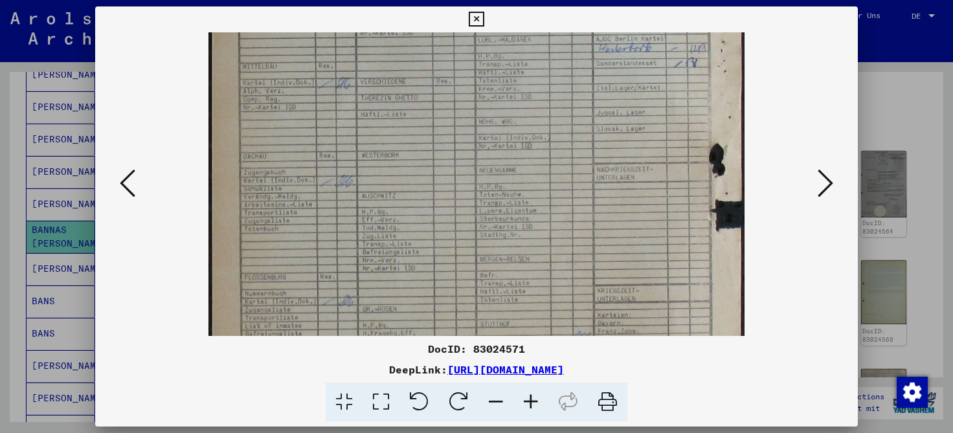
scroll to position [151, 0]
drag, startPoint x: 556, startPoint y: 230, endPoint x: 571, endPoint y: 80, distance: 151.0
click at [571, 80] on img at bounding box center [475, 260] width 535 height 757
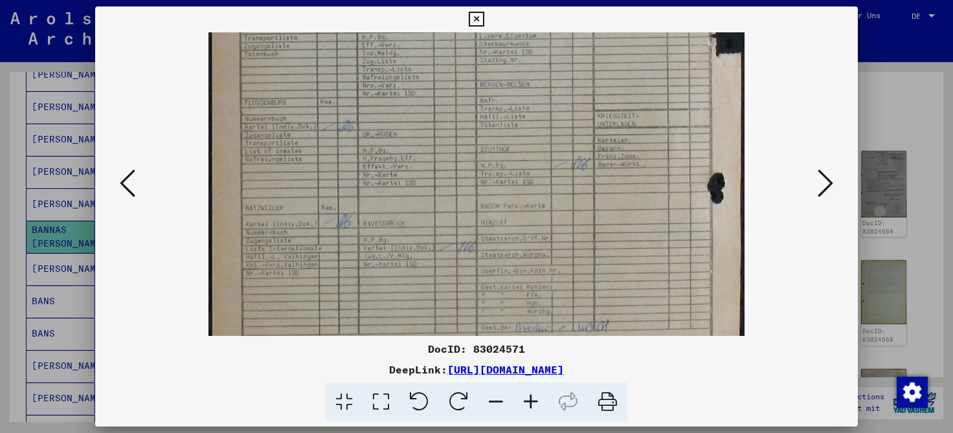
scroll to position [324, 0]
drag, startPoint x: 541, startPoint y: 250, endPoint x: 562, endPoint y: 77, distance: 174.1
click at [562, 77] on img at bounding box center [475, 87] width 535 height 757
click at [832, 182] on icon at bounding box center [826, 183] width 16 height 31
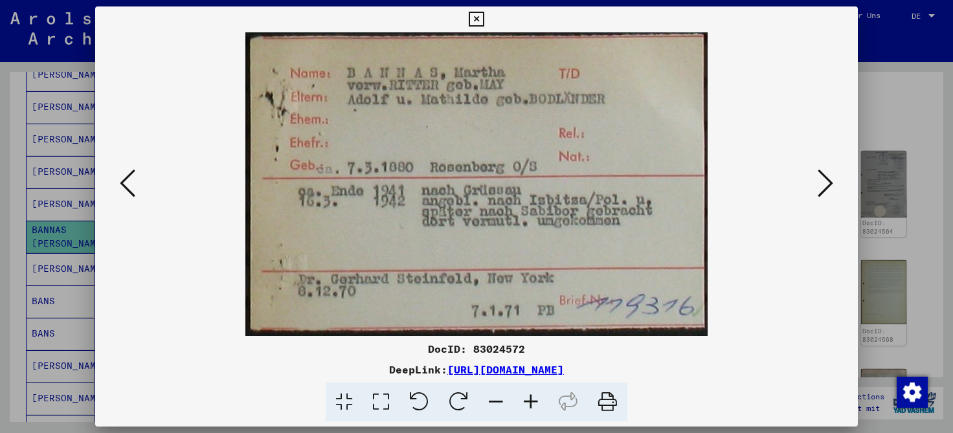
scroll to position [0, 0]
click at [820, 177] on icon at bounding box center [826, 183] width 16 height 31
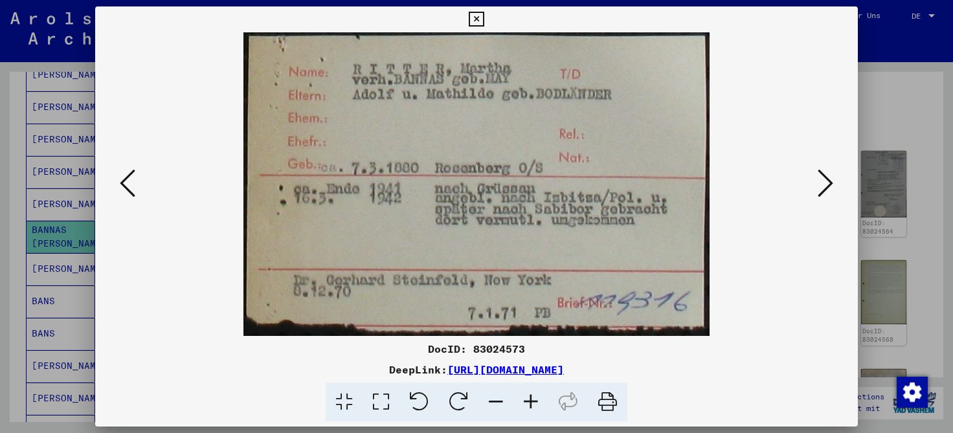
click at [824, 185] on icon at bounding box center [826, 183] width 16 height 31
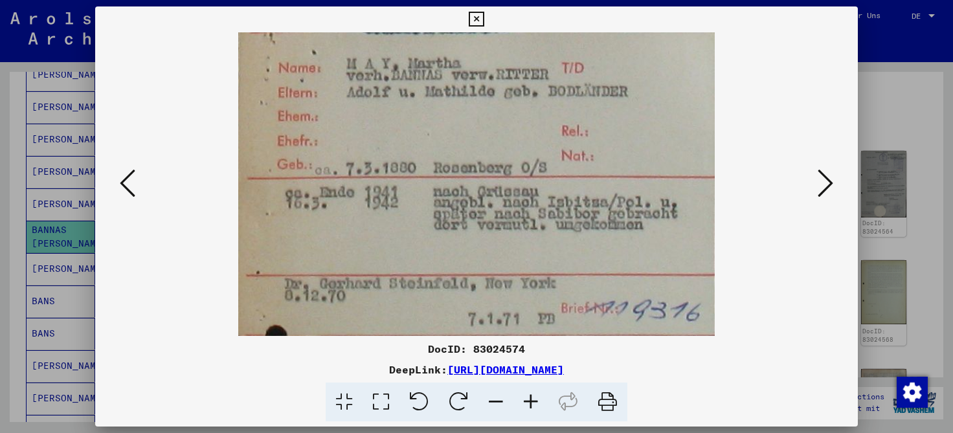
click at [824, 185] on icon at bounding box center [826, 183] width 16 height 31
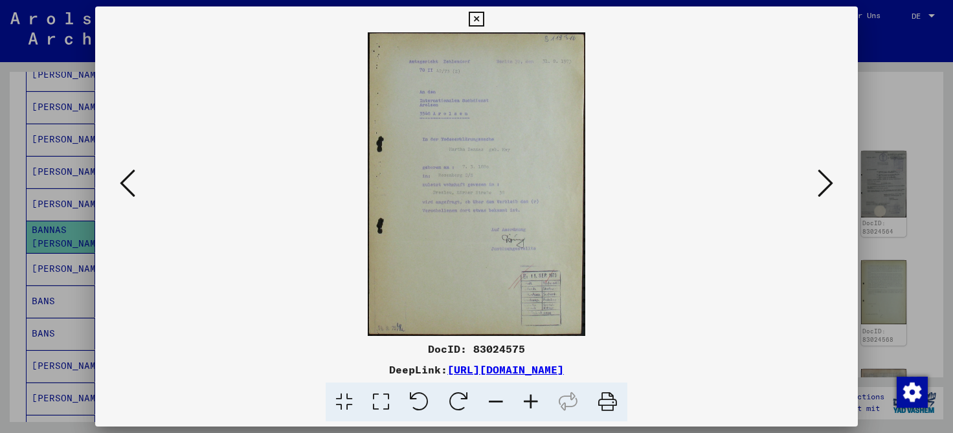
click at [533, 406] on icon at bounding box center [530, 402] width 35 height 39
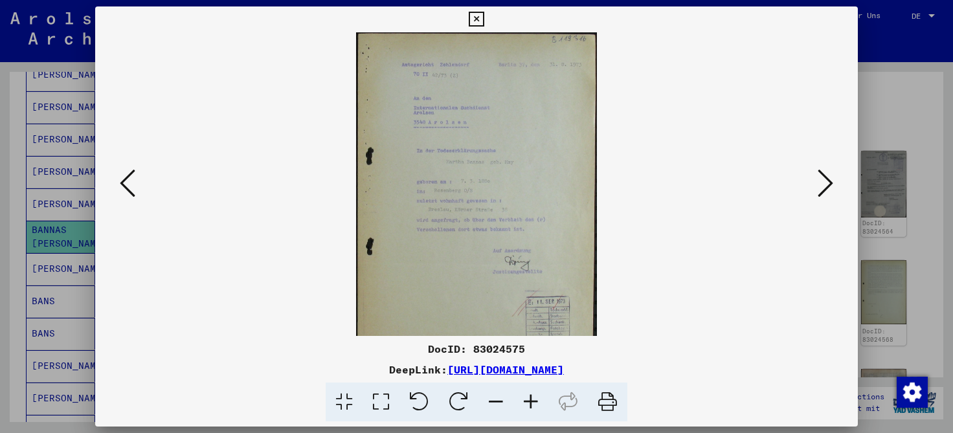
click at [533, 406] on icon at bounding box center [530, 402] width 35 height 39
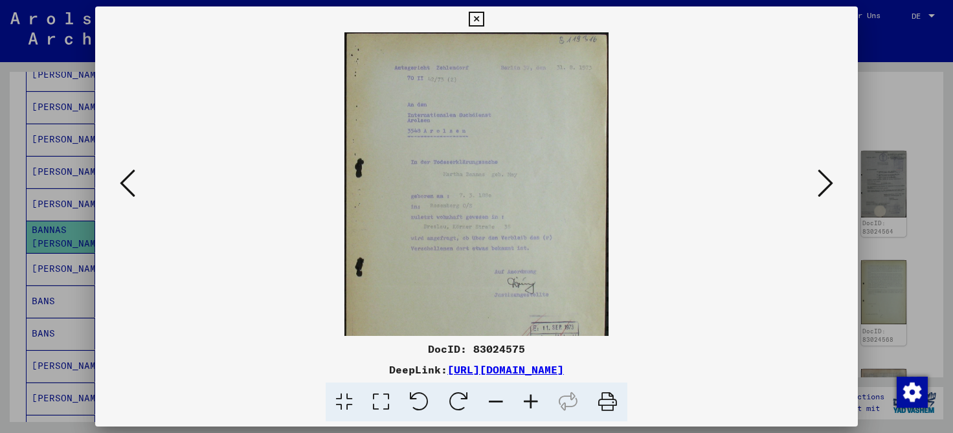
click at [533, 406] on icon at bounding box center [530, 402] width 35 height 39
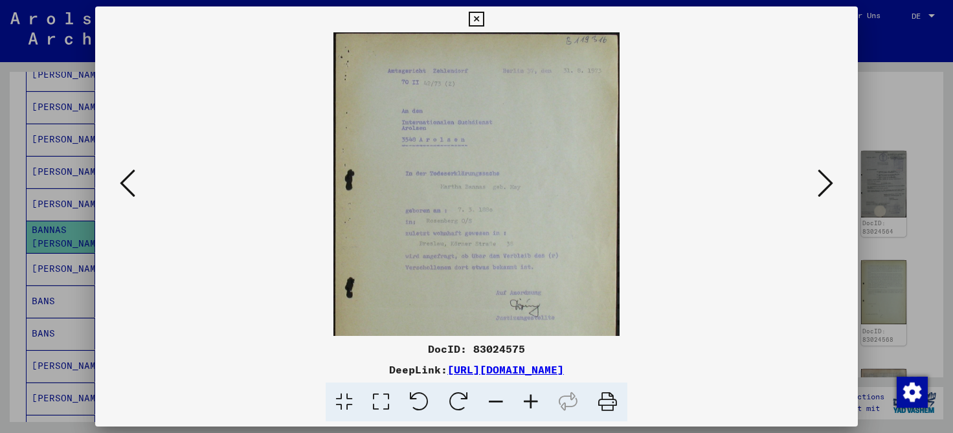
click at [533, 406] on icon at bounding box center [530, 402] width 35 height 39
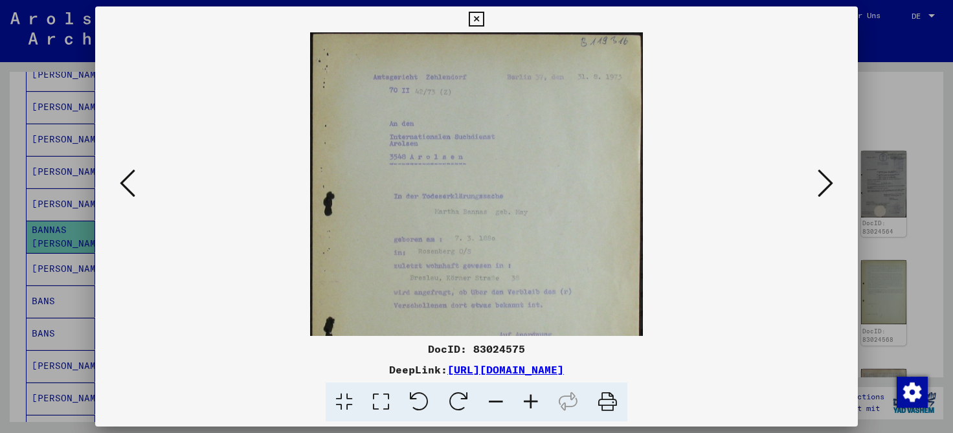
click at [533, 406] on icon at bounding box center [530, 402] width 35 height 39
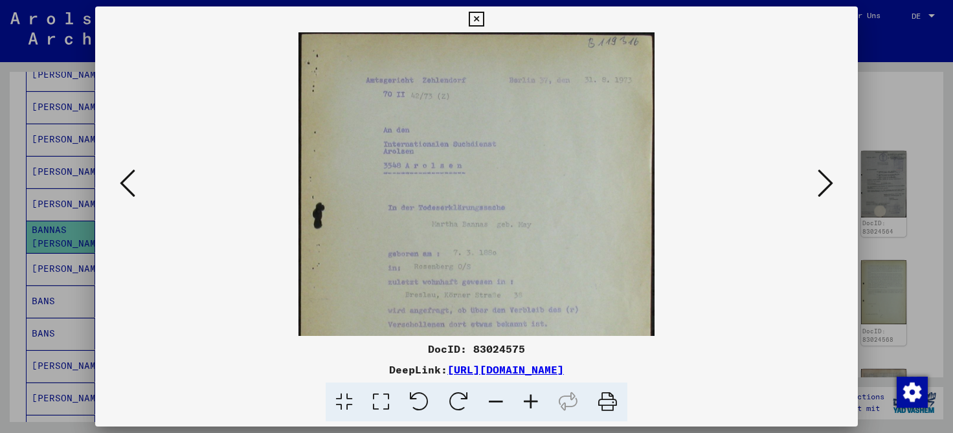
click at [533, 406] on icon at bounding box center [530, 402] width 35 height 39
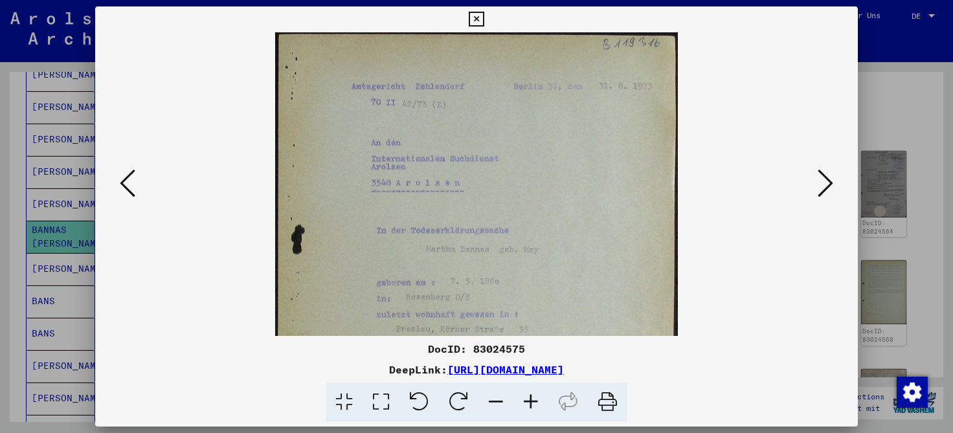
click at [533, 406] on icon at bounding box center [530, 402] width 35 height 39
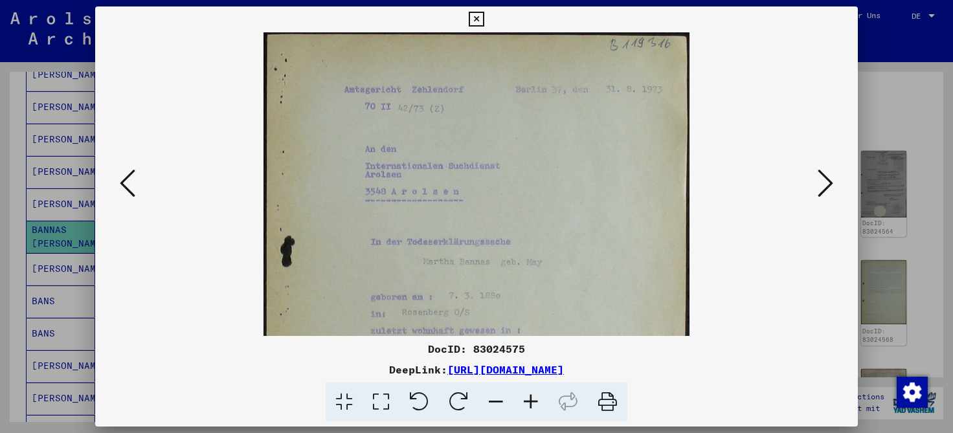
click at [533, 406] on icon at bounding box center [530, 402] width 35 height 39
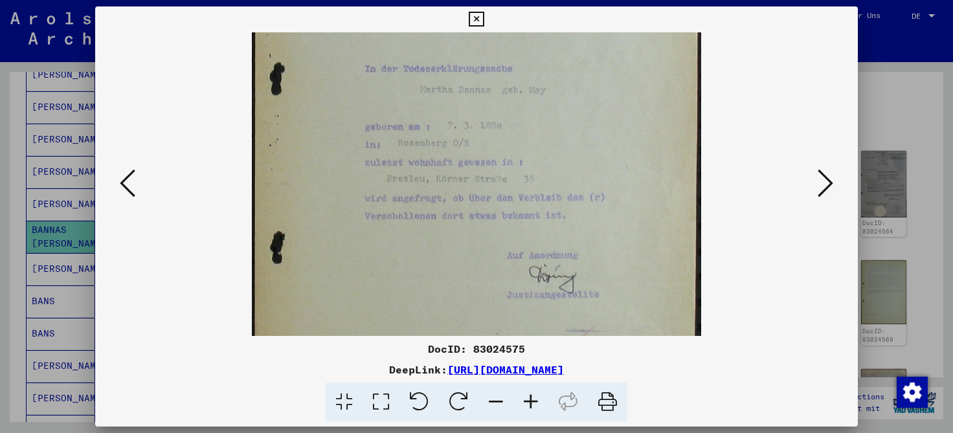
scroll to position [185, 0]
drag, startPoint x: 558, startPoint y: 311, endPoint x: 566, endPoint y: 125, distance: 186.0
click at [566, 125] on img at bounding box center [476, 160] width 449 height 627
click at [825, 181] on icon at bounding box center [826, 183] width 16 height 31
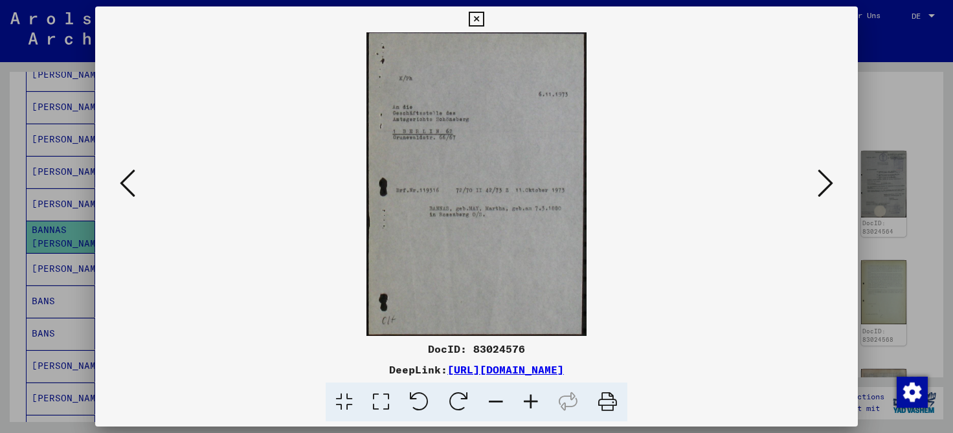
scroll to position [0, 0]
click at [824, 185] on icon at bounding box center [826, 183] width 16 height 31
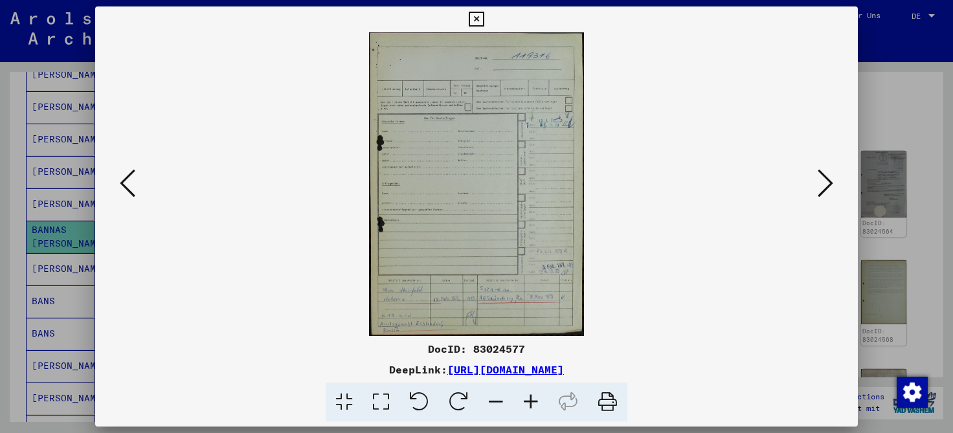
click at [824, 185] on icon at bounding box center [826, 183] width 16 height 31
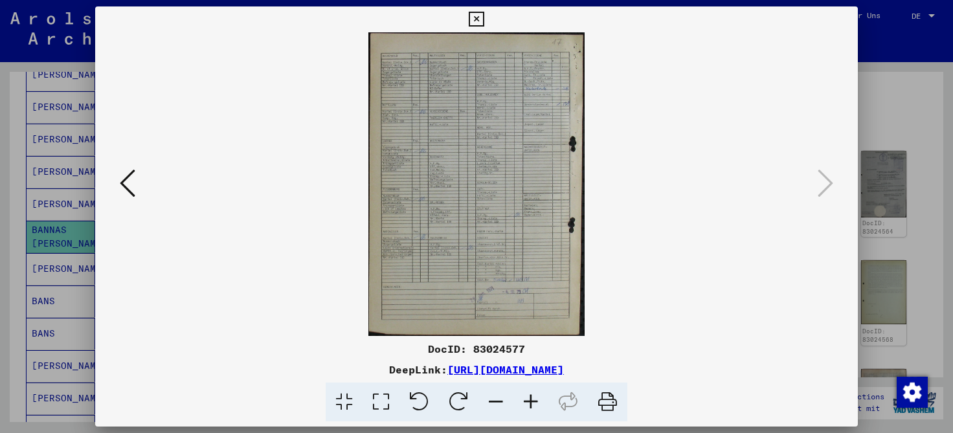
click at [484, 18] on icon at bounding box center [476, 20] width 15 height 16
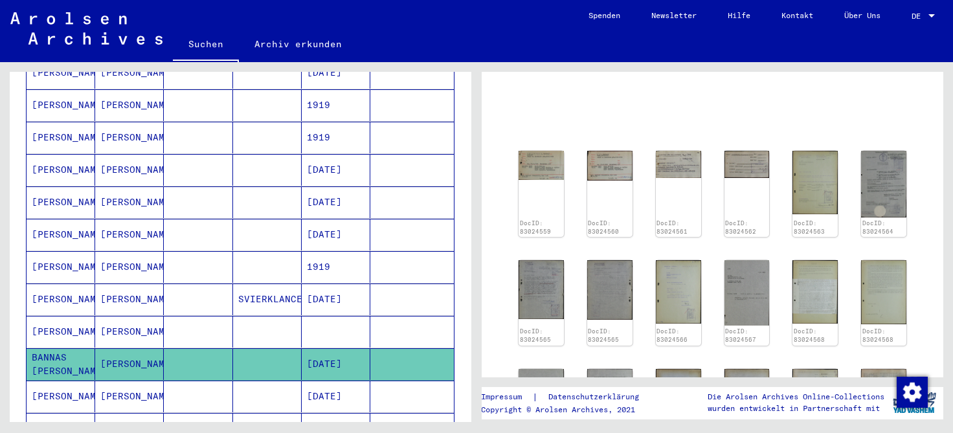
scroll to position [264, 0]
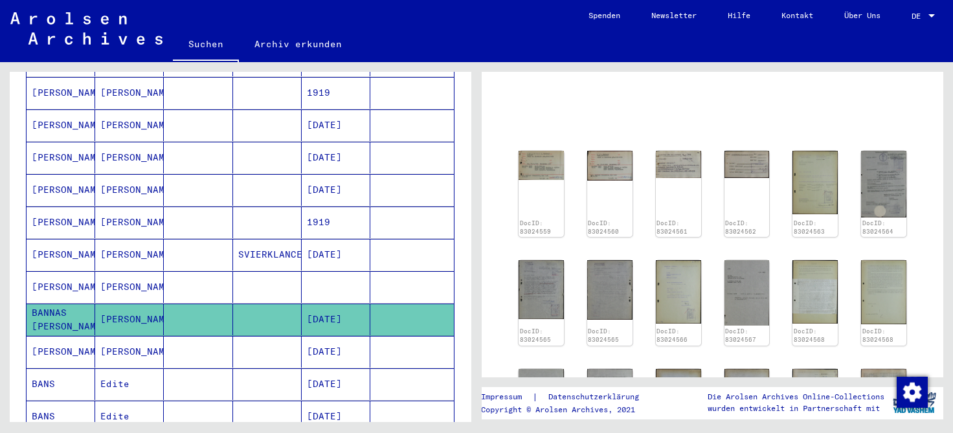
click at [111, 336] on mat-cell "[PERSON_NAME]" at bounding box center [129, 352] width 69 height 32
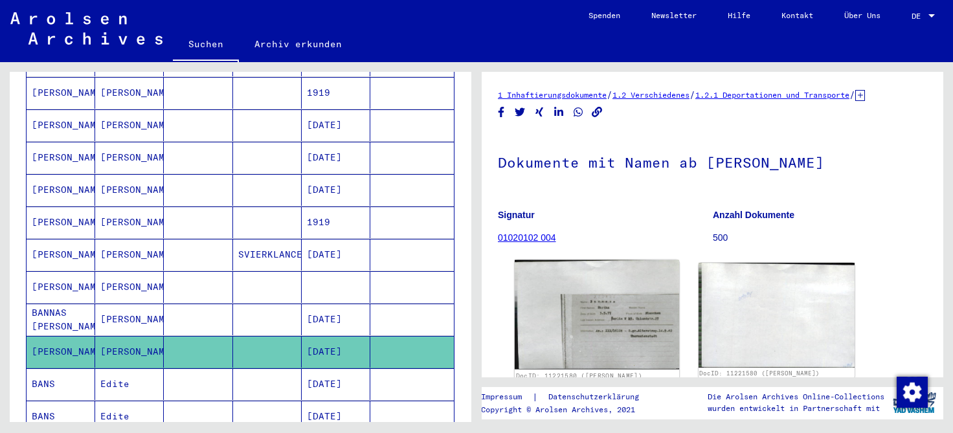
click at [599, 344] on img at bounding box center [597, 315] width 164 height 110
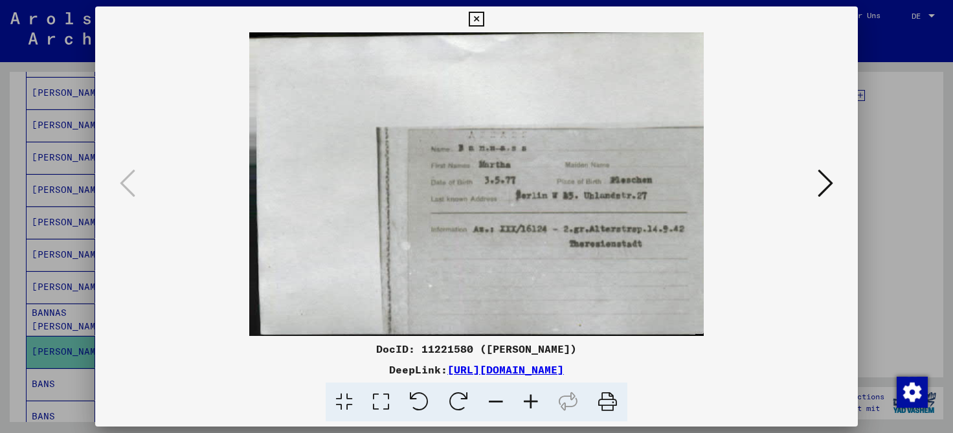
click at [533, 405] on icon at bounding box center [530, 402] width 35 height 39
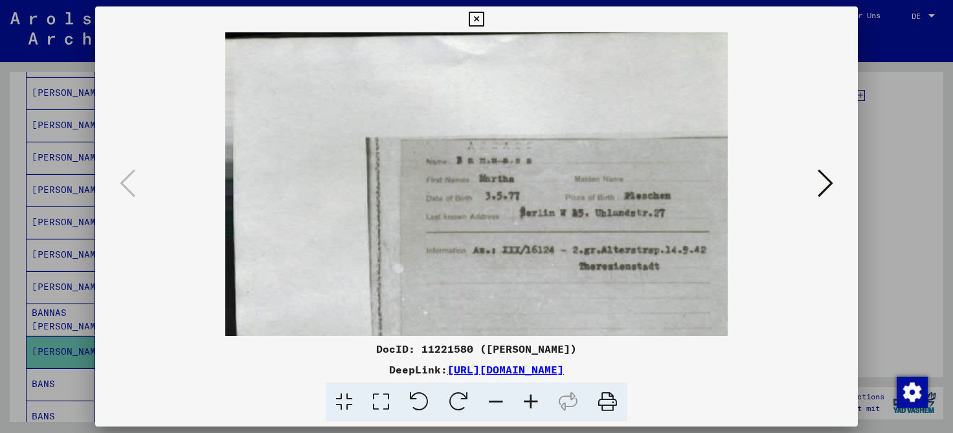
click at [533, 405] on icon at bounding box center [530, 402] width 35 height 39
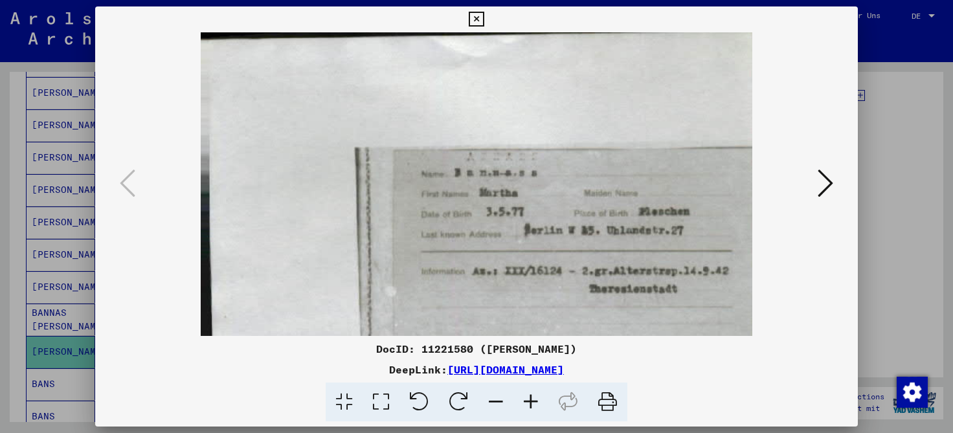
click at [533, 405] on icon at bounding box center [530, 402] width 35 height 39
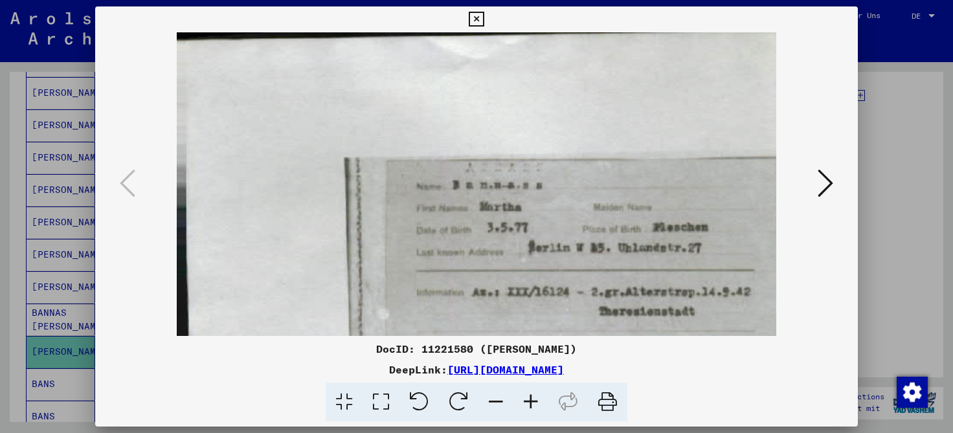
click at [533, 405] on icon at bounding box center [530, 402] width 35 height 39
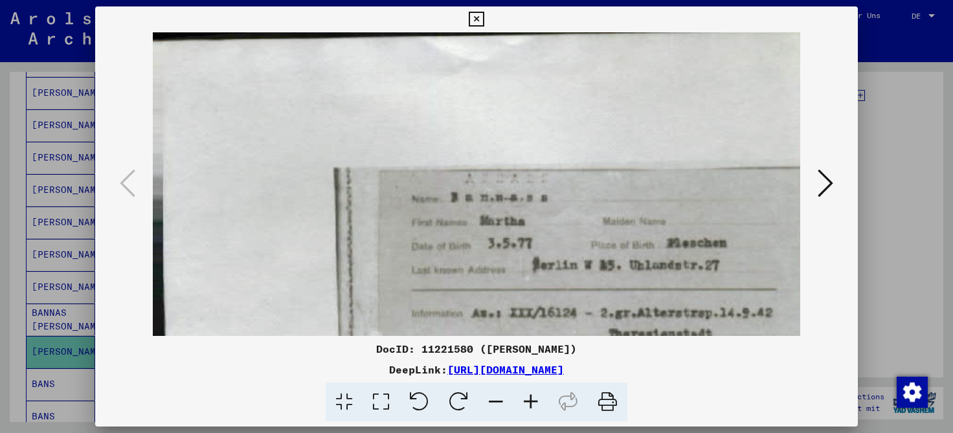
click at [490, 395] on icon at bounding box center [495, 402] width 35 height 39
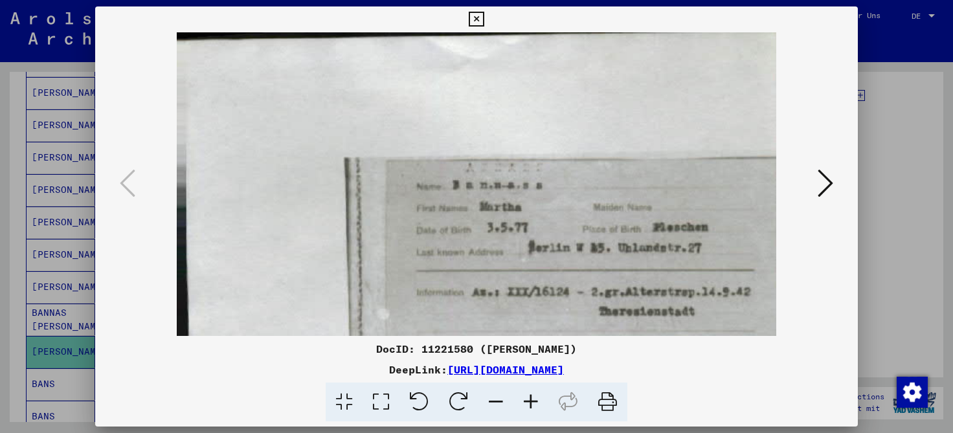
click at [490, 395] on icon at bounding box center [495, 402] width 35 height 39
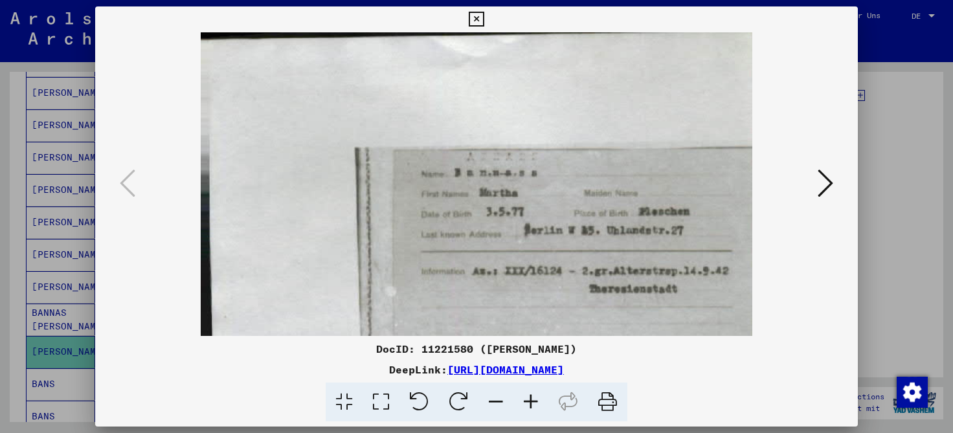
click at [490, 395] on icon at bounding box center [495, 402] width 35 height 39
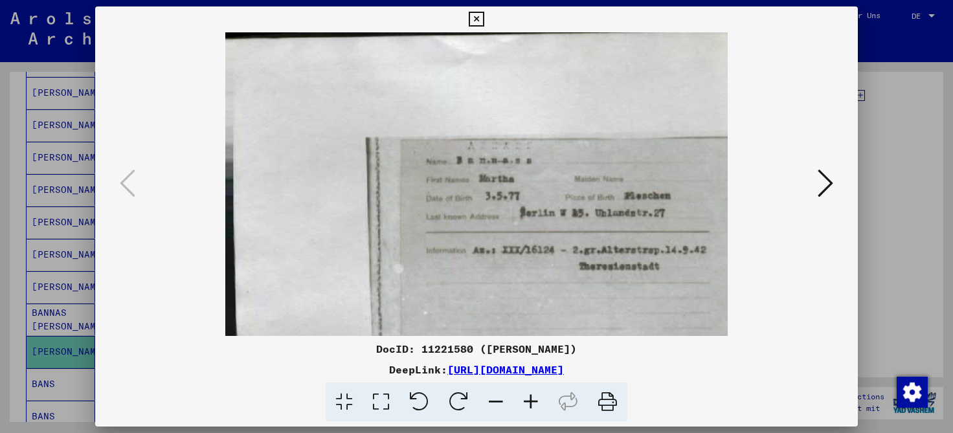
click at [829, 186] on icon at bounding box center [826, 183] width 16 height 31
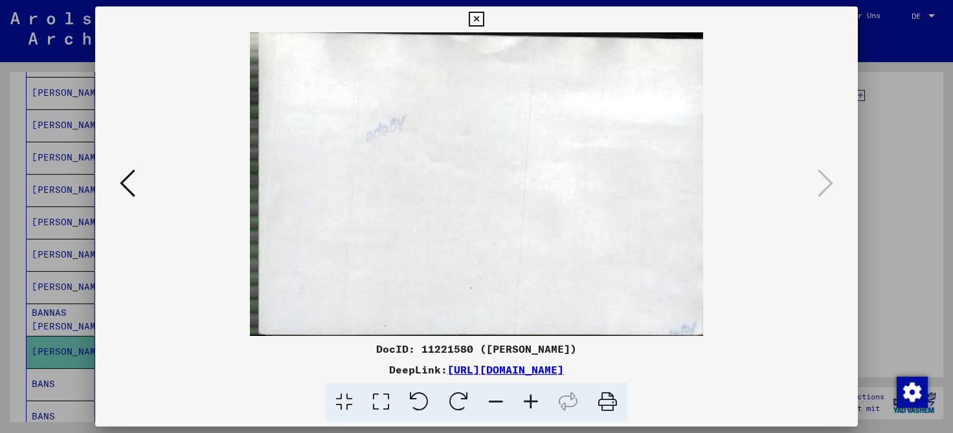
click at [124, 179] on icon at bounding box center [128, 183] width 16 height 31
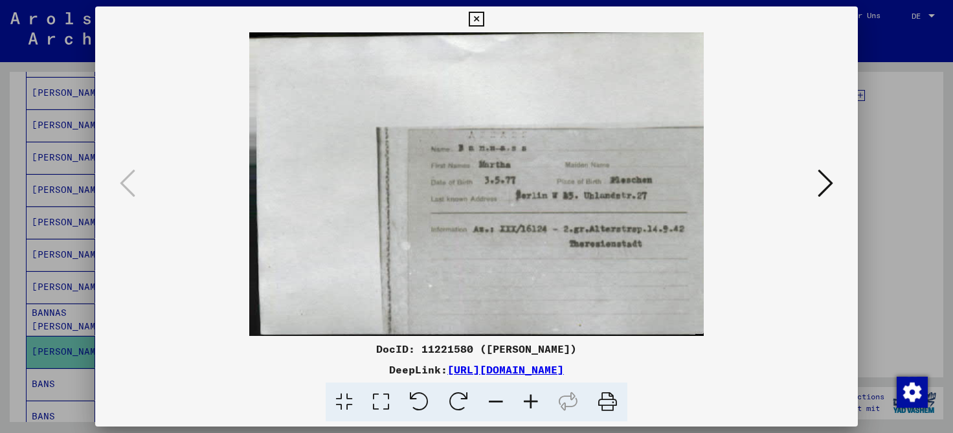
click at [484, 12] on icon at bounding box center [476, 20] width 15 height 16
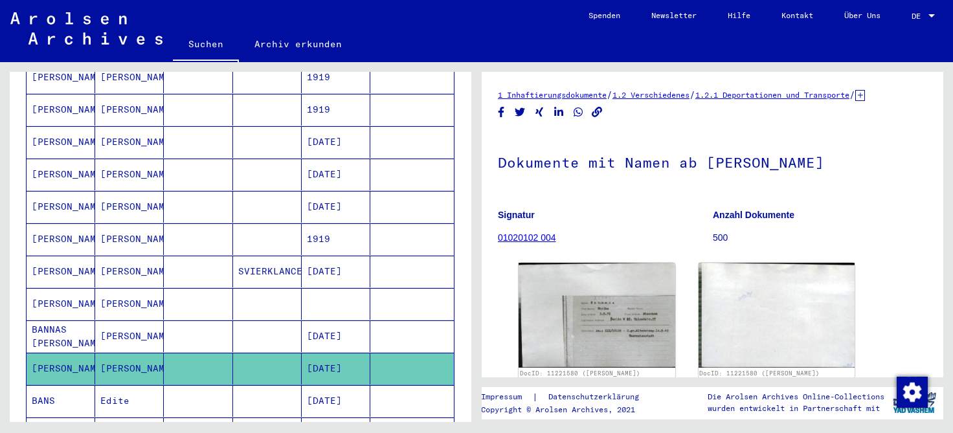
scroll to position [245, 0]
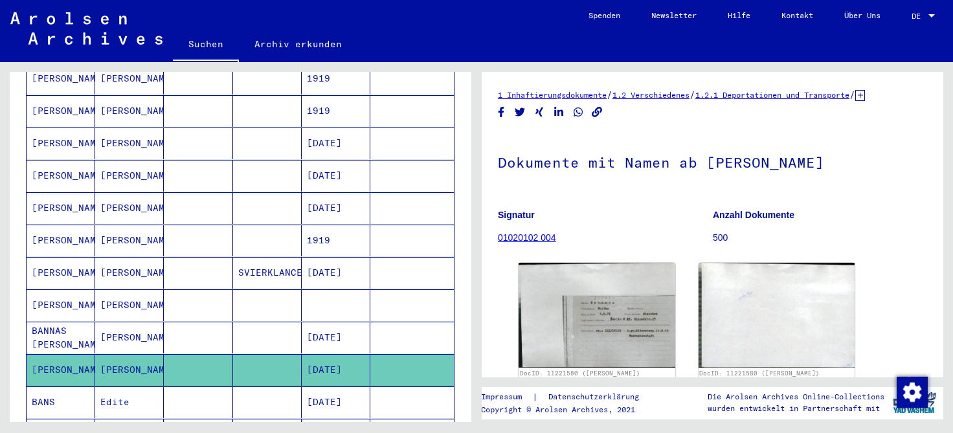
click at [103, 290] on mat-cell "[PERSON_NAME]" at bounding box center [129, 305] width 69 height 32
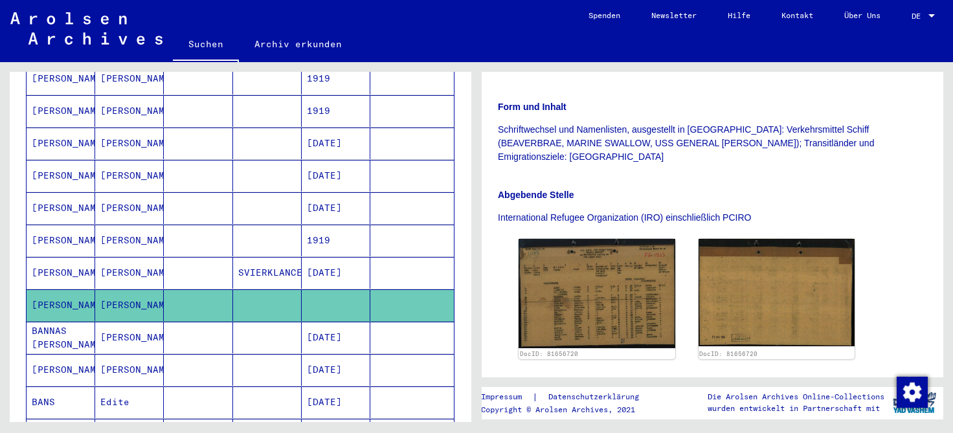
scroll to position [273, 0]
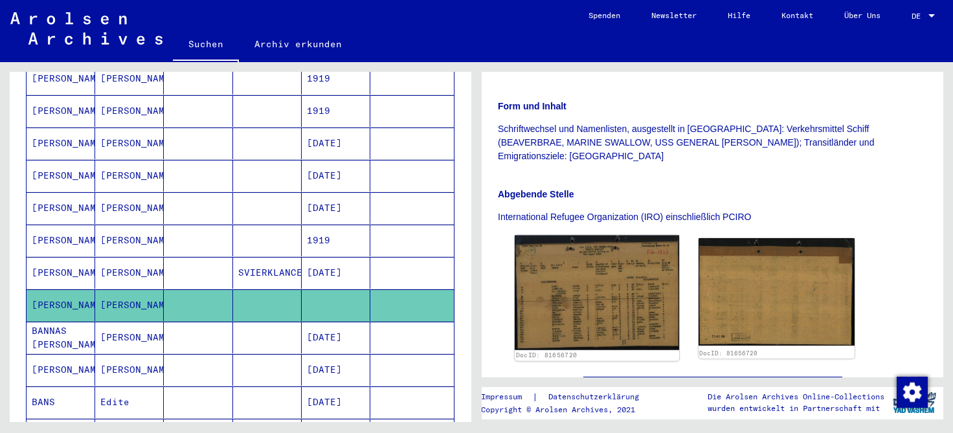
click at [573, 277] on img at bounding box center [597, 293] width 164 height 115
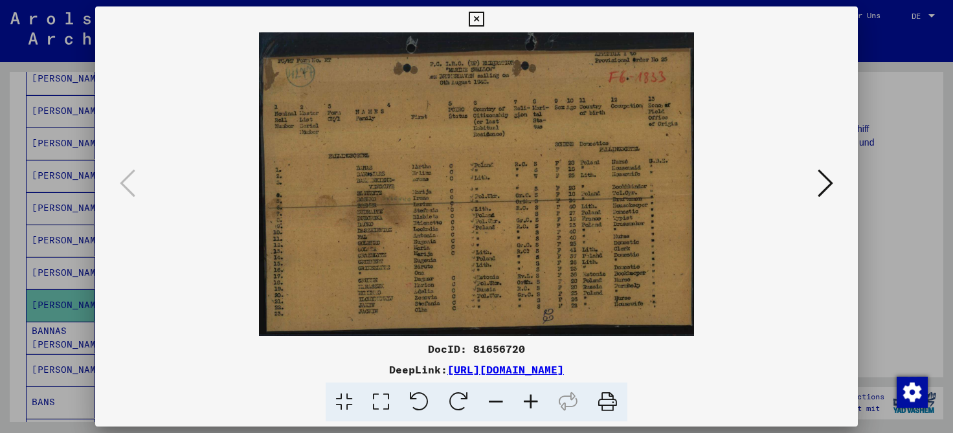
click at [532, 399] on icon at bounding box center [530, 402] width 35 height 39
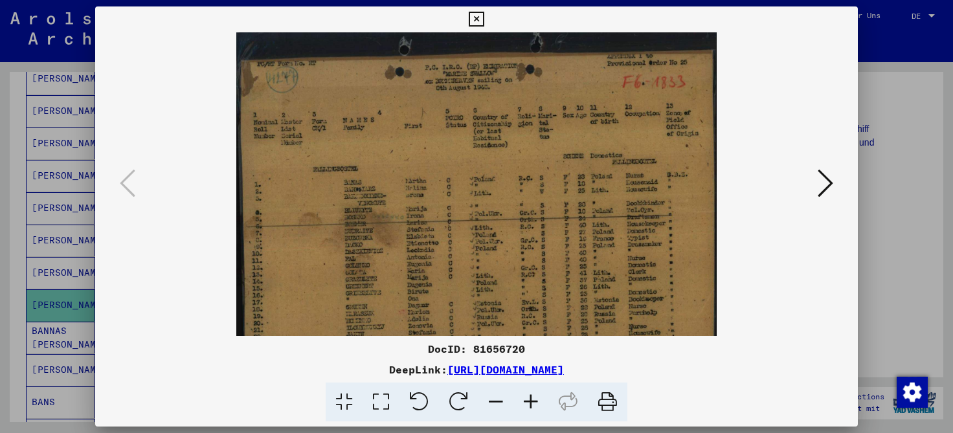
click at [532, 399] on icon at bounding box center [530, 402] width 35 height 39
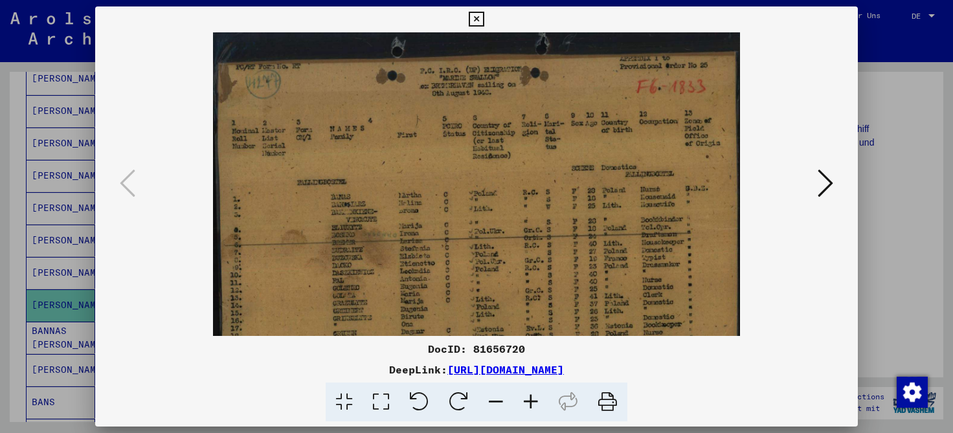
click at [532, 399] on icon at bounding box center [530, 402] width 35 height 39
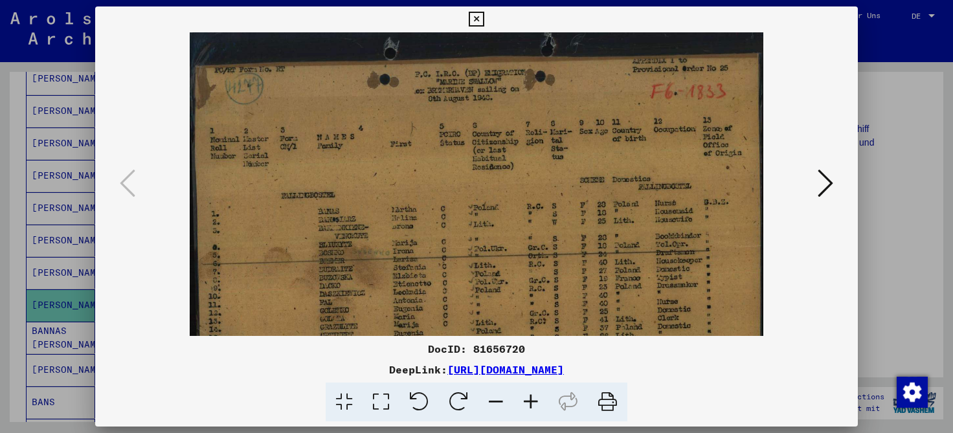
click at [532, 399] on icon at bounding box center [530, 402] width 35 height 39
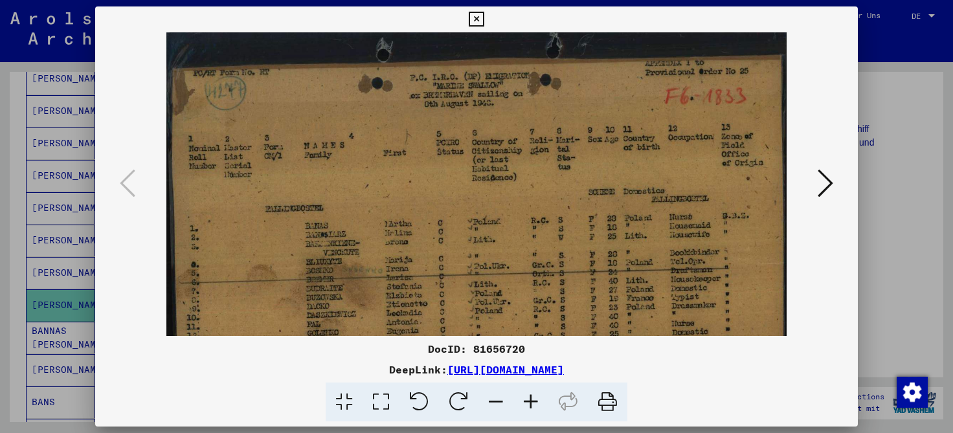
click at [532, 399] on icon at bounding box center [530, 402] width 35 height 39
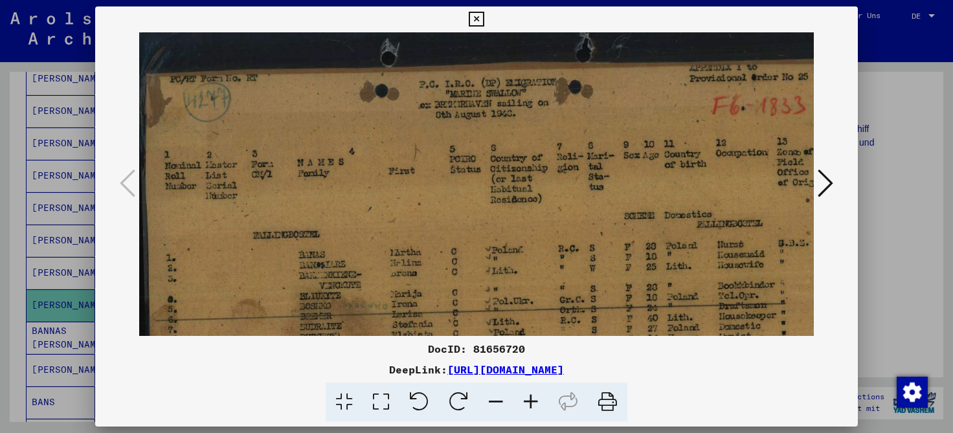
click at [532, 399] on icon at bounding box center [530, 402] width 35 height 39
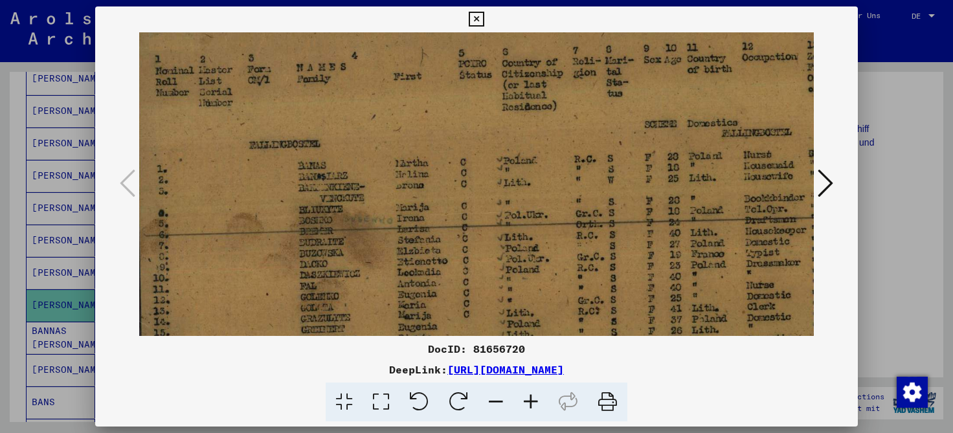
scroll to position [104, 0]
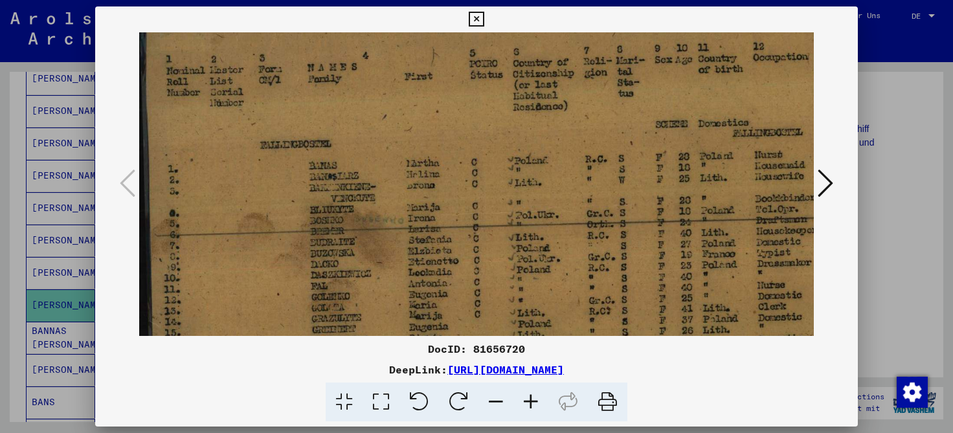
drag, startPoint x: 559, startPoint y: 273, endPoint x: 513, endPoint y: 169, distance: 113.9
click at [513, 169] on img at bounding box center [518, 194] width 759 height 530
click at [484, 16] on icon at bounding box center [476, 20] width 15 height 16
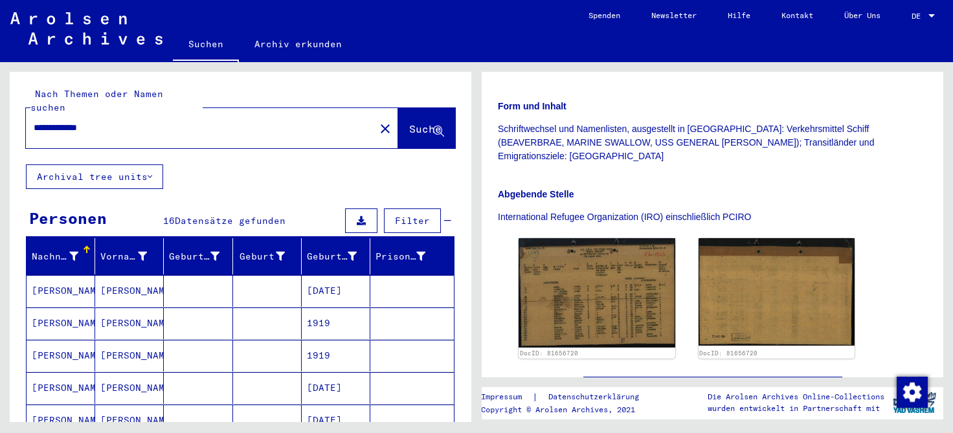
scroll to position [0, 0]
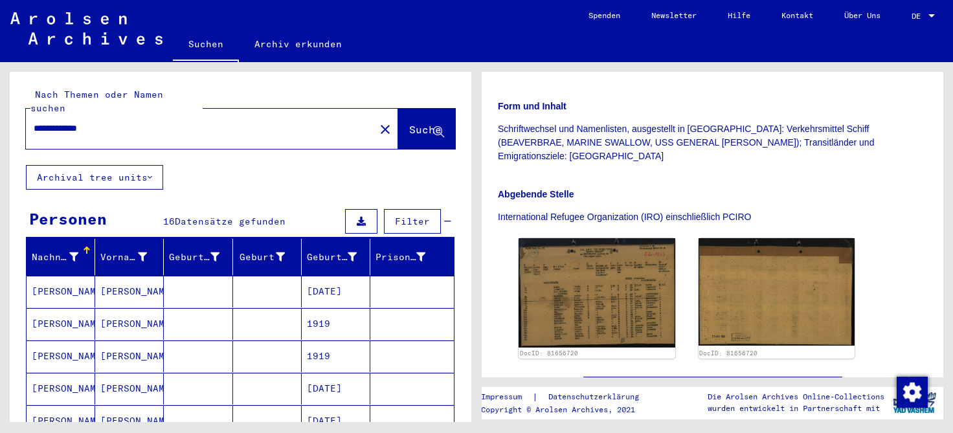
click at [107, 122] on input "**********" at bounding box center [200, 129] width 333 height 14
drag, startPoint x: 107, startPoint y: 116, endPoint x: 73, endPoint y: 111, distance: 34.6
click at [73, 122] on input "**********" at bounding box center [200, 129] width 333 height 14
type input "**********"
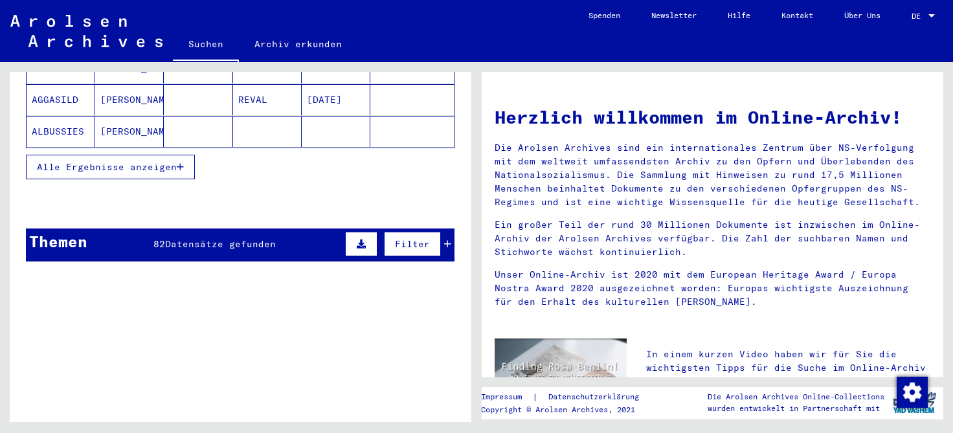
scroll to position [227, 0]
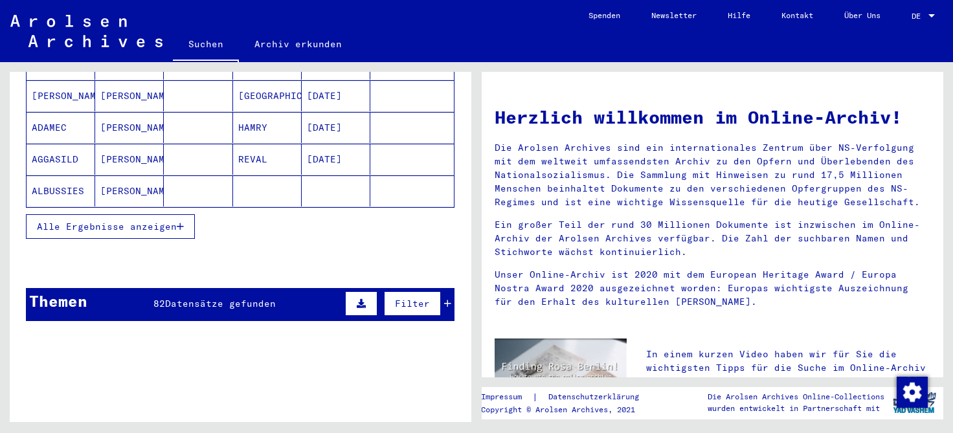
click at [184, 214] on button "Alle Ergebnisse anzeigen" at bounding box center [110, 226] width 169 height 25
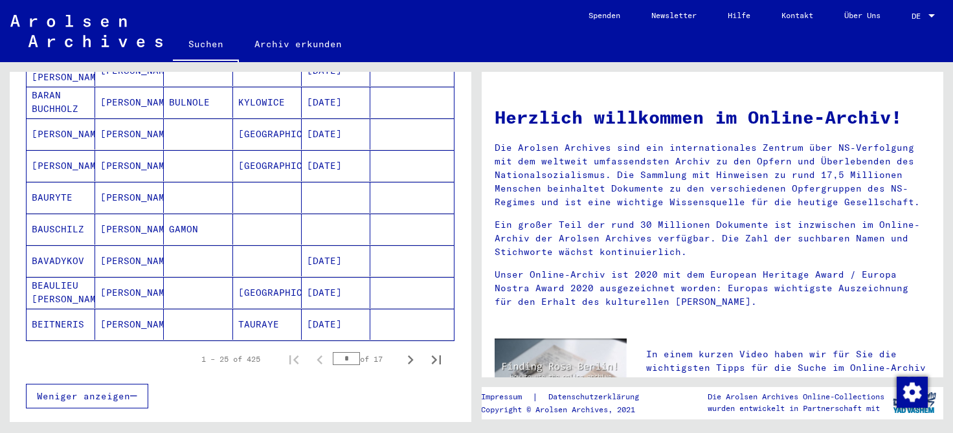
scroll to position [766, 0]
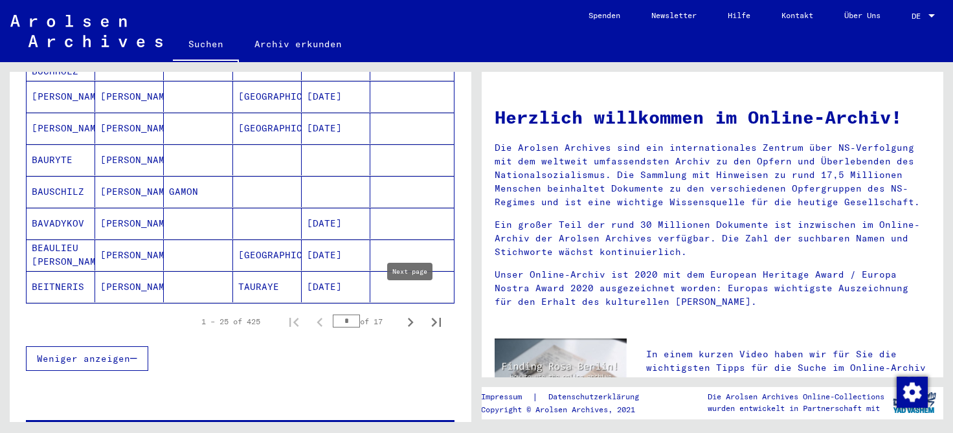
click at [410, 313] on icon "Next page" at bounding box center [410, 322] width 18 height 18
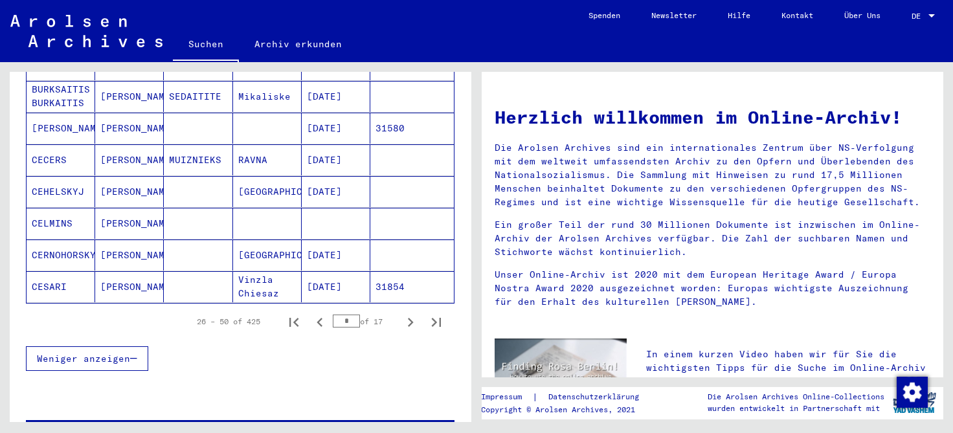
click at [410, 313] on icon "Next page" at bounding box center [410, 322] width 18 height 18
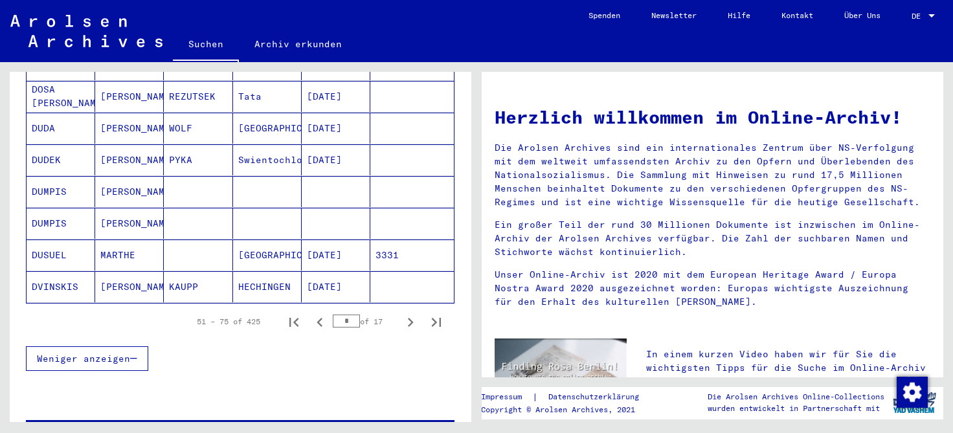
click at [410, 313] on icon "Next page" at bounding box center [410, 322] width 18 height 18
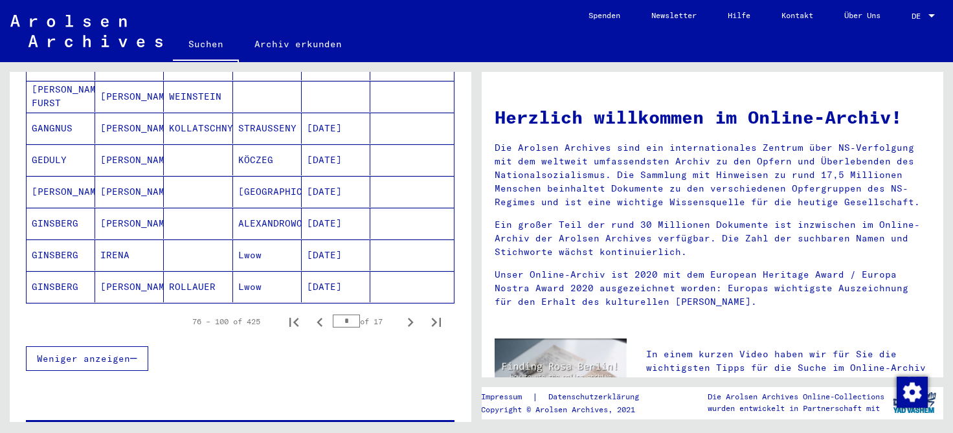
click at [410, 313] on icon "Next page" at bounding box center [410, 322] width 18 height 18
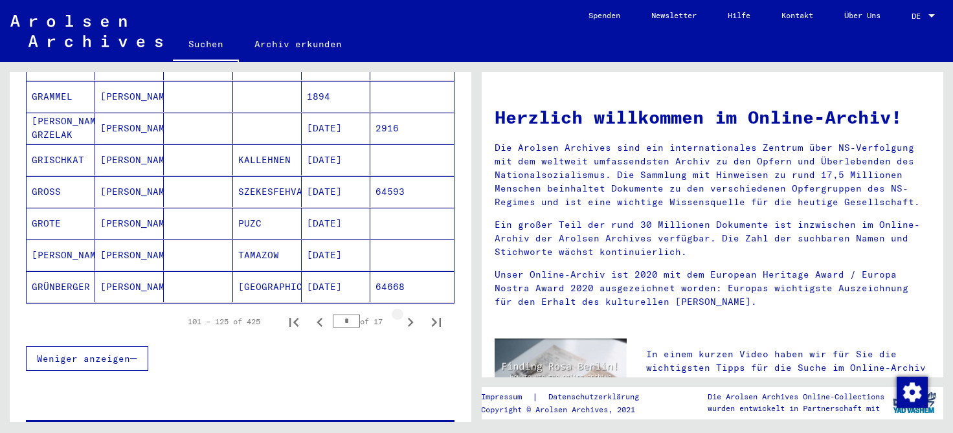
click at [410, 313] on icon "Next page" at bounding box center [410, 322] width 18 height 18
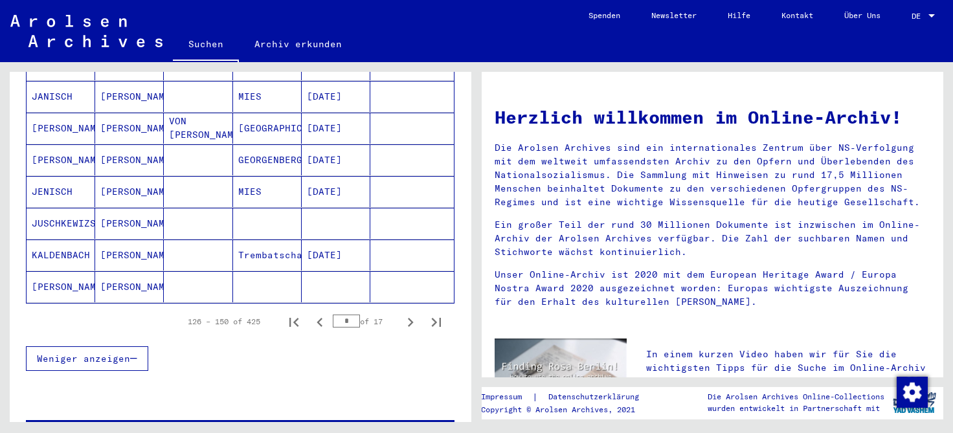
click at [410, 313] on icon "Next page" at bounding box center [410, 322] width 18 height 18
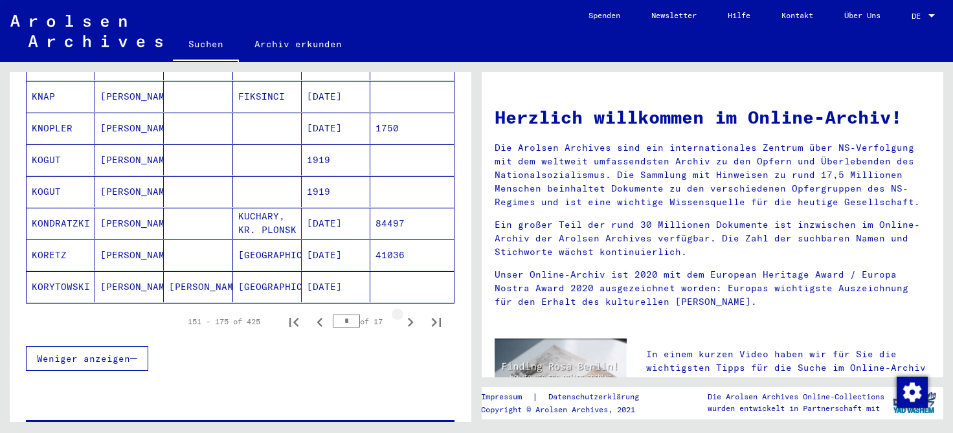
click at [410, 313] on icon "Next page" at bounding box center [410, 322] width 18 height 18
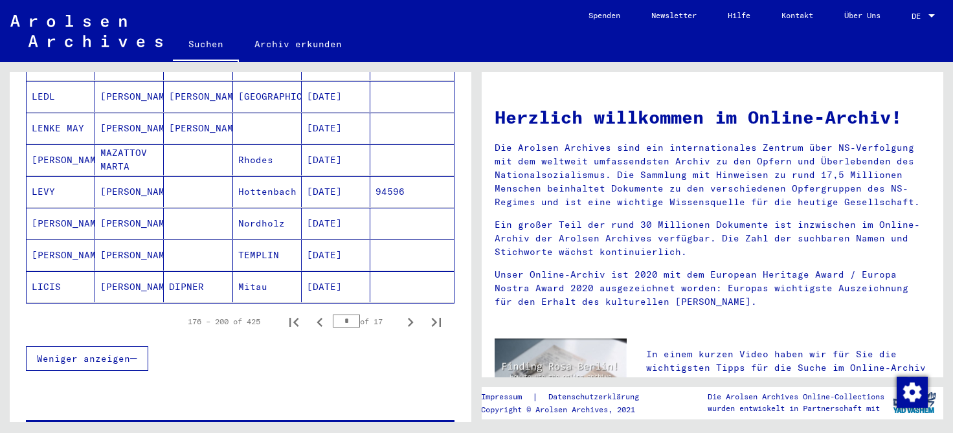
click at [410, 313] on icon "Next page" at bounding box center [410, 322] width 18 height 18
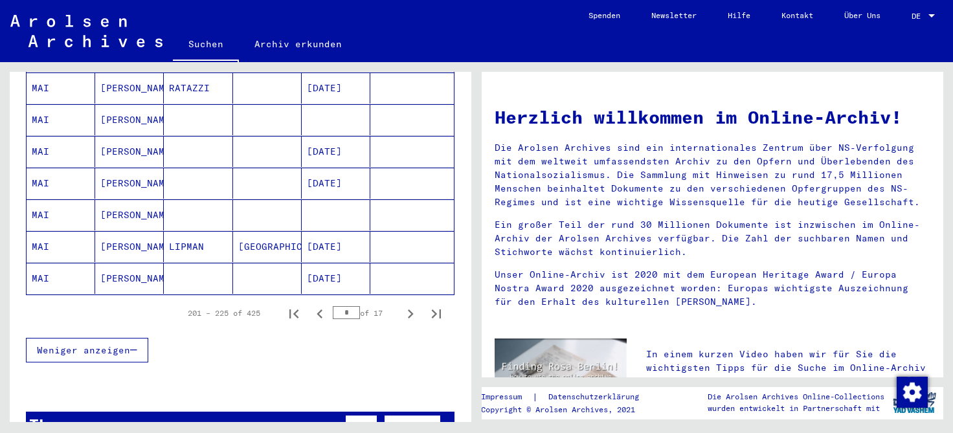
scroll to position [776, 0]
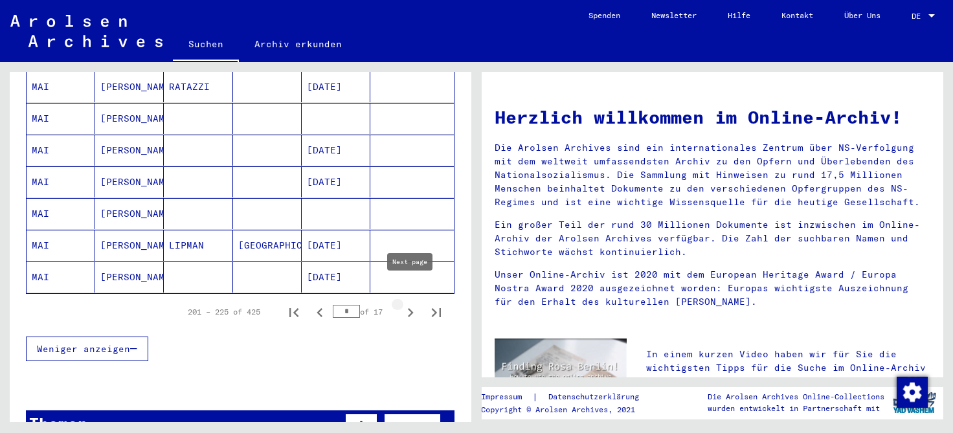
click at [411, 308] on icon "Next page" at bounding box center [411, 312] width 6 height 9
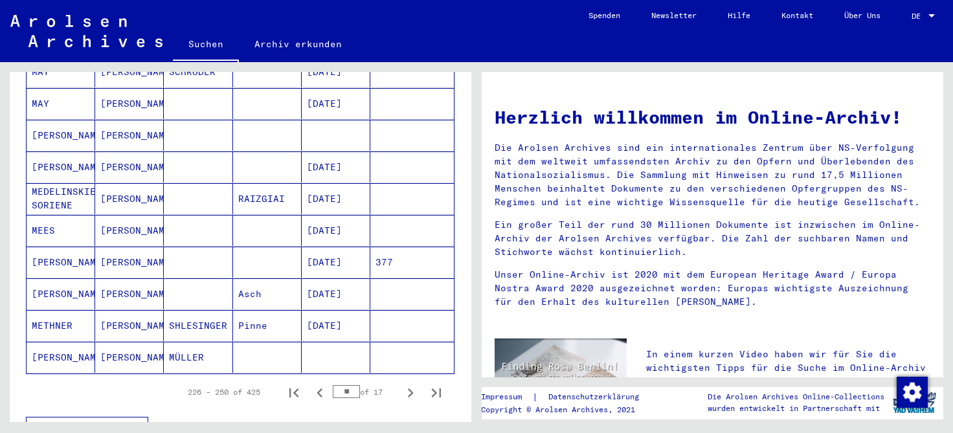
scroll to position [713, 0]
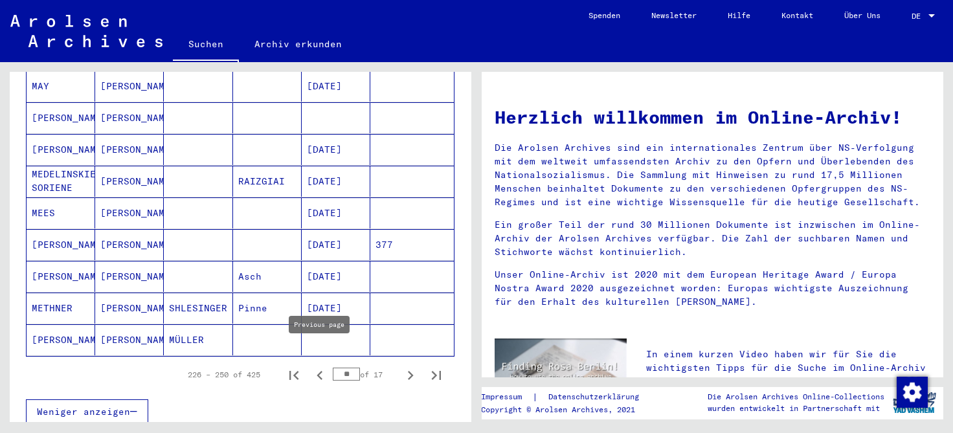
click at [318, 366] on icon "Previous page" at bounding box center [320, 375] width 18 height 18
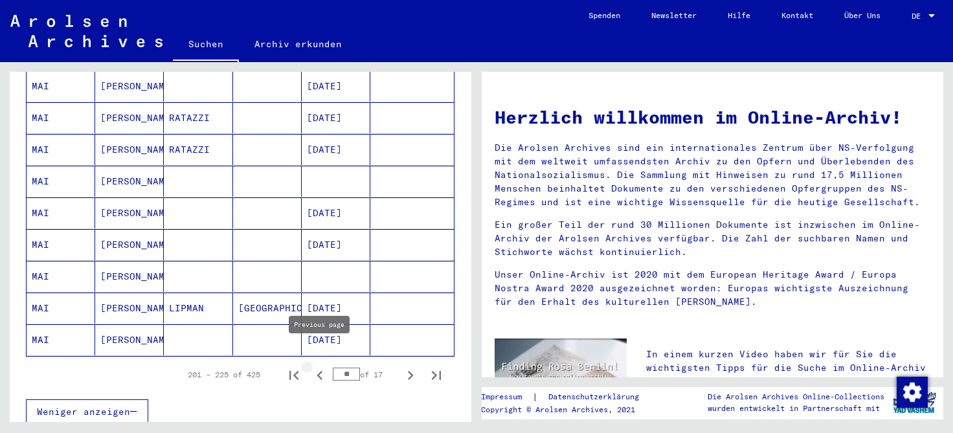
type input "*"
click at [115, 261] on mat-cell "[PERSON_NAME]" at bounding box center [129, 276] width 69 height 31
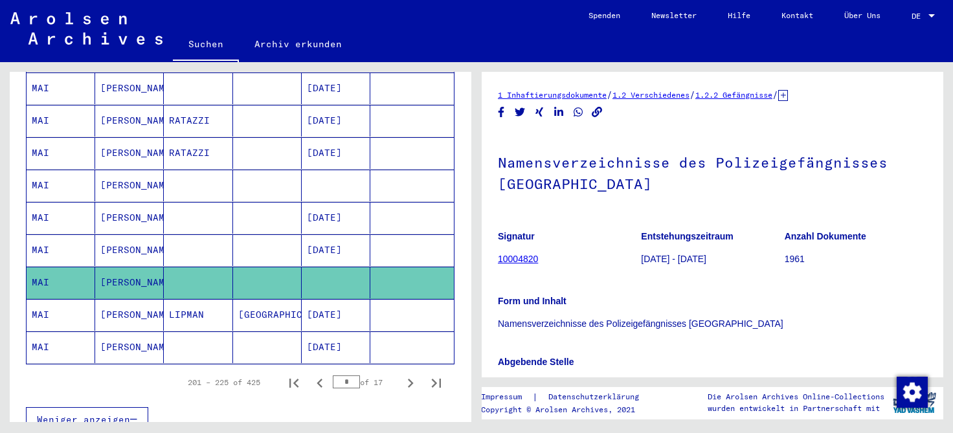
click at [111, 170] on mat-cell "[PERSON_NAME]" at bounding box center [129, 186] width 69 height 32
